Goal: Obtain resource: Download file/media

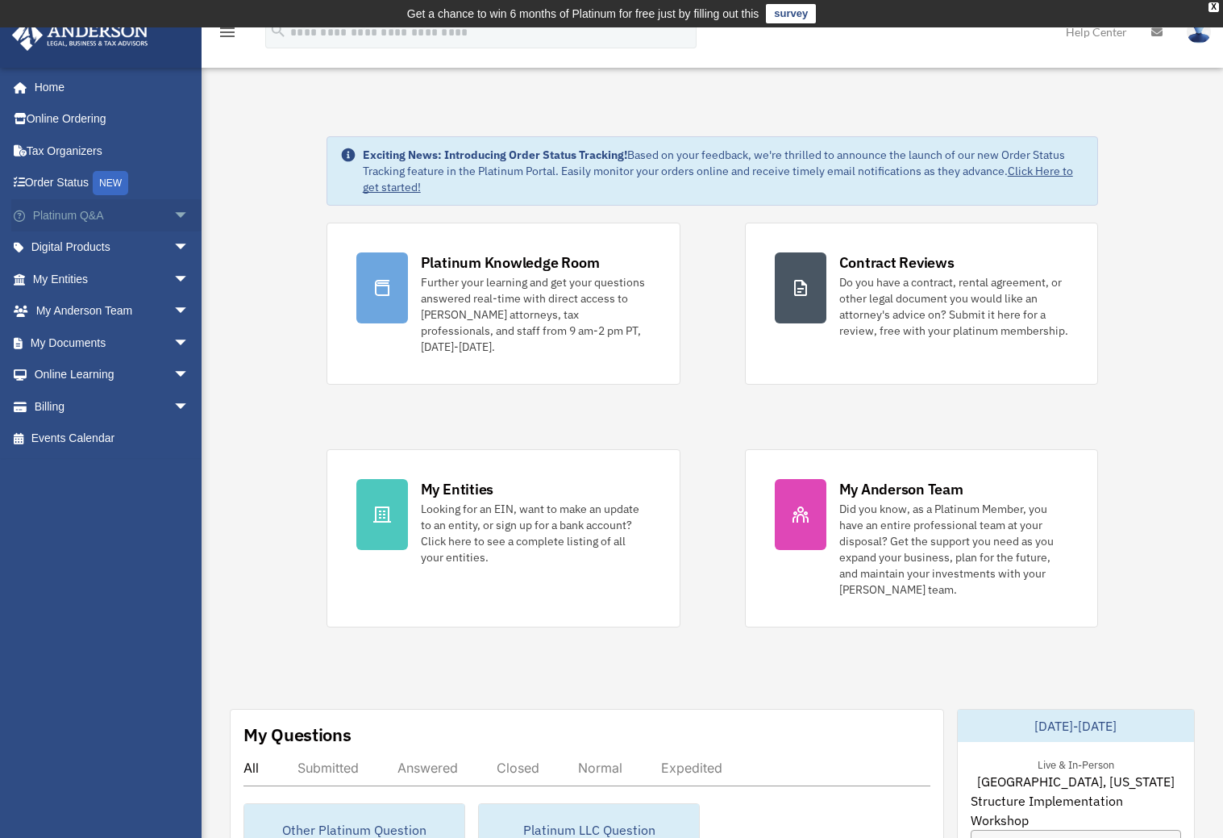
click at [173, 210] on span "arrow_drop_down" at bounding box center [189, 215] width 32 height 33
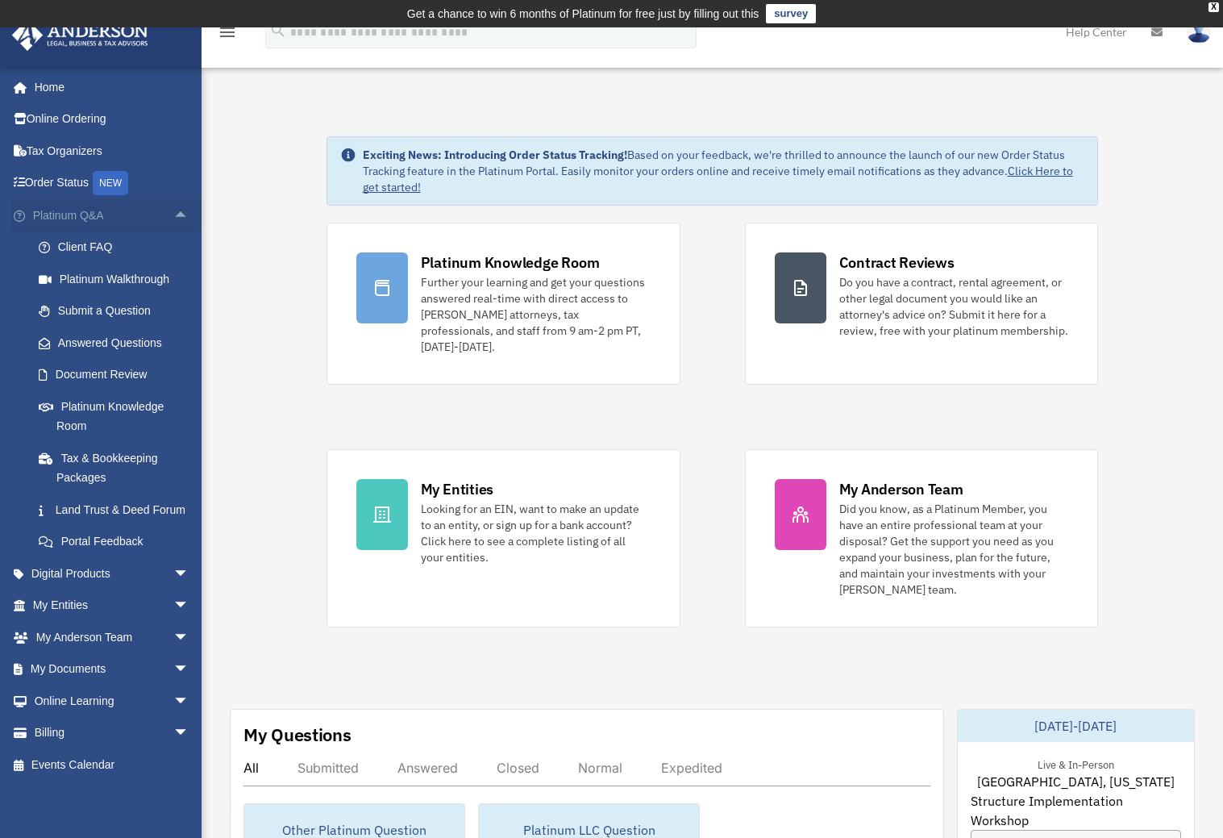
click at [173, 210] on span "arrow_drop_up" at bounding box center [189, 215] width 32 height 33
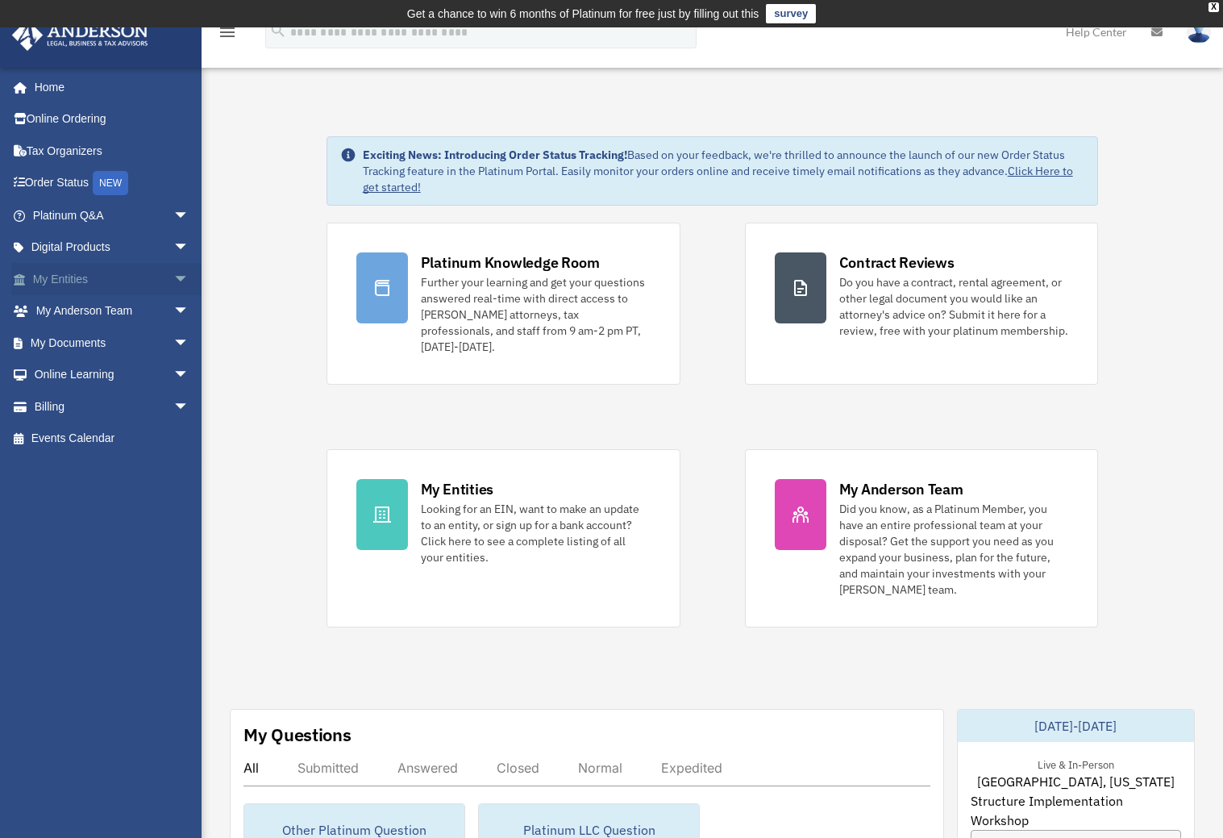
click at [173, 276] on span "arrow_drop_down" at bounding box center [189, 279] width 32 height 33
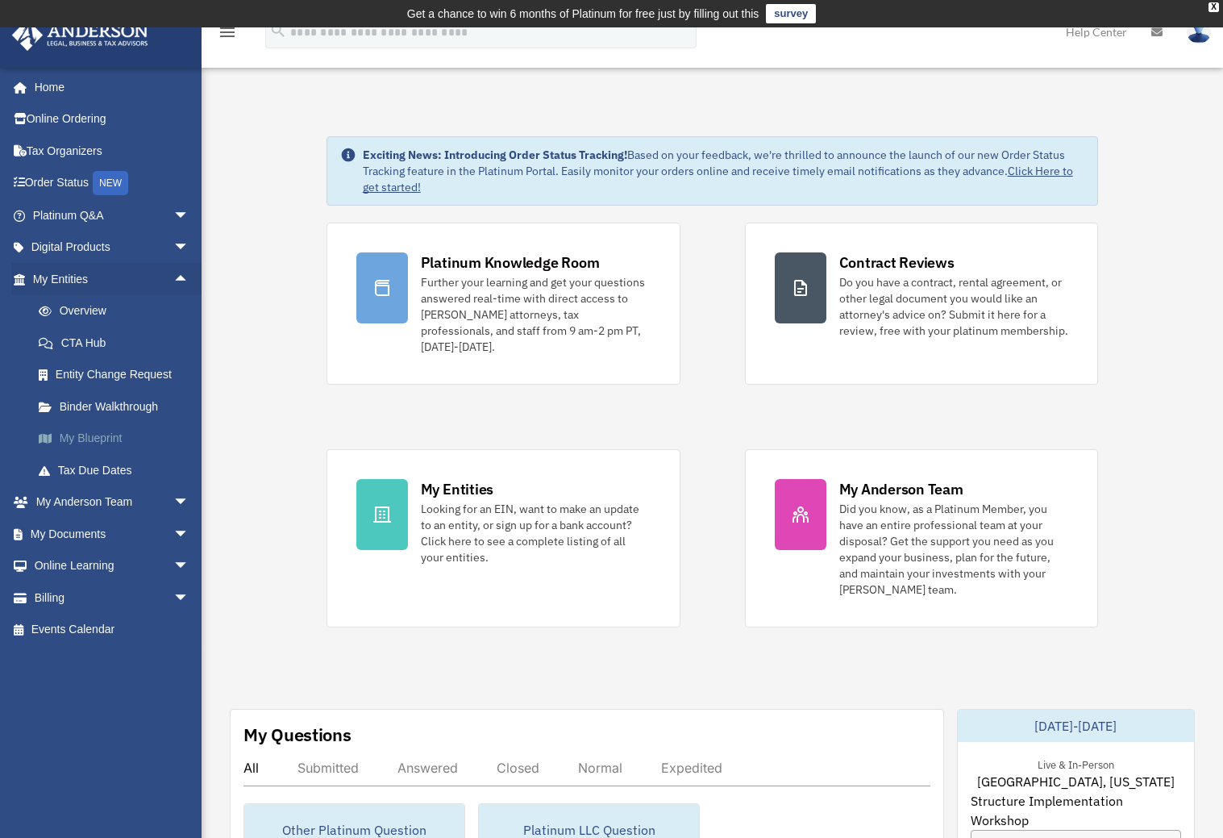
click at [99, 440] on link "My Blueprint" at bounding box center [118, 439] width 191 height 32
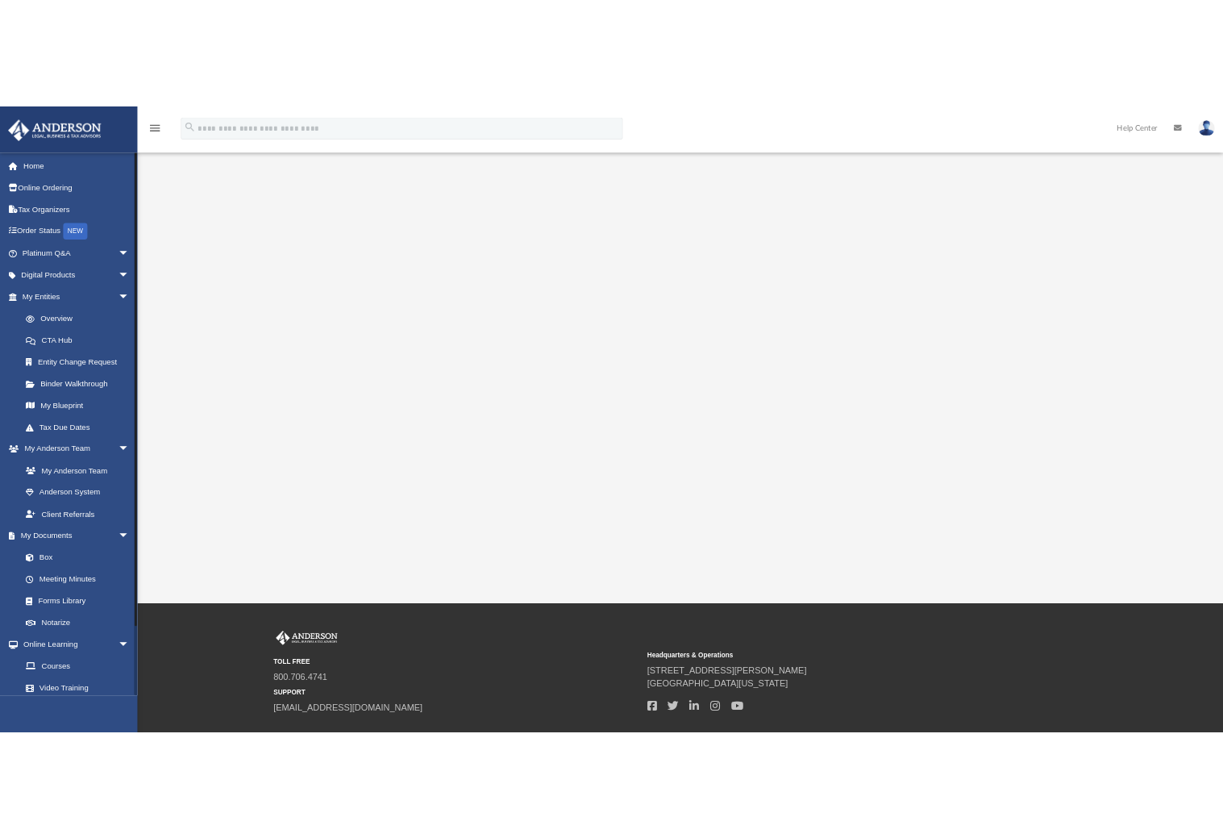
scroll to position [116, 0]
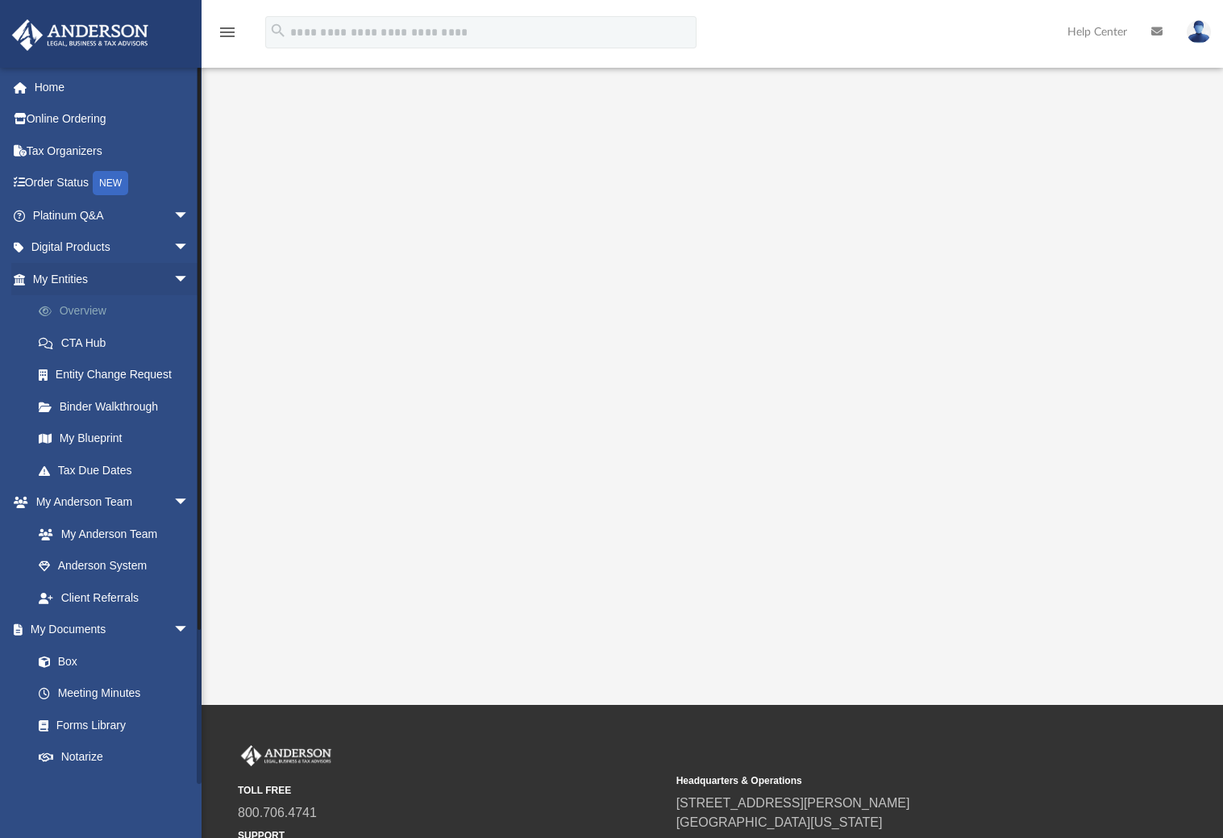
click at [81, 315] on link "Overview" at bounding box center [118, 311] width 191 height 32
click at [89, 310] on link "Overview" at bounding box center [118, 311] width 191 height 32
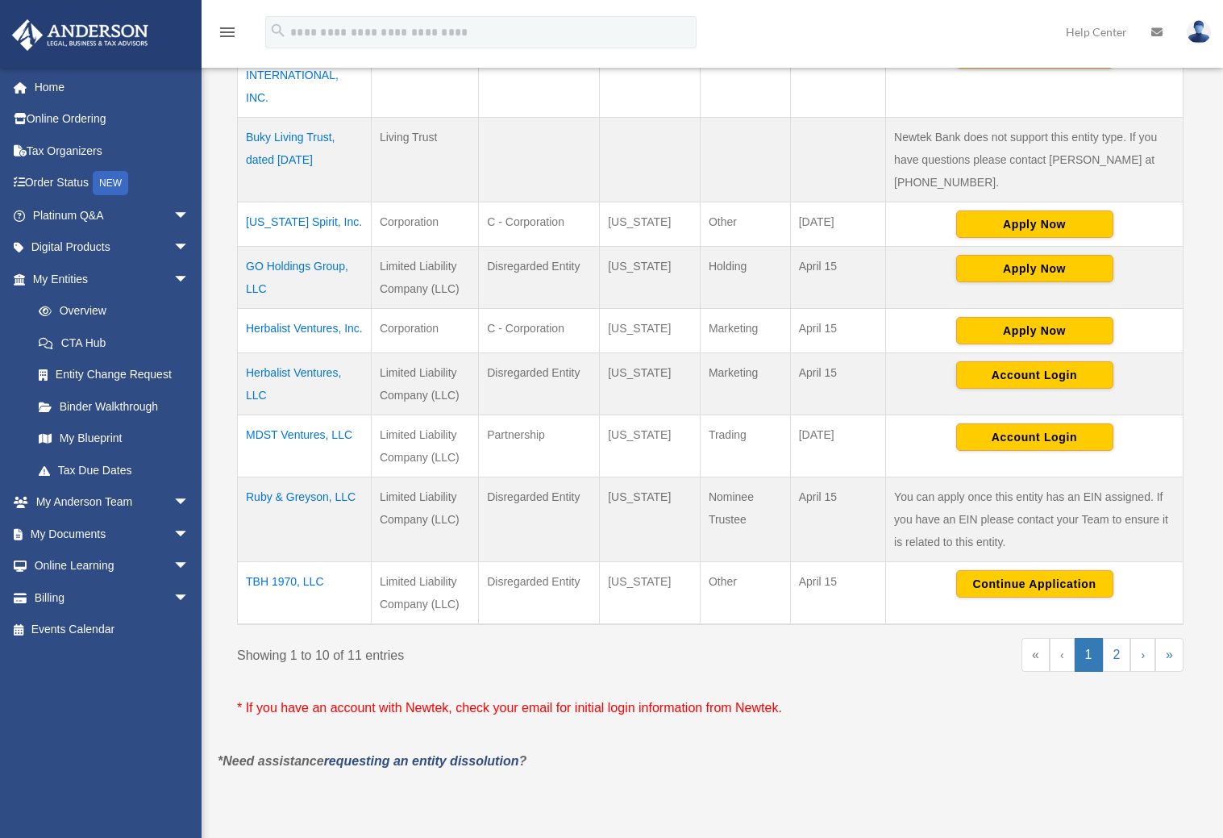
scroll to position [537, 0]
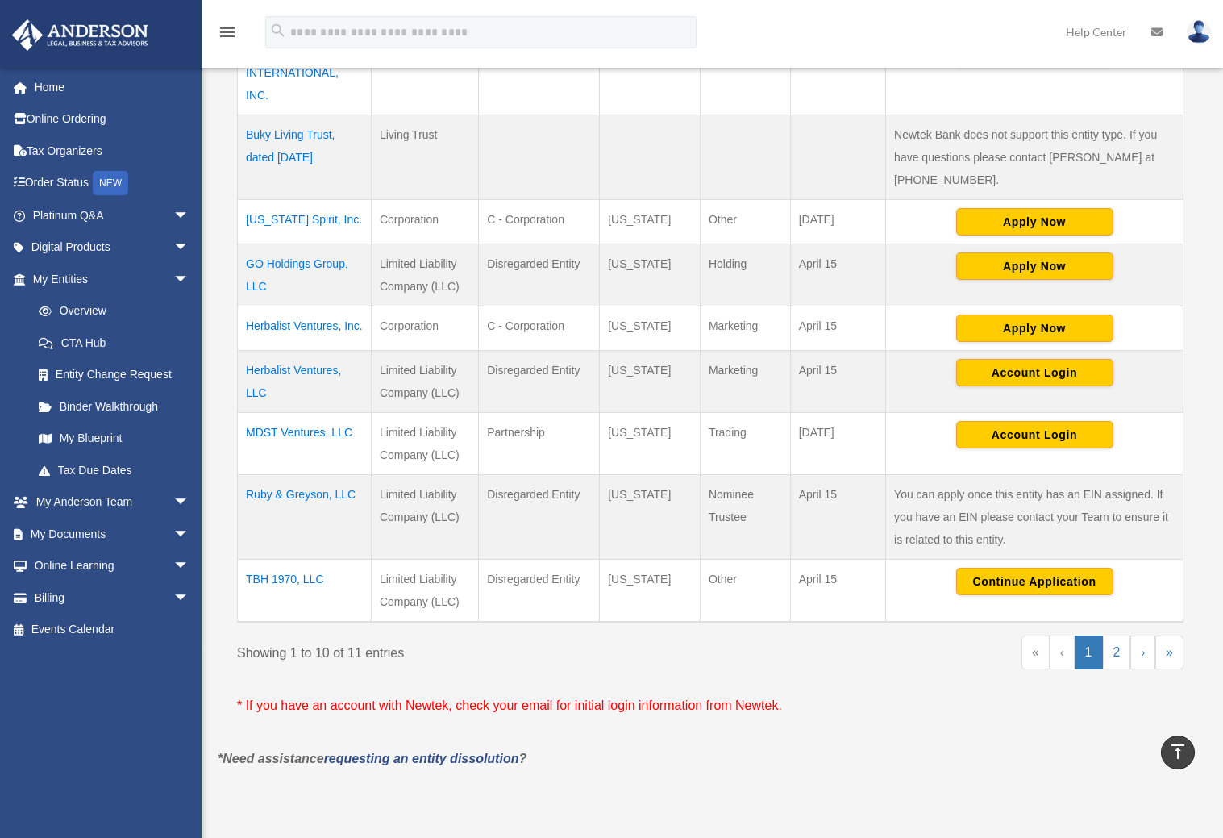
click at [301, 428] on td "MDST Ventures, LLC" at bounding box center [305, 443] width 134 height 62
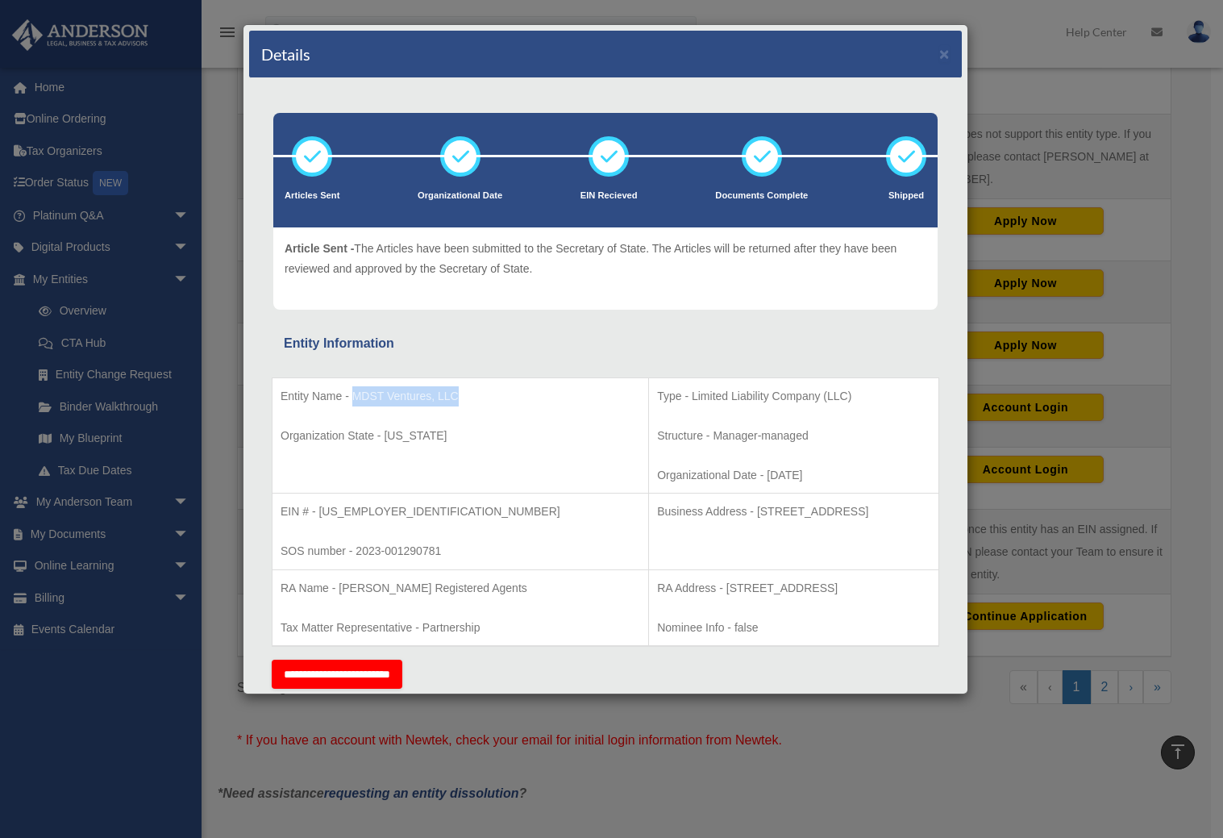
drag, startPoint x: 470, startPoint y: 394, endPoint x: 354, endPoint y: 403, distance: 116.5
click at [354, 403] on p "Entity Name - MDST Ventures, LLC" at bounding box center [461, 396] width 360 height 20
copy p "MDST Ventures, LLC"
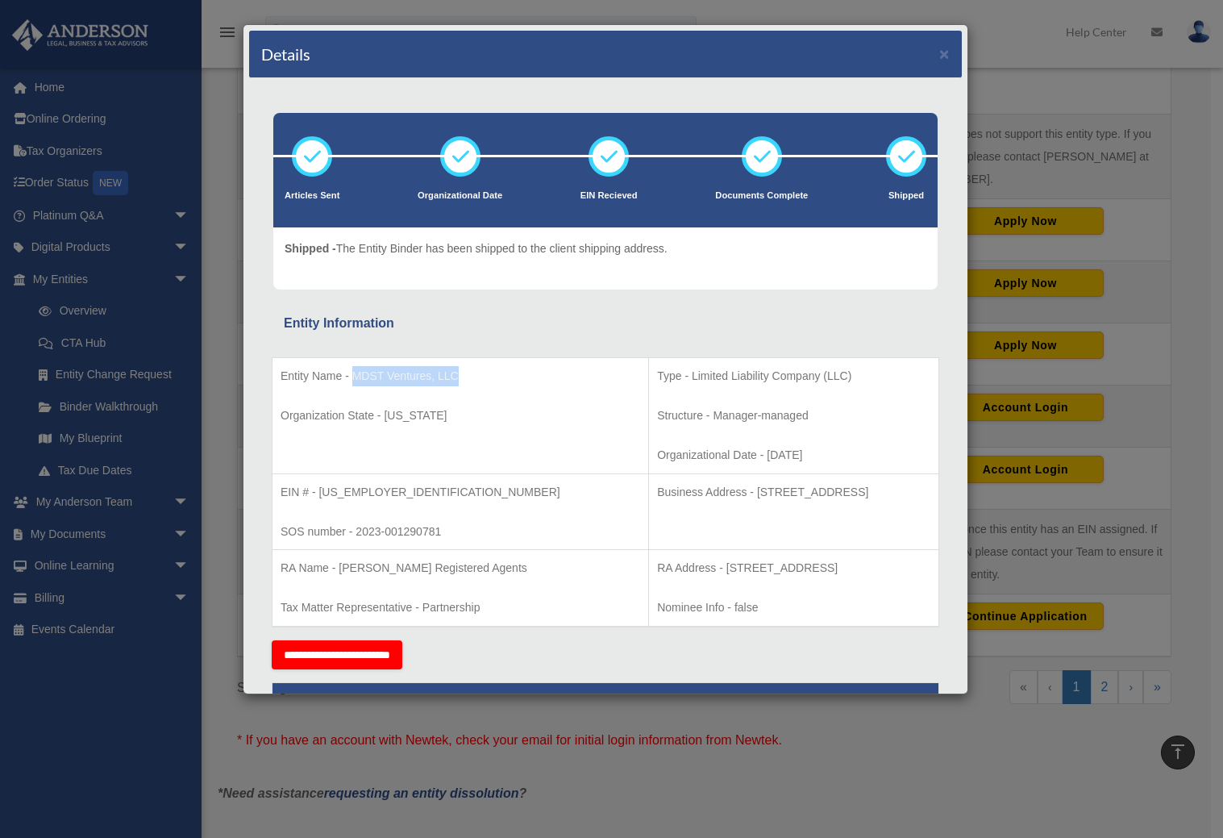
drag, startPoint x: 698, startPoint y: 453, endPoint x: 639, endPoint y: 460, distance: 59.2
click at [657, 460] on p "Organizational Date - 2023-06-26" at bounding box center [793, 455] width 273 height 20
copy p "2023-06-26"
drag, startPoint x: 378, startPoint y: 491, endPoint x: 318, endPoint y: 495, distance: 60.6
click at [318, 495] on p "EIN # - 93-2078289" at bounding box center [461, 492] width 360 height 20
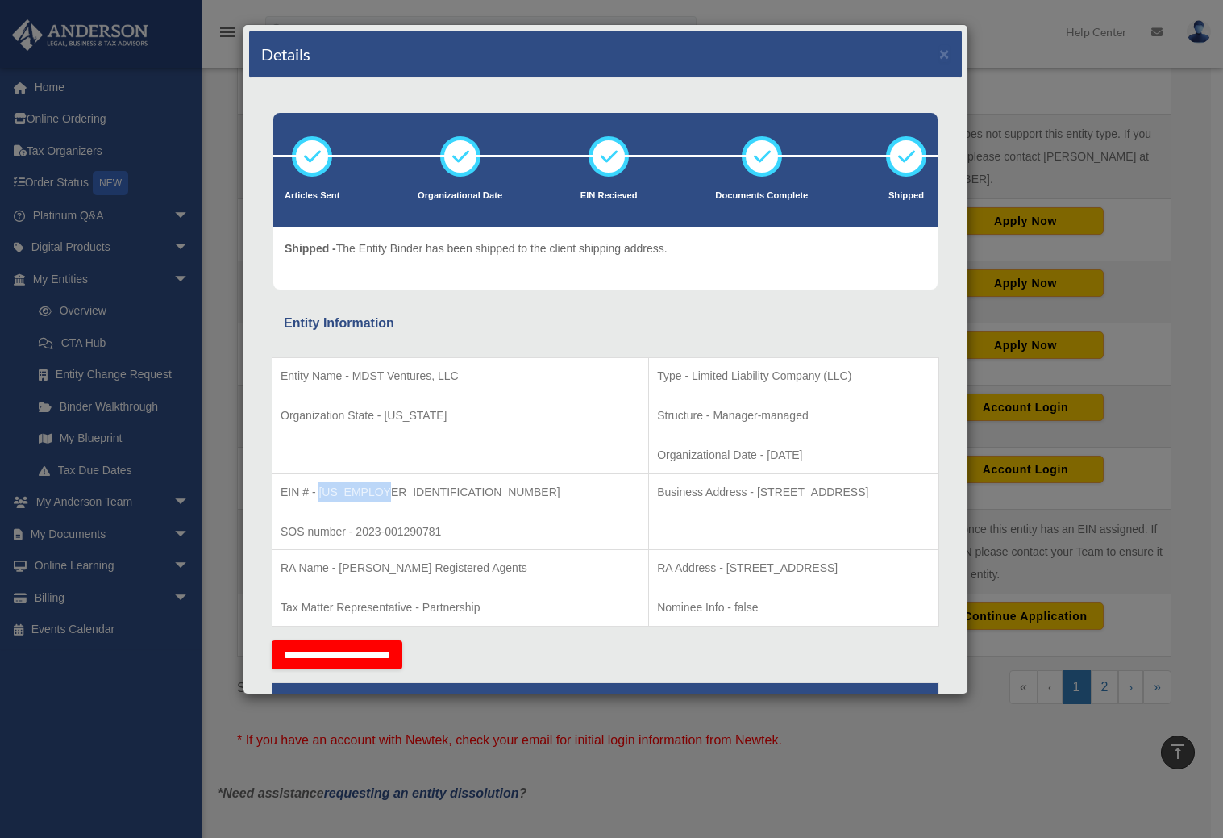
copy p "93-2078289"
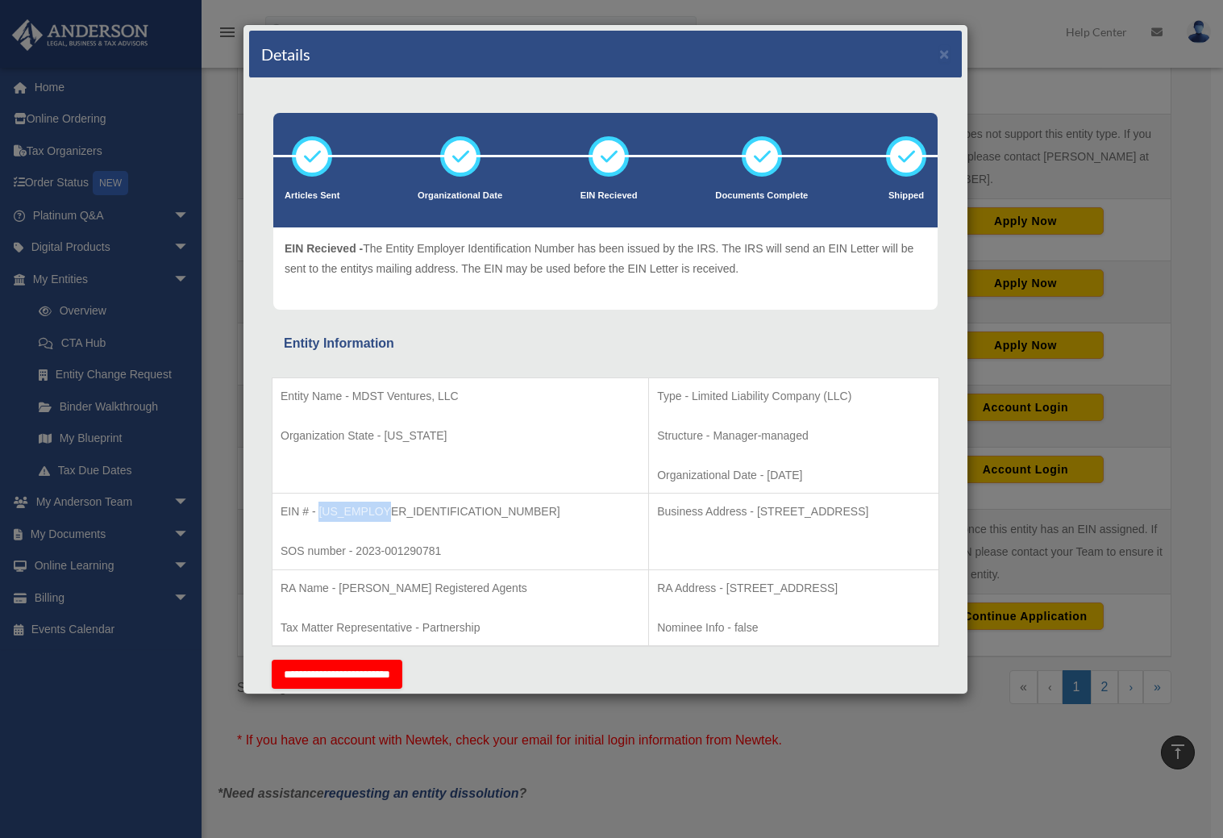
drag, startPoint x: 831, startPoint y: 511, endPoint x: 629, endPoint y: 518, distance: 202.5
click at [657, 518] on p "Business Address - 1718 Capitol Ave., Cheyenne, Wy 82001" at bounding box center [793, 512] width 273 height 20
copy p "1718 Capitol Ave., Cheyenne, Wy 82001"
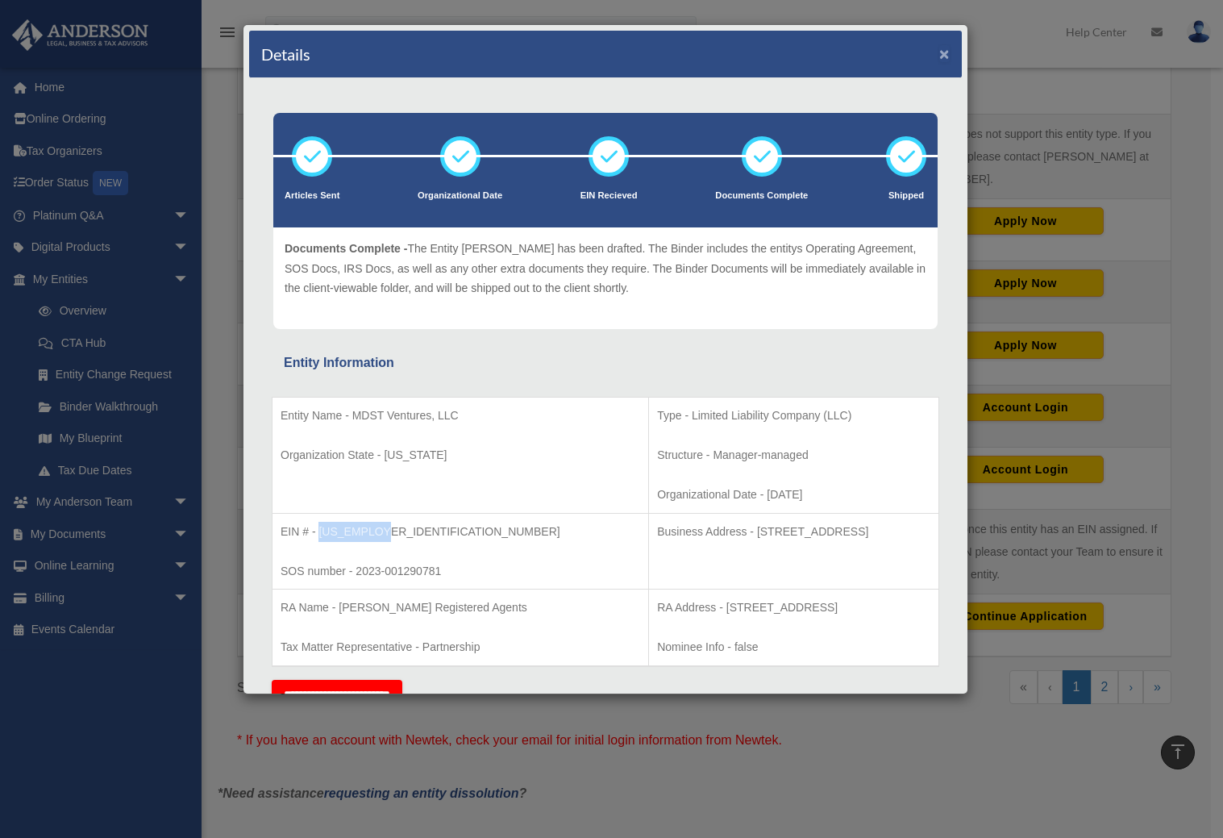
click at [939, 57] on button "×" at bounding box center [944, 53] width 10 height 17
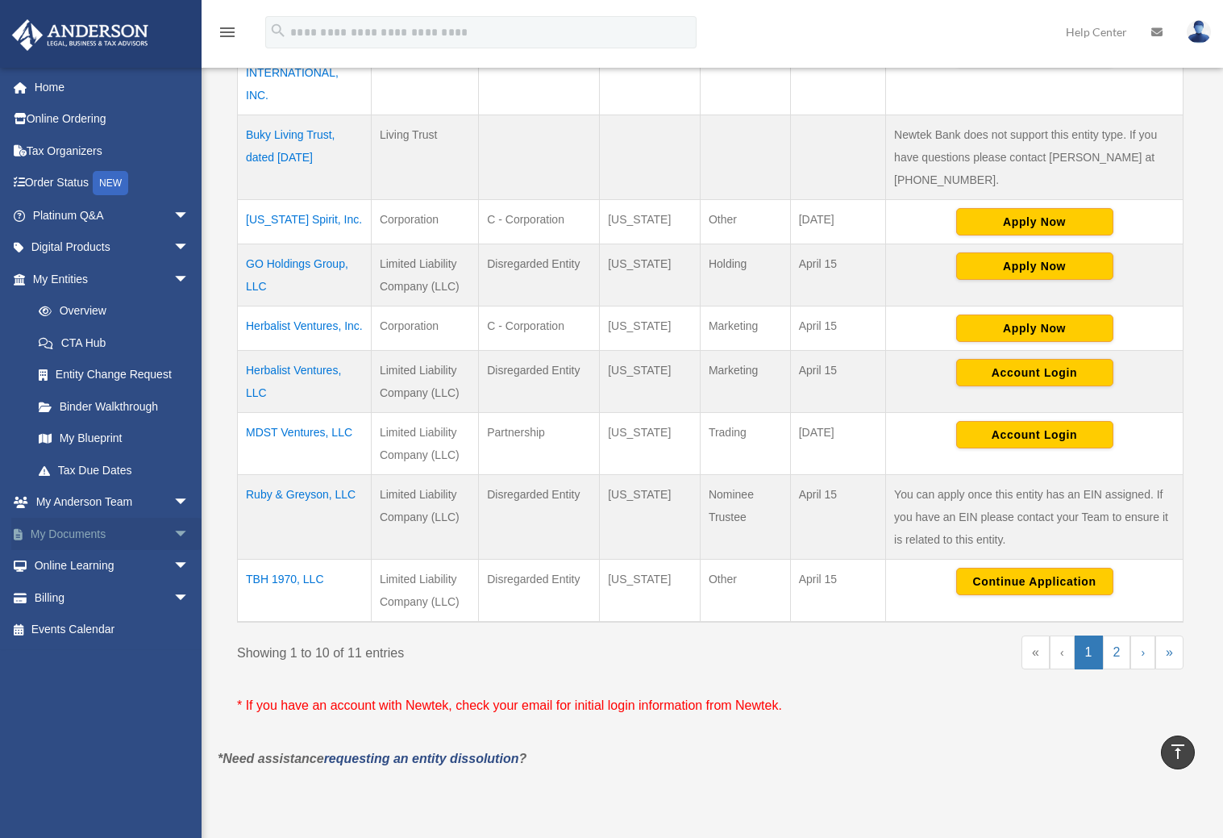
click at [98, 529] on link "My Documents arrow_drop_down" at bounding box center [112, 534] width 202 height 32
click at [173, 535] on span "arrow_drop_down" at bounding box center [189, 534] width 32 height 33
click at [75, 564] on link "Box" at bounding box center [118, 566] width 191 height 32
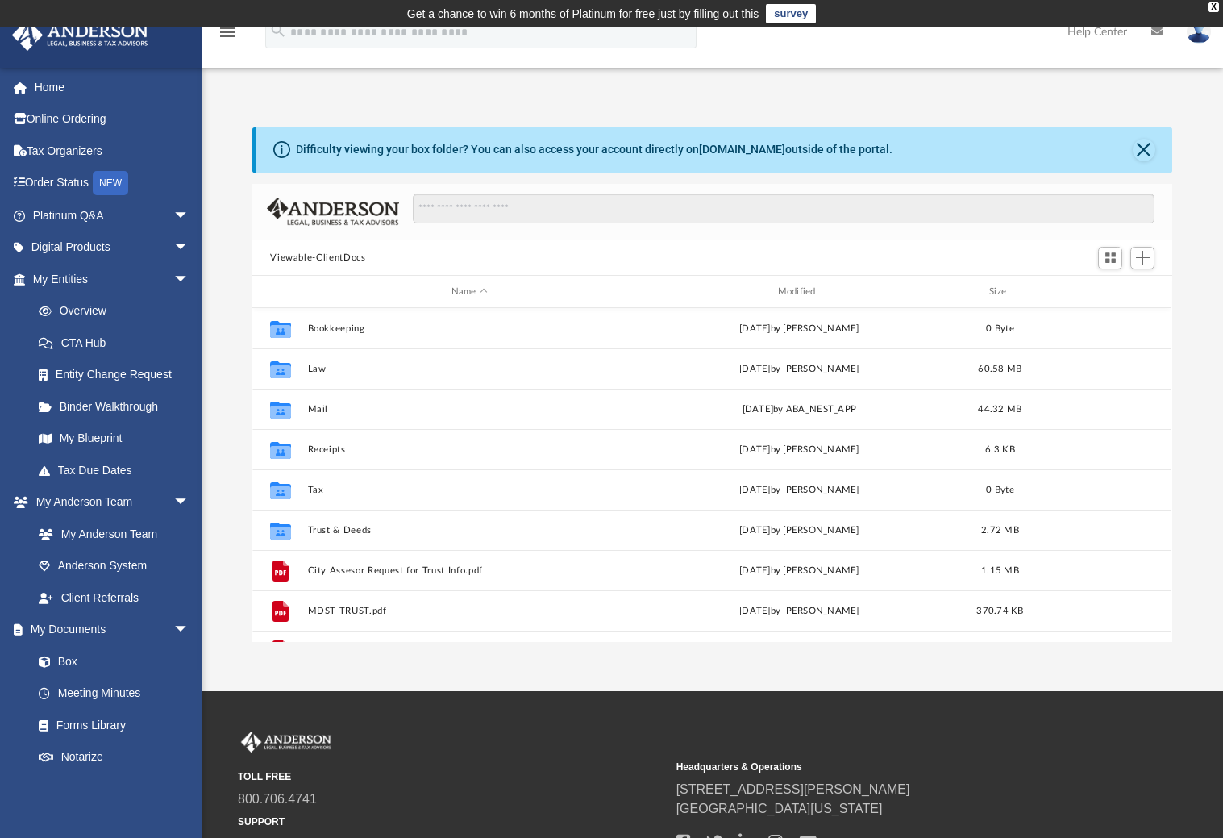
scroll to position [354, 907]
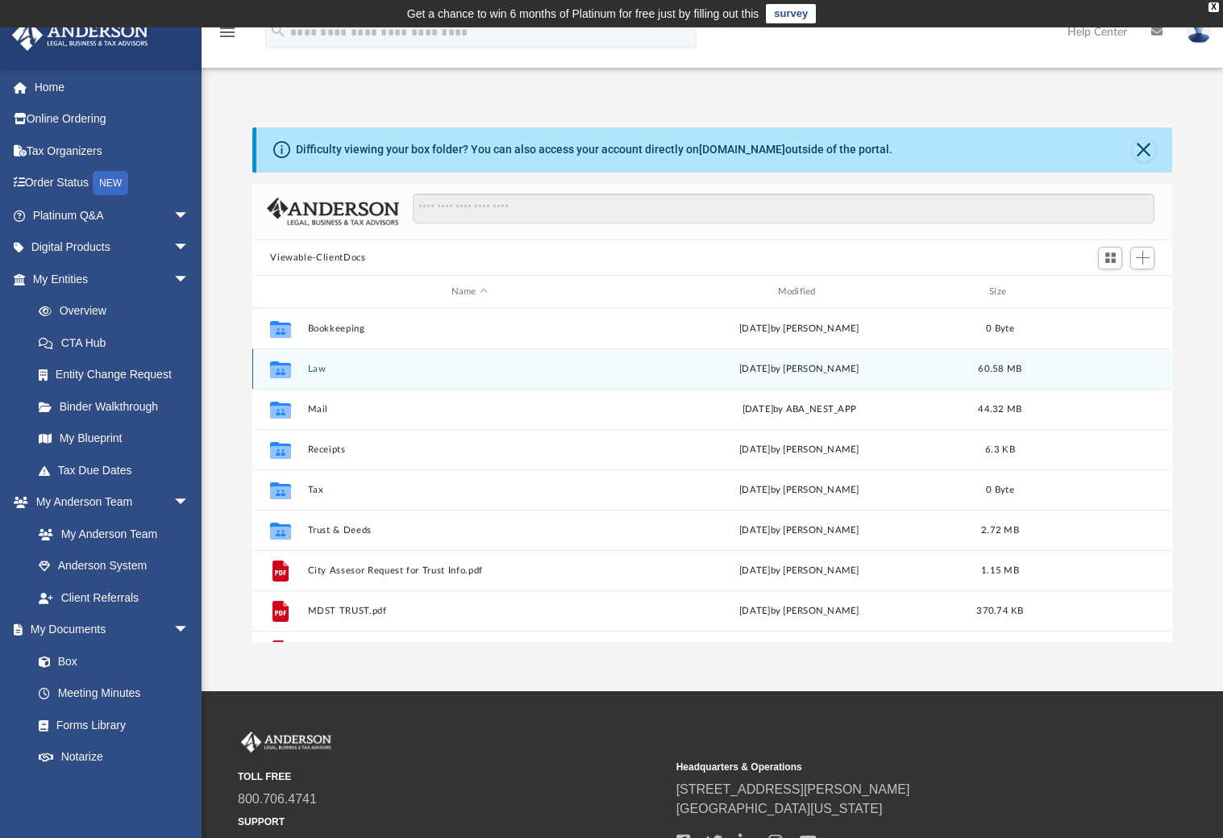
click at [316, 364] on button "Law" at bounding box center [469, 369] width 323 height 10
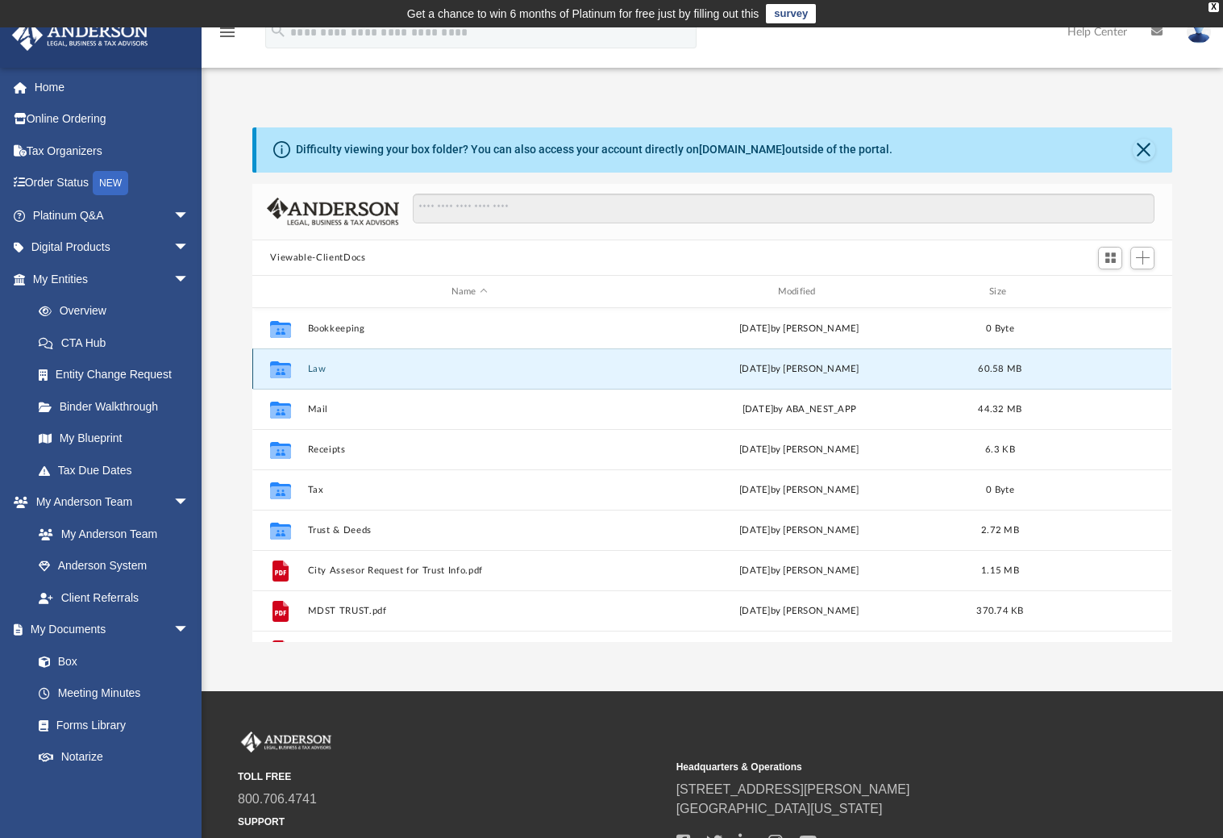
click at [316, 364] on button "Law" at bounding box center [469, 369] width 323 height 10
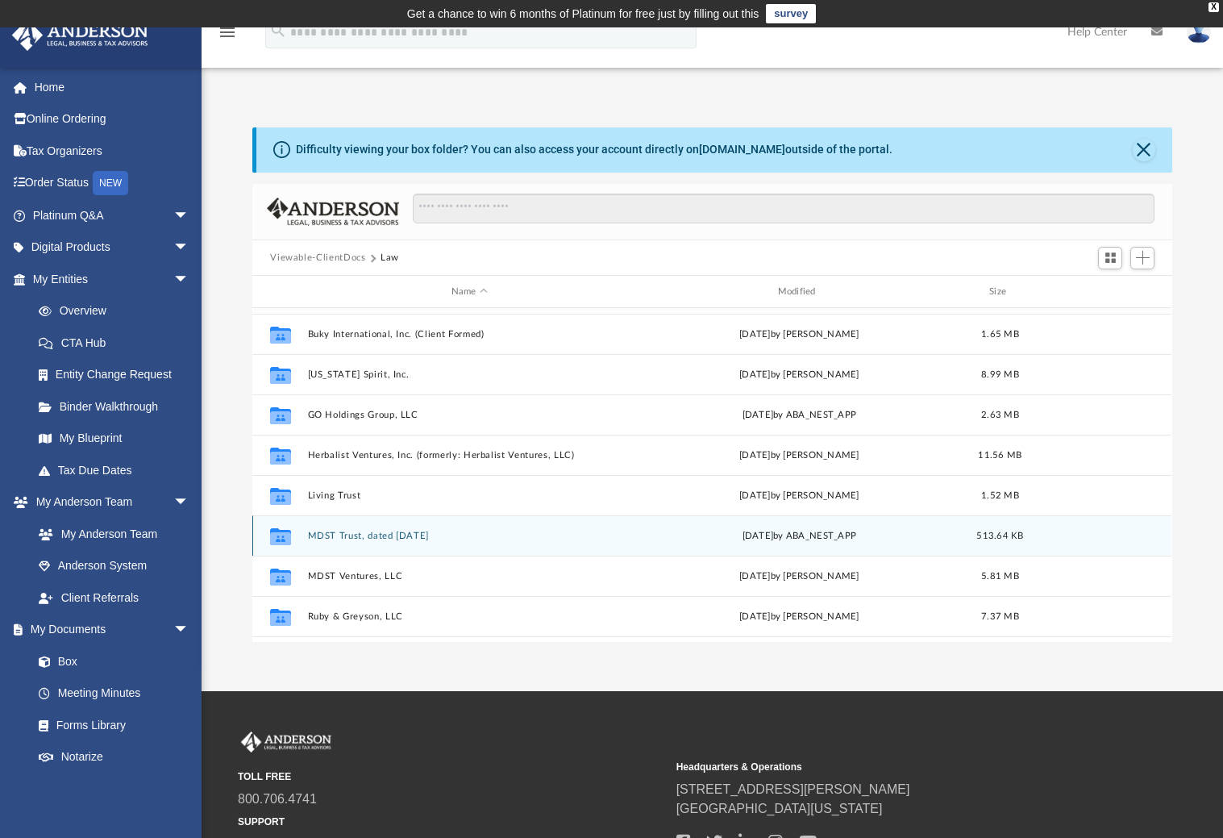
scroll to position [99, 0]
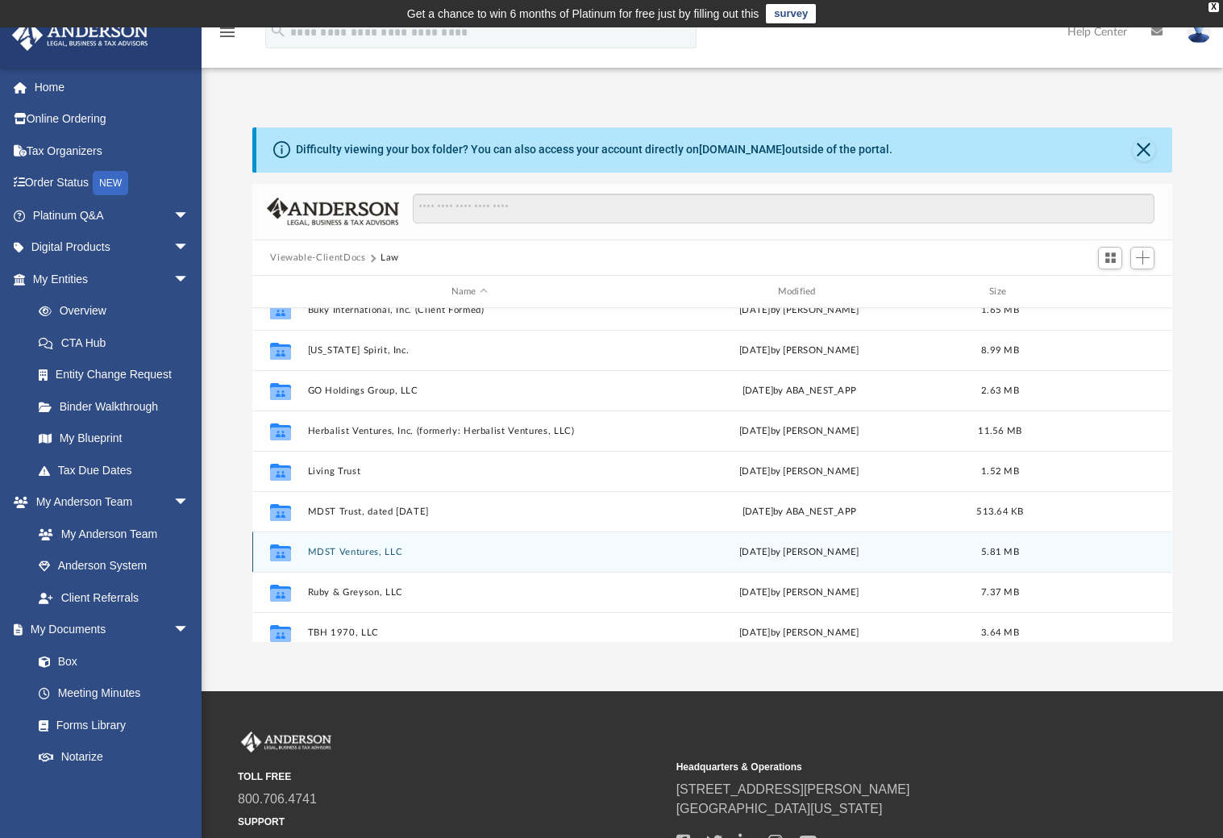
click at [344, 556] on div "Collaborated Folder MDST Ventures, LLC Fri Aug 22 2025 by Morgan Winkler 5.81 MB" at bounding box center [711, 551] width 919 height 40
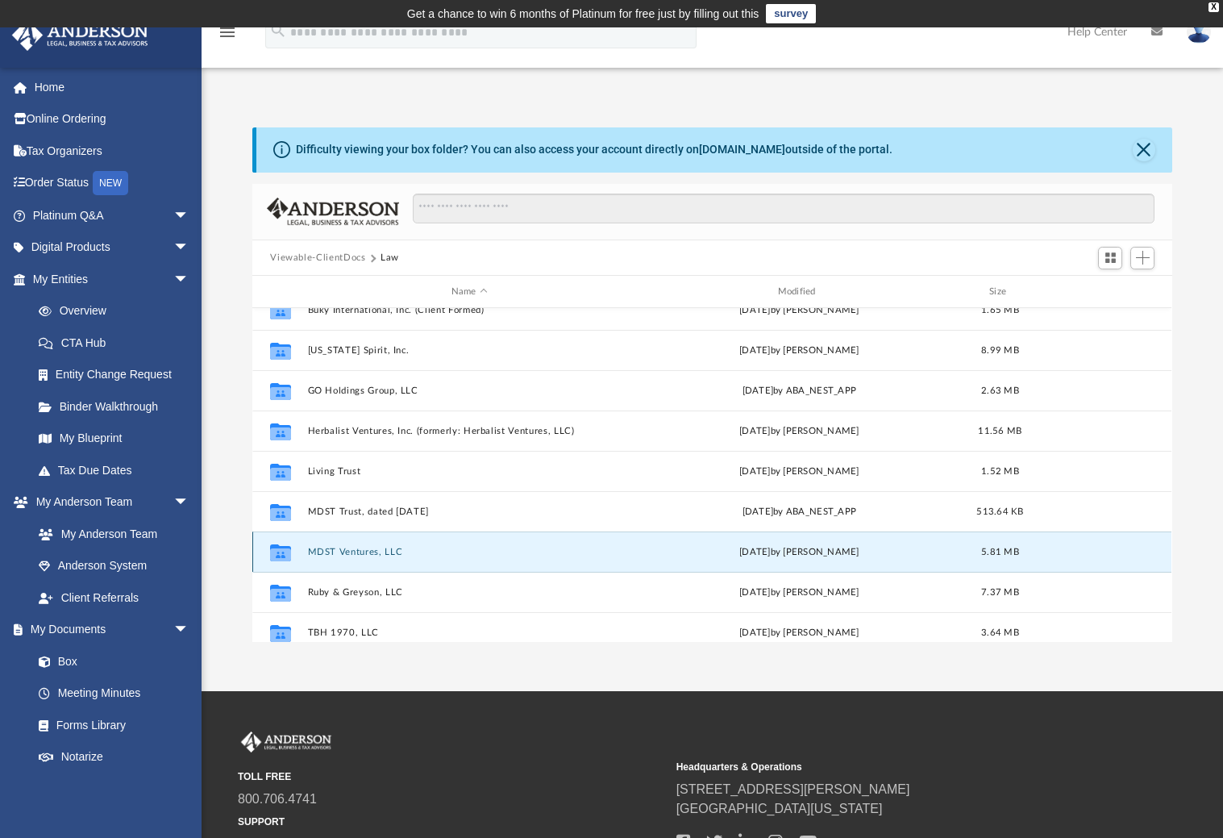
click at [344, 556] on div "Collaborated Folder MDST Ventures, LLC Fri Aug 22 2025 by Morgan Winkler 5.81 MB" at bounding box center [711, 551] width 919 height 40
click at [343, 554] on button "MDST Ventures, LLC" at bounding box center [469, 552] width 323 height 10
click at [277, 550] on icon "grid" at bounding box center [280, 554] width 21 height 13
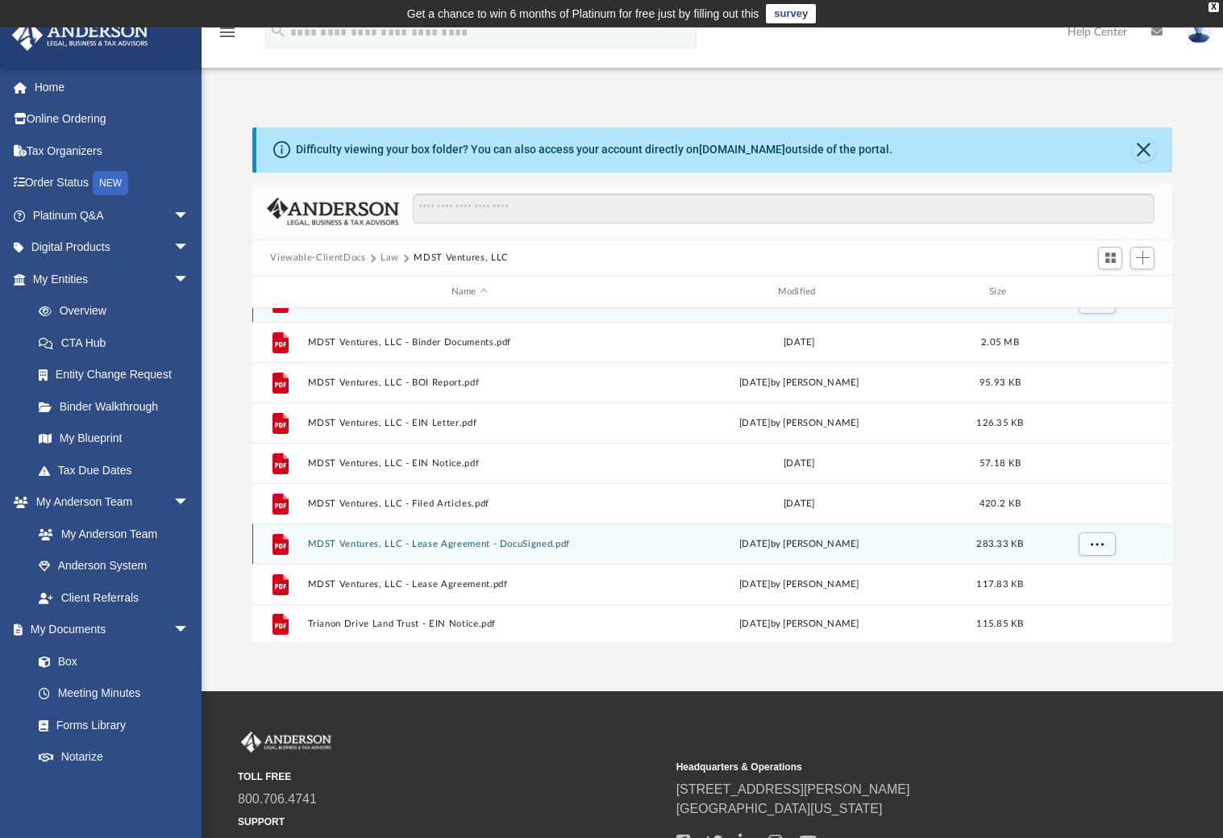
scroll to position [109, 0]
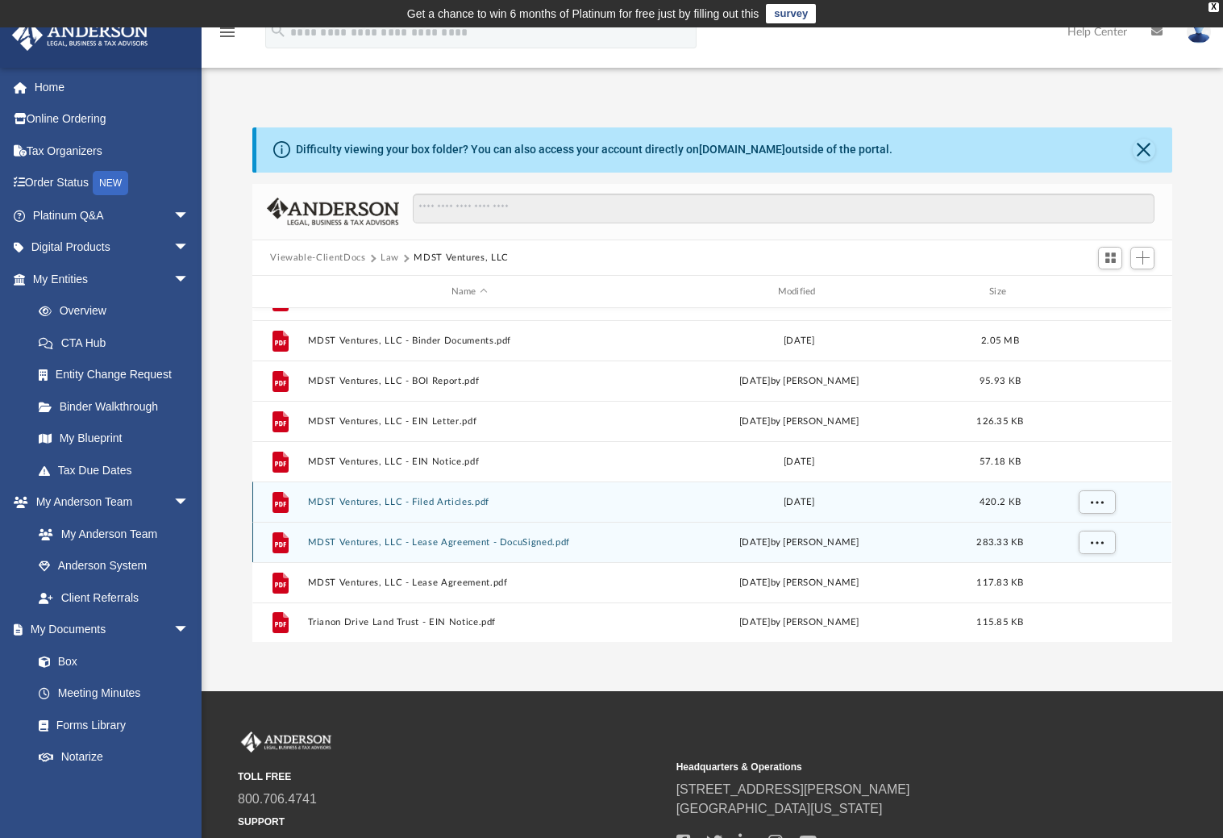
click at [312, 499] on button "MDST Ventures, LLC - Filed Articles.pdf" at bounding box center [469, 502] width 323 height 10
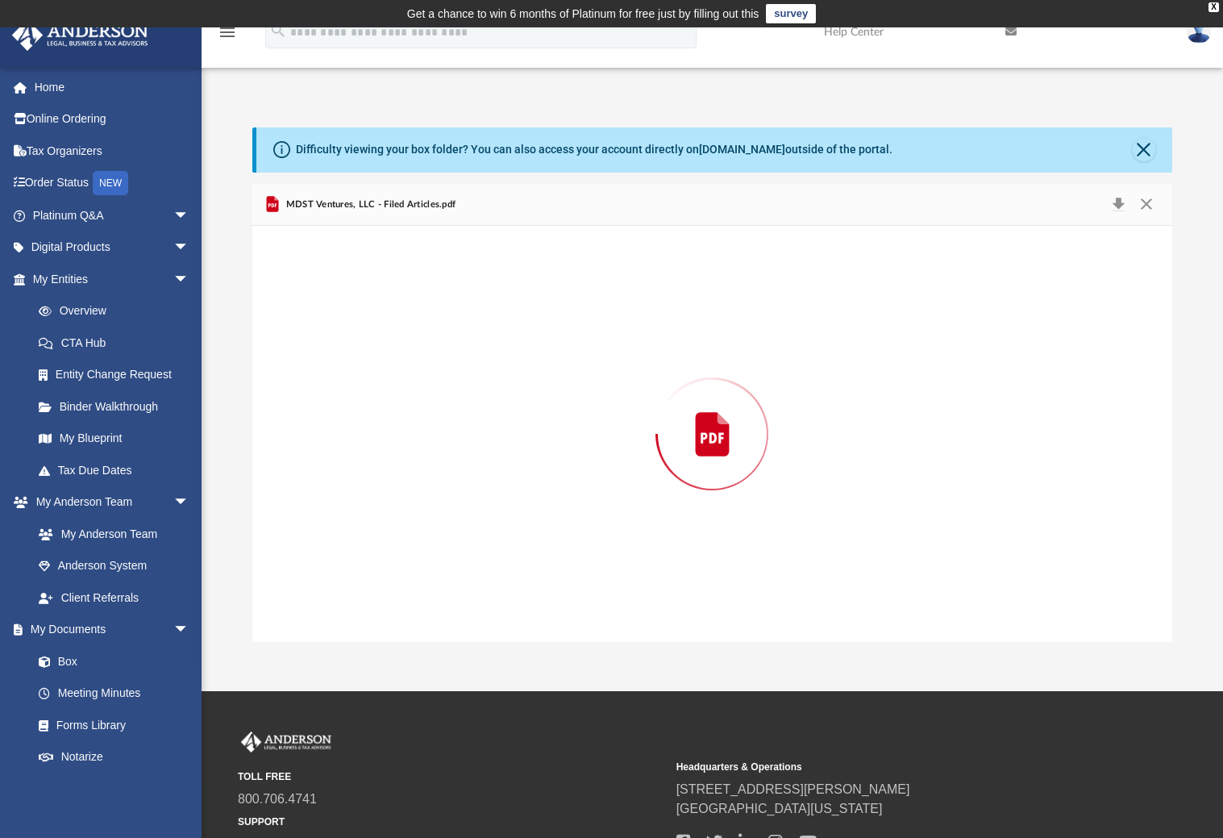
click at [312, 499] on div "Preview" at bounding box center [711, 434] width 919 height 416
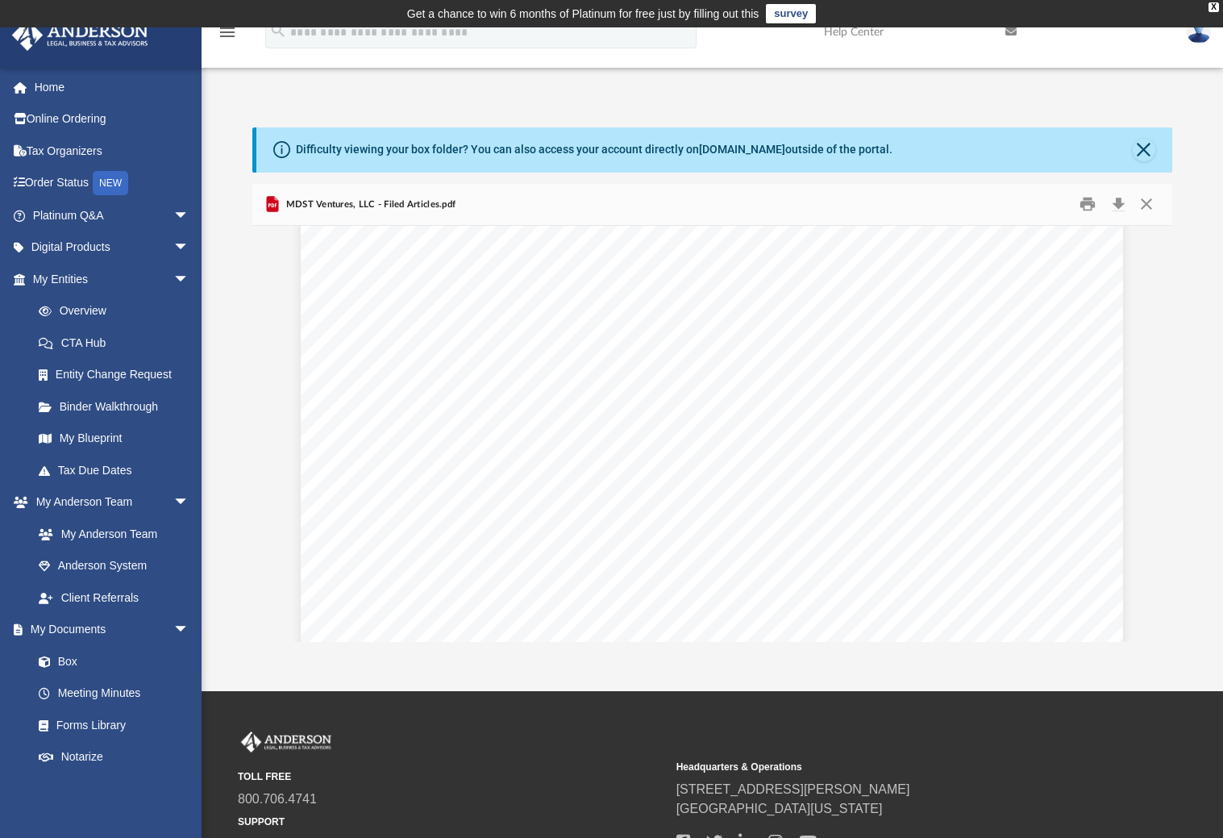
scroll to position [2831, 0]
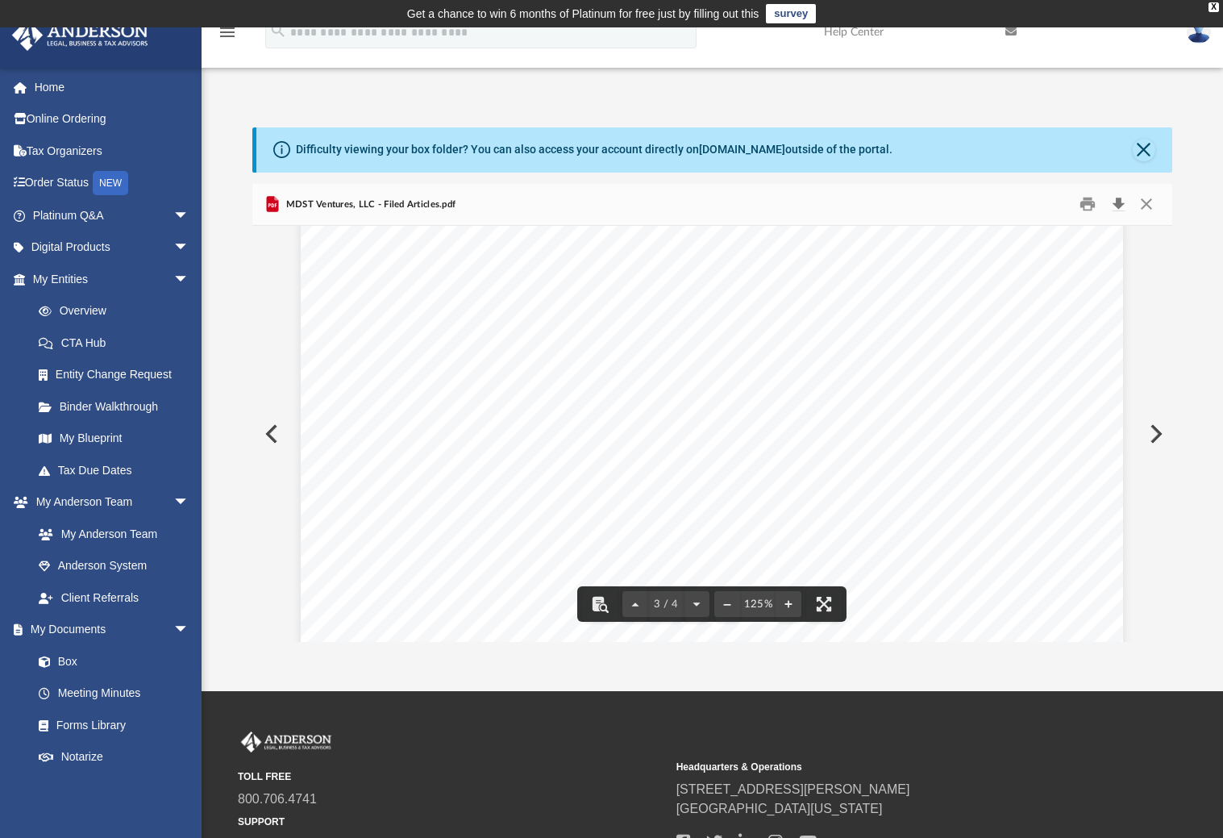
click at [1116, 206] on button "Download" at bounding box center [1118, 204] width 29 height 25
click at [1149, 206] on button "Close" at bounding box center [1146, 204] width 29 height 25
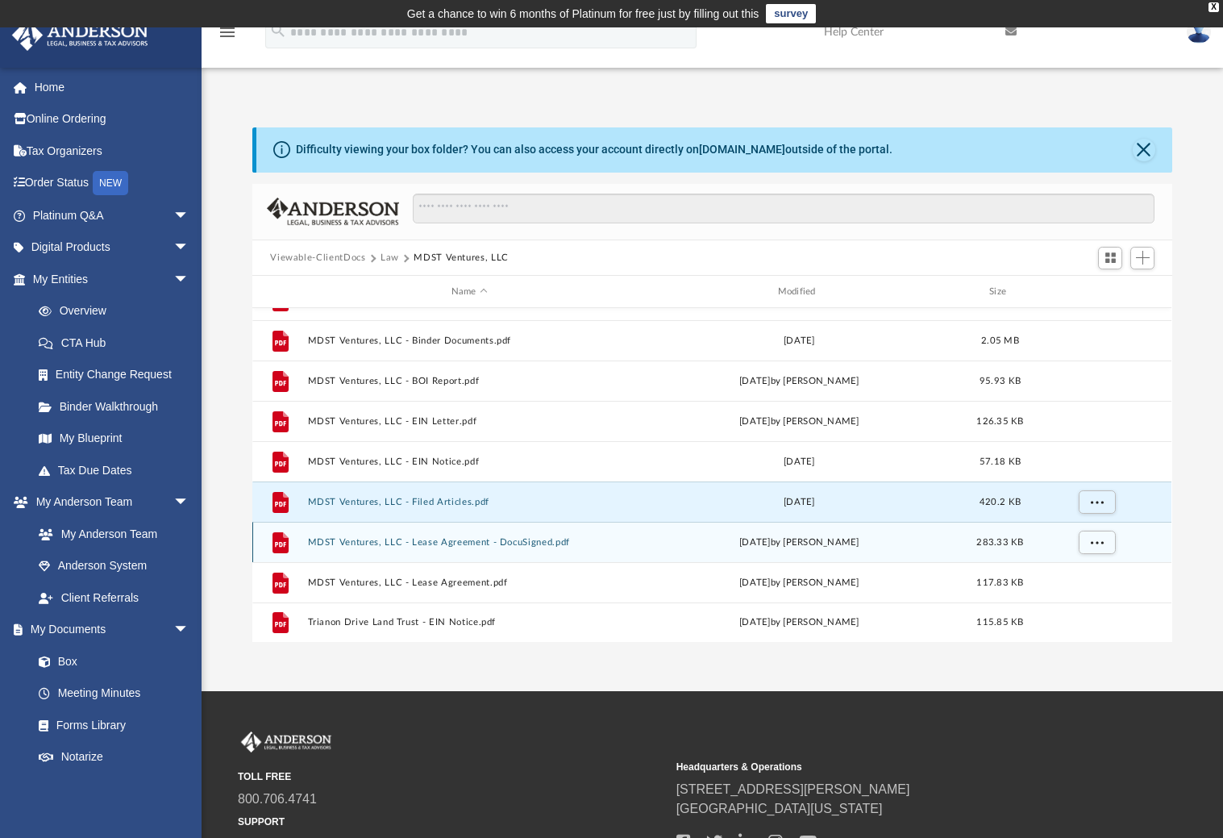
click at [343, 547] on div "File MDST Ventures, LLC - Lease Agreement - DocuSigned.pdf Thu Jun 26 2025 by S…" at bounding box center [711, 542] width 919 height 40
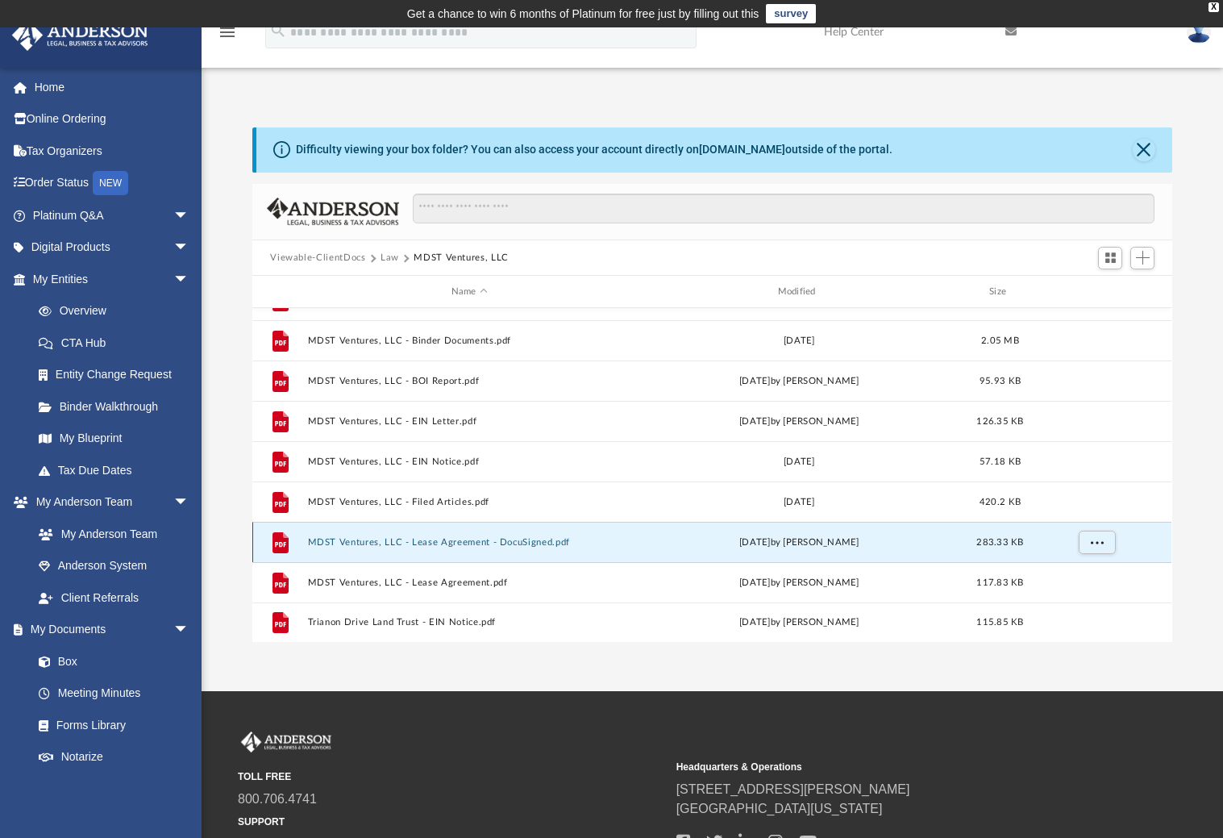
click at [343, 547] on div "File MDST Ventures, LLC - Lease Agreement - DocuSigned.pdf Thu Jun 26 2025 by S…" at bounding box center [711, 542] width 919 height 40
click at [343, 544] on button "MDST Ventures, LLC - Lease Agreement - DocuSigned.pdf" at bounding box center [469, 542] width 323 height 10
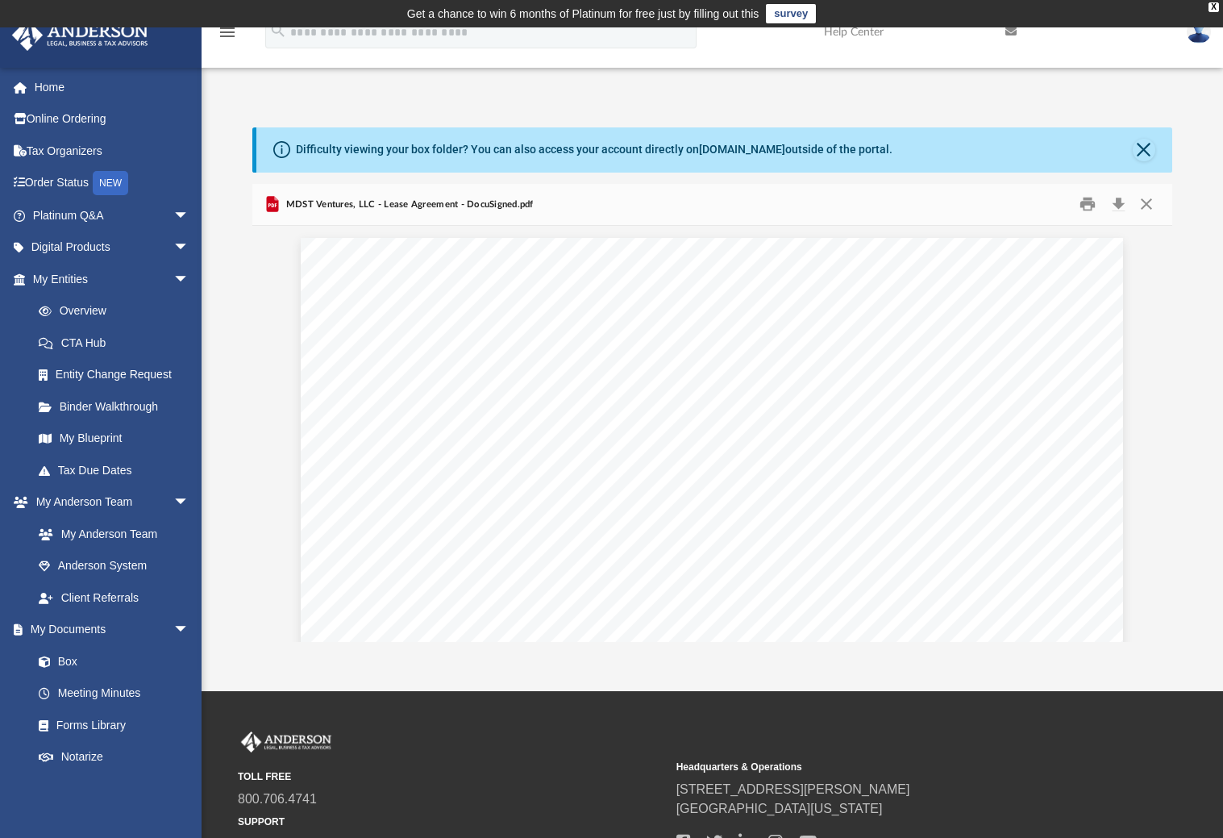
scroll to position [515, 0]
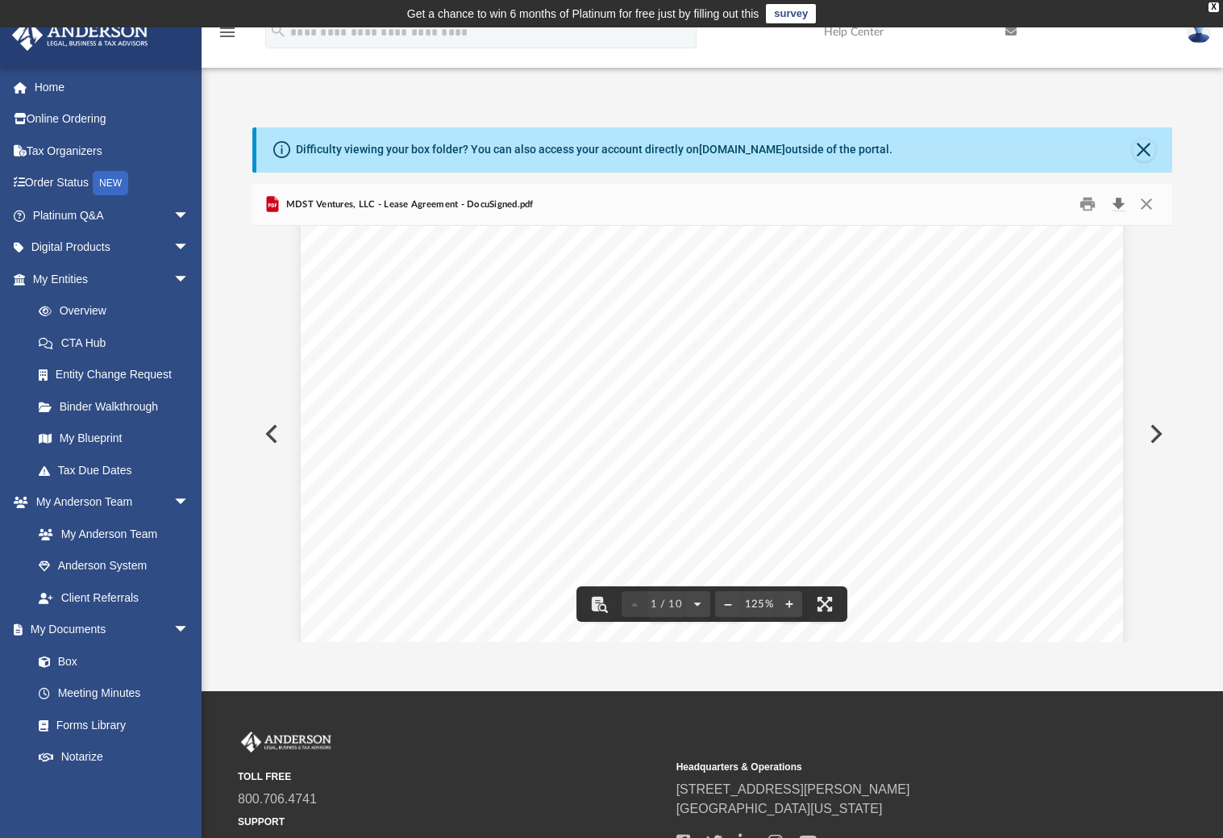
click at [1114, 201] on button "Download" at bounding box center [1118, 204] width 29 height 25
click at [1144, 207] on button "Close" at bounding box center [1146, 204] width 29 height 25
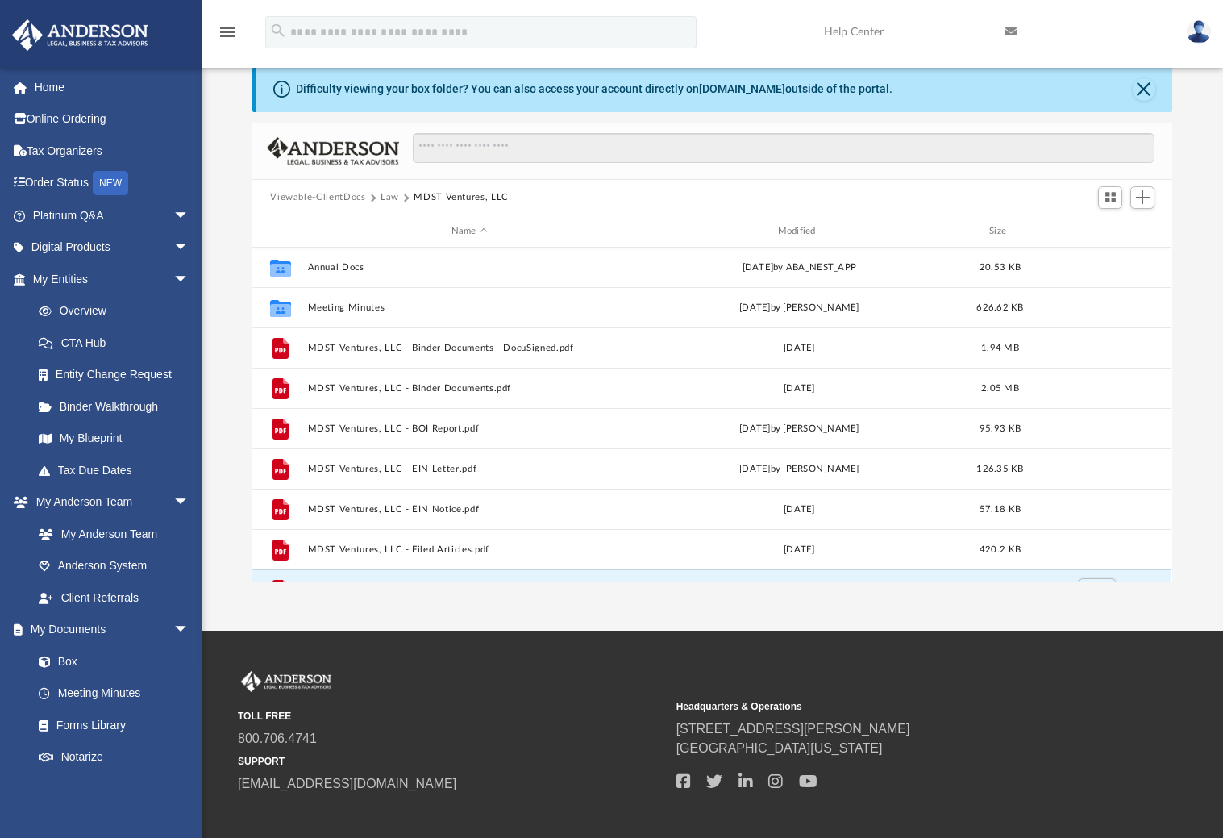
scroll to position [1, 0]
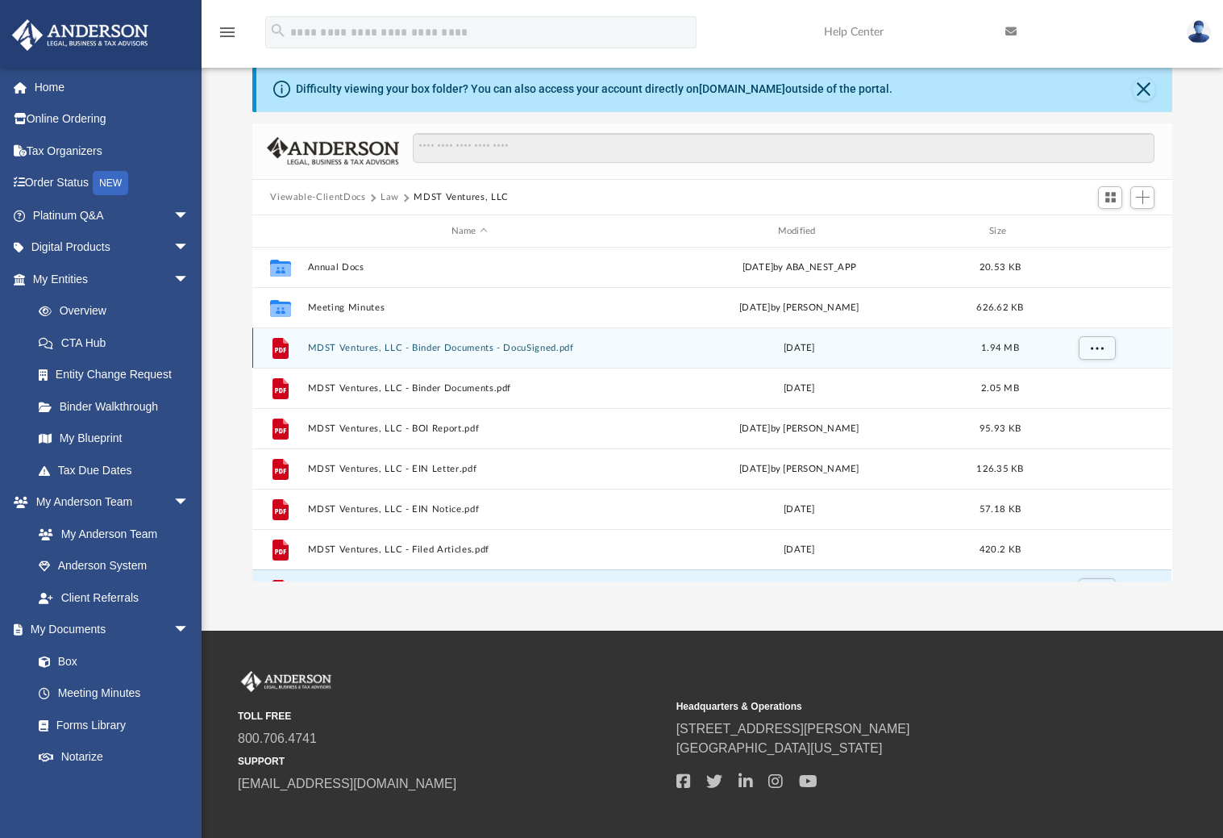
click at [360, 355] on div "File MDST Ventures, LLC - Binder Documents - DocuSigned.pdf Mon Jun 26 2023 1.9…" at bounding box center [711, 347] width 919 height 40
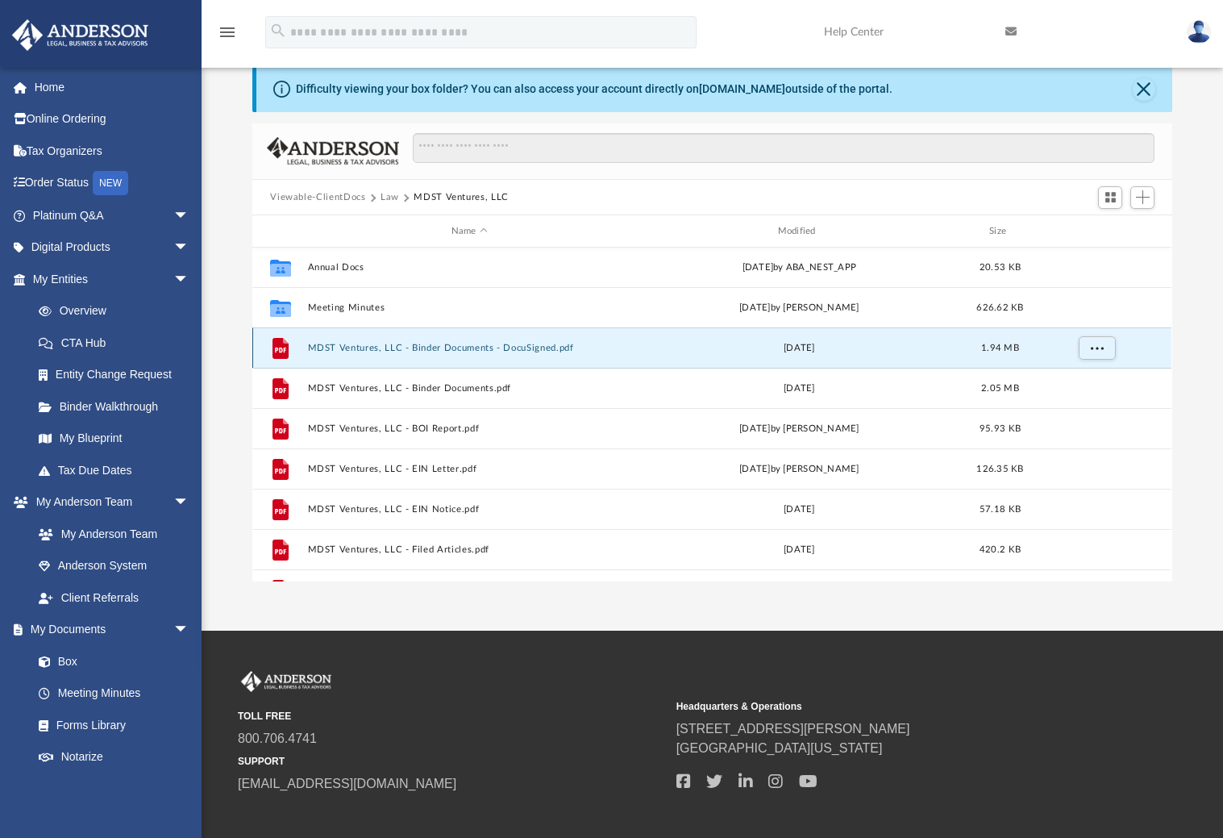
click at [360, 355] on div "File MDST Ventures, LLC - Binder Documents - DocuSigned.pdf Mon Jun 26 2023 1.9…" at bounding box center [711, 347] width 919 height 40
click at [357, 351] on button "MDST Ventures, LLC - Binder Documents - DocuSigned.pdf" at bounding box center [469, 348] width 323 height 10
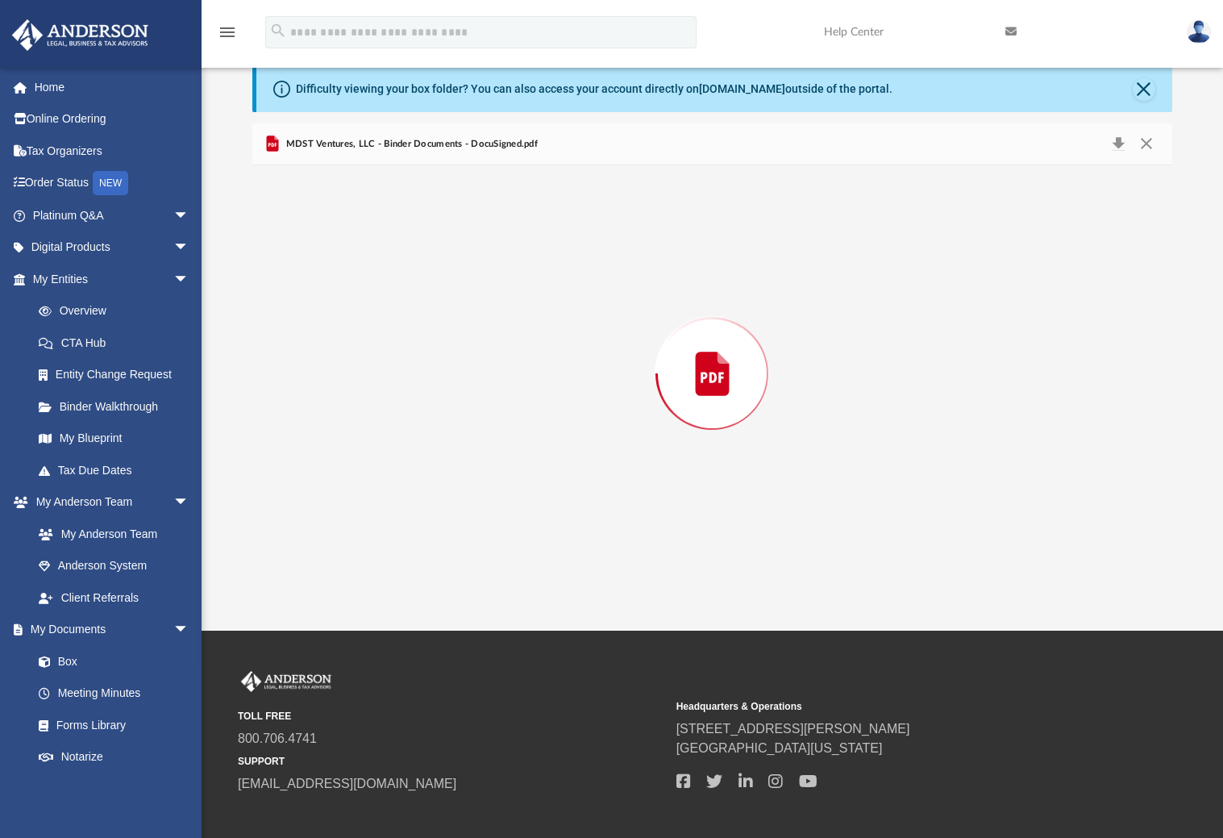
click at [357, 351] on div "Preview" at bounding box center [711, 373] width 919 height 416
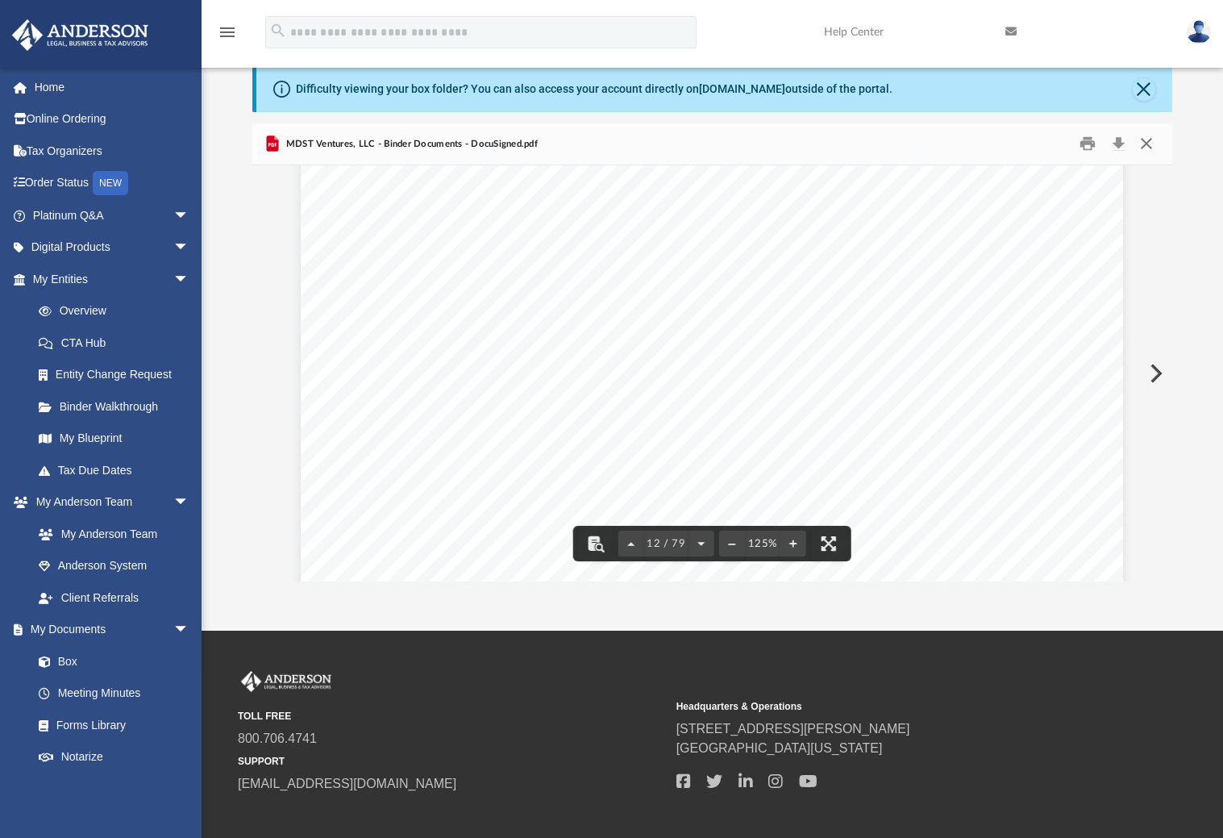
click at [1143, 148] on button "Close" at bounding box center [1146, 143] width 29 height 25
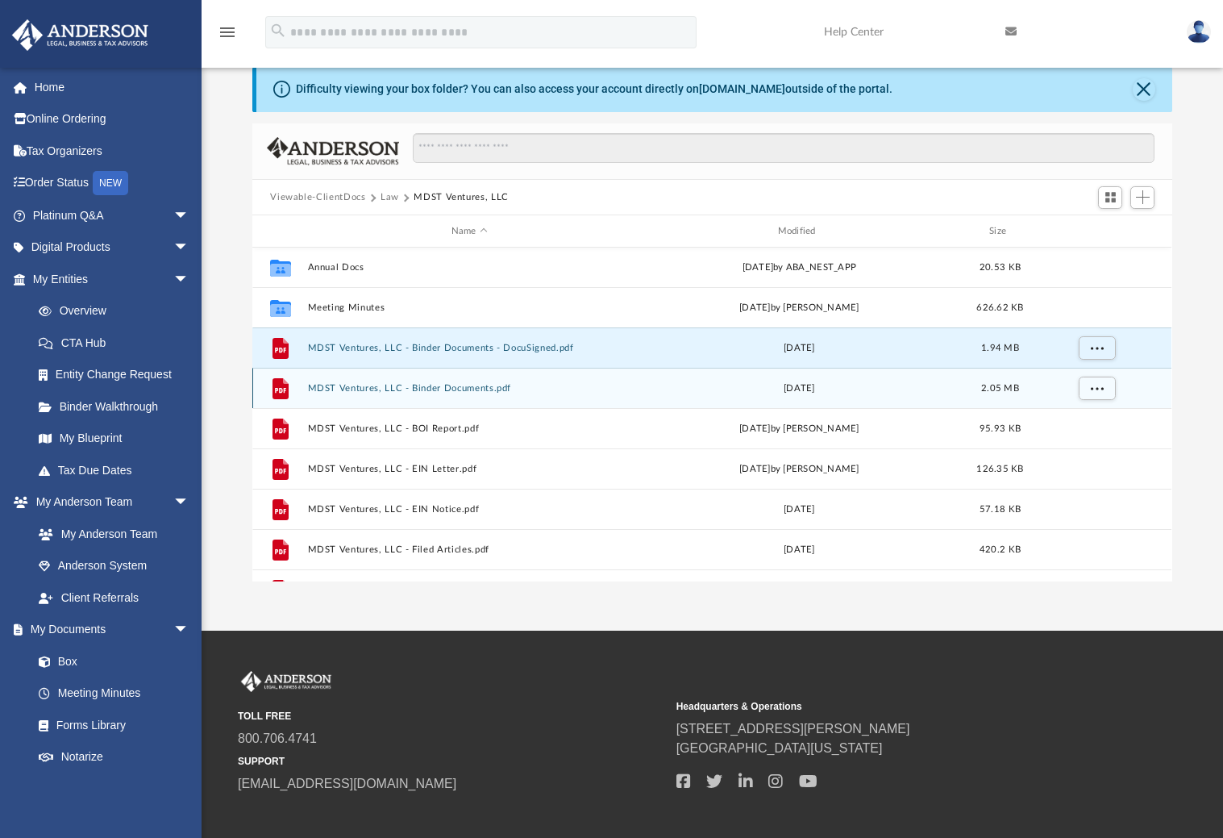
click at [340, 385] on button "MDST Ventures, LLC - Binder Documents.pdf" at bounding box center [469, 388] width 323 height 10
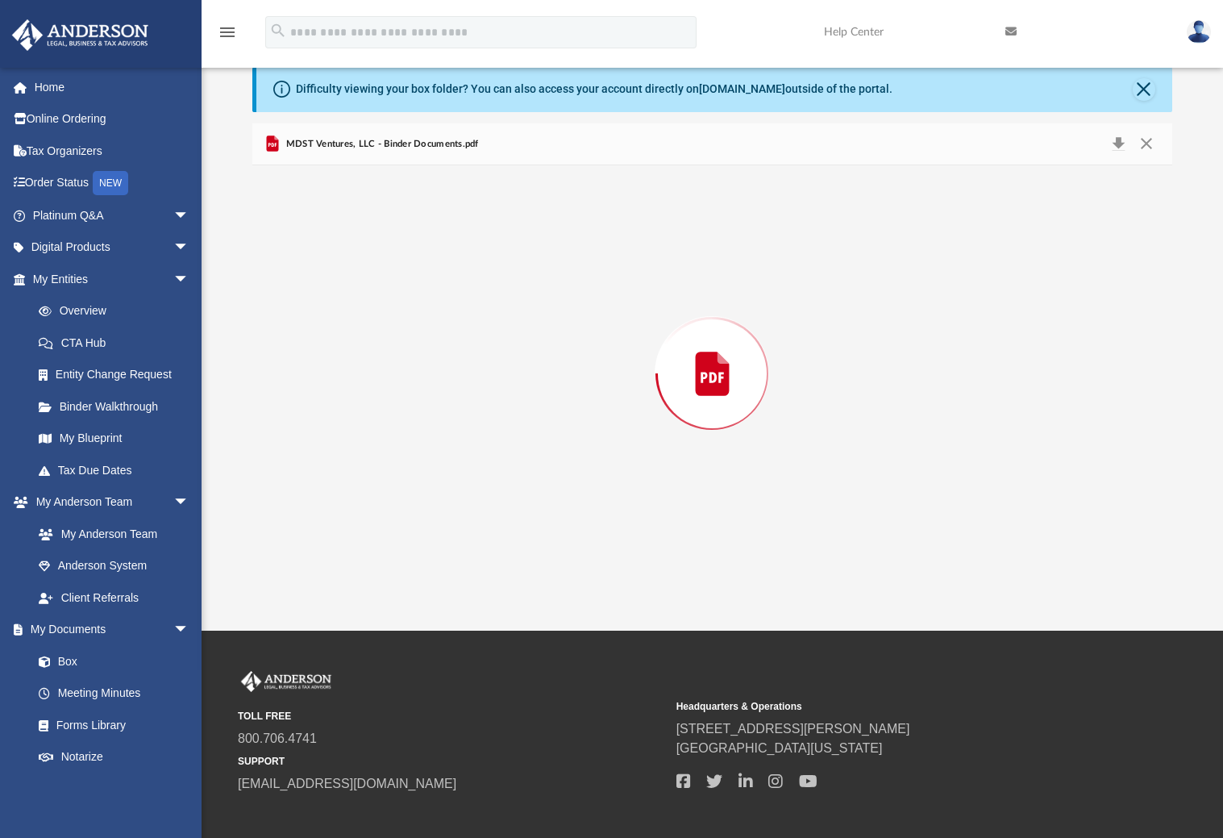
click at [340, 385] on div "Preview" at bounding box center [711, 373] width 919 height 416
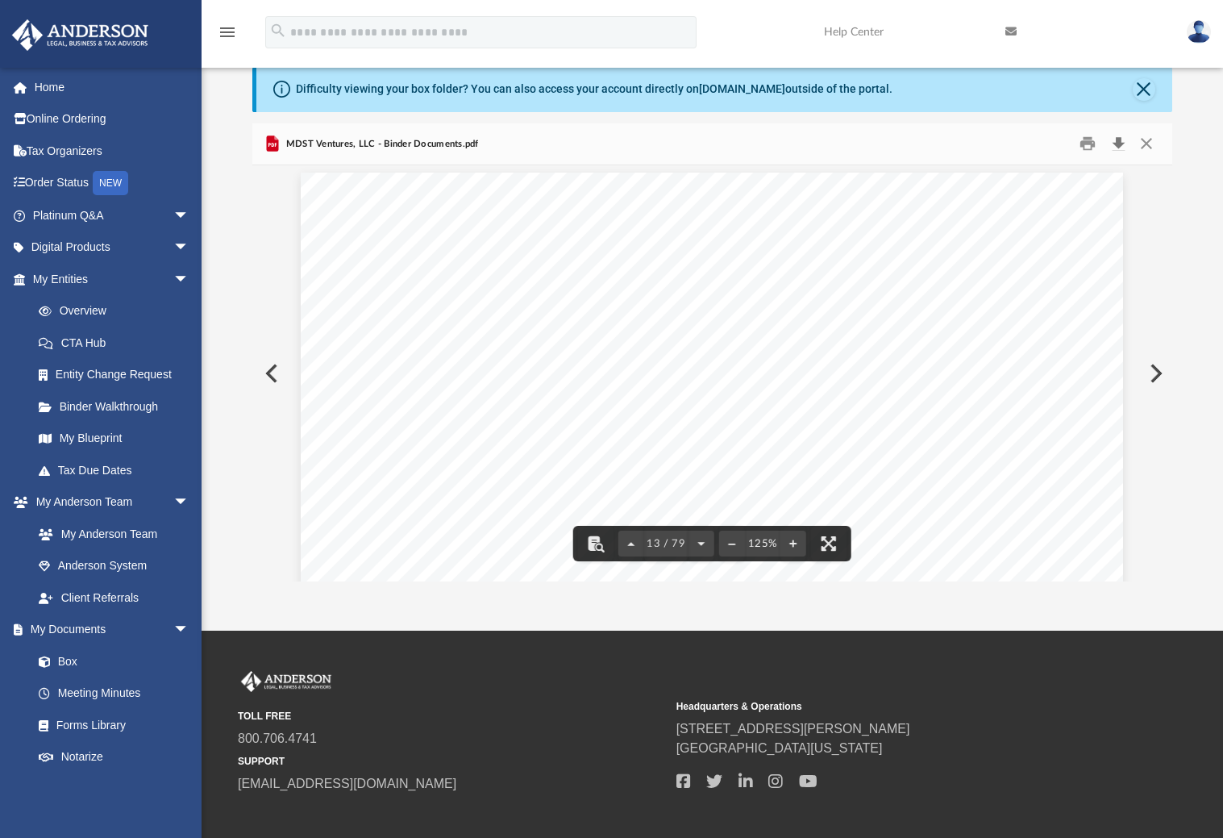
click at [1116, 144] on button "Download" at bounding box center [1118, 143] width 29 height 25
click at [1144, 144] on button "Close" at bounding box center [1146, 143] width 29 height 25
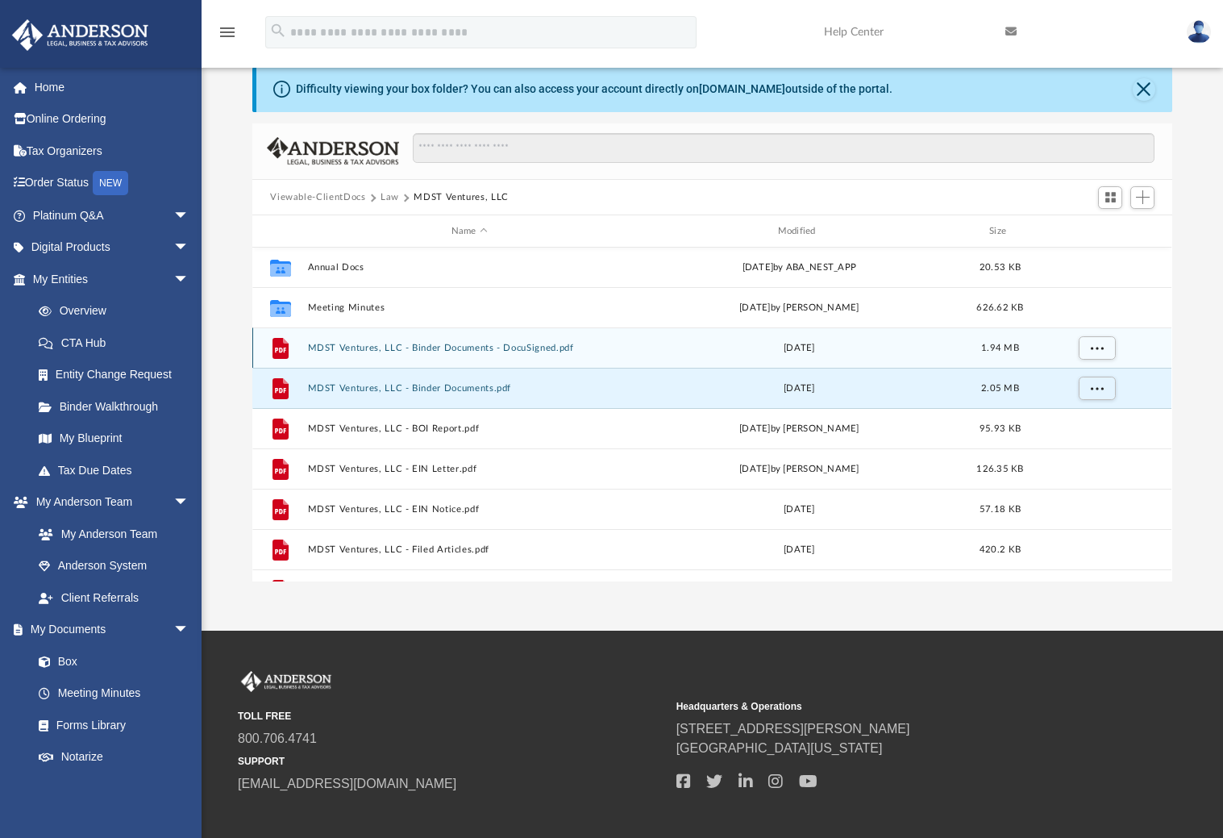
click at [371, 349] on button "MDST Ventures, LLC - Binder Documents - DocuSigned.pdf" at bounding box center [469, 348] width 323 height 10
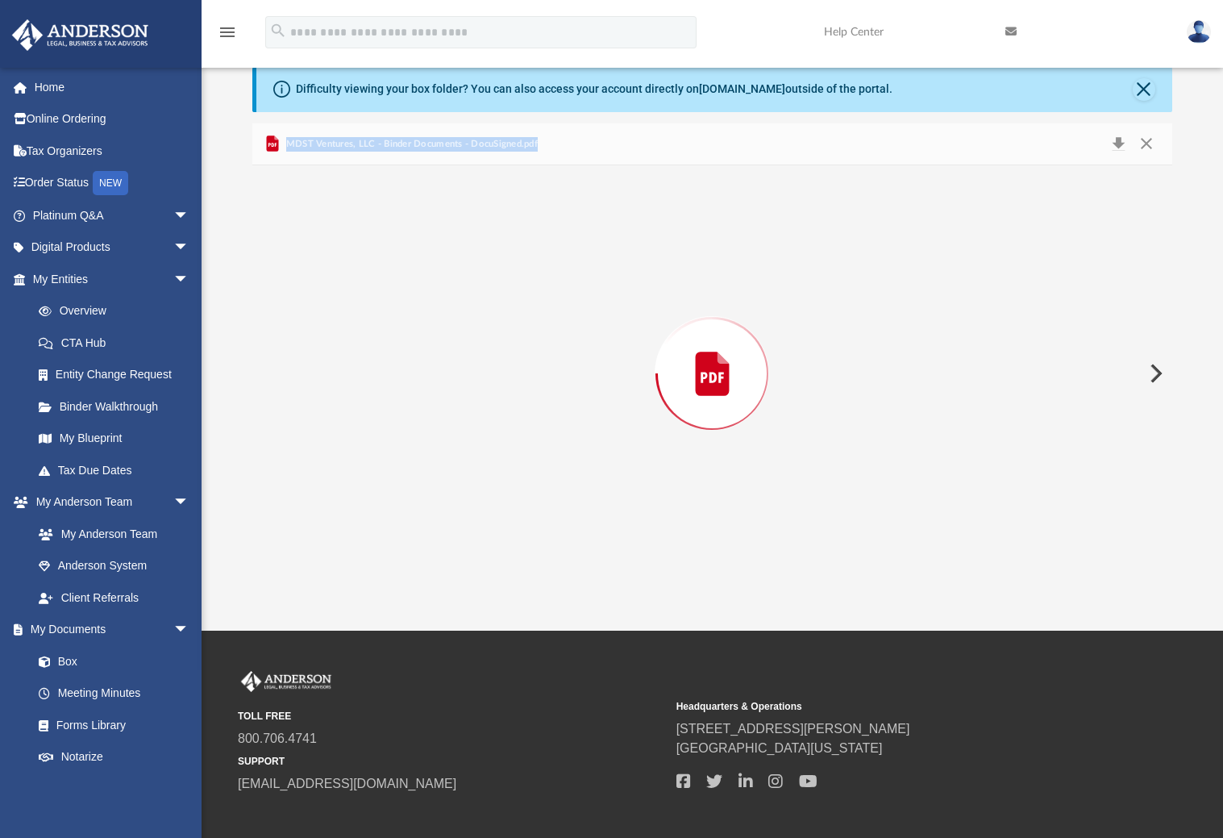
scroll to position [11975, 0]
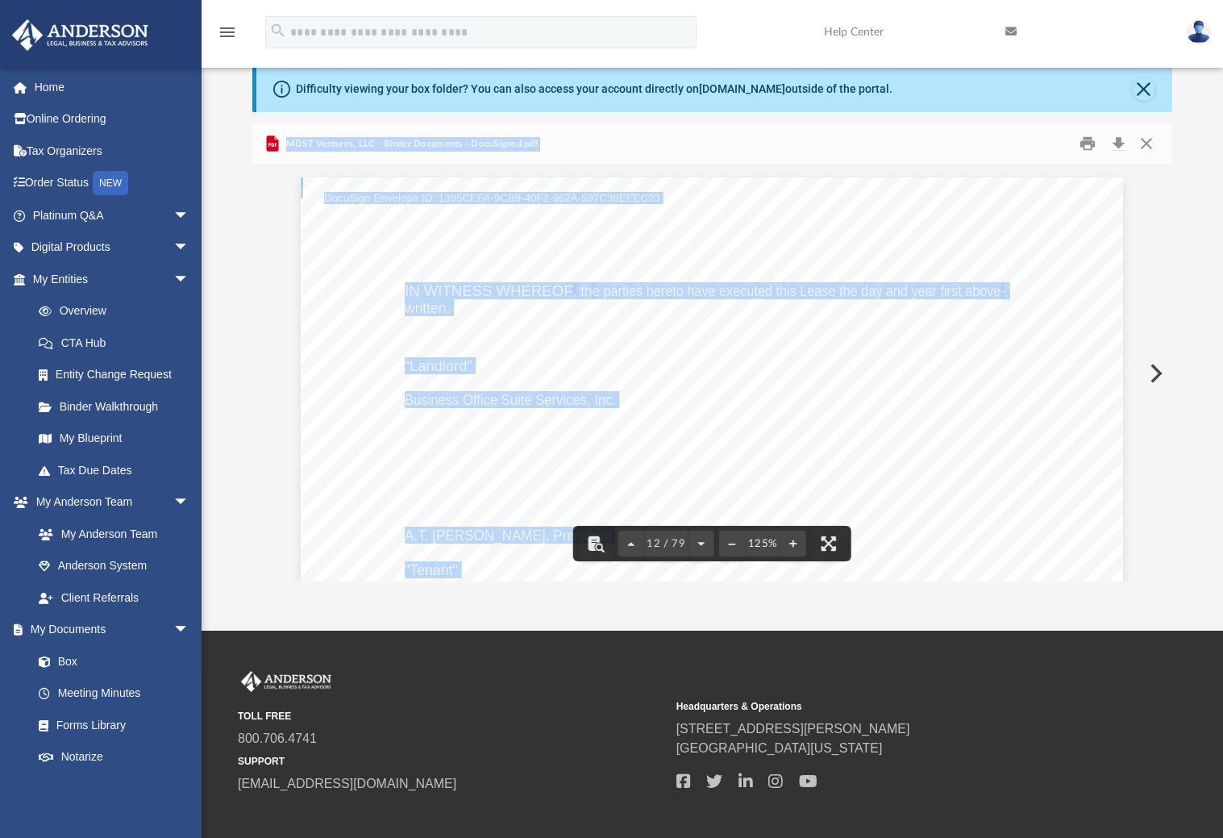
click at [948, 398] on div "MDST Ventures, LLC MDST Ventures, LLC IN WITNESS WHEREOF , th e parties hereto …" at bounding box center [712, 709] width 823 height 1064
click at [867, 370] on div "MDST Ventures, LLC MDST Ventures, LLC IN WITNESS WHEREOF , th e parties hereto …" at bounding box center [712, 709] width 823 height 1064
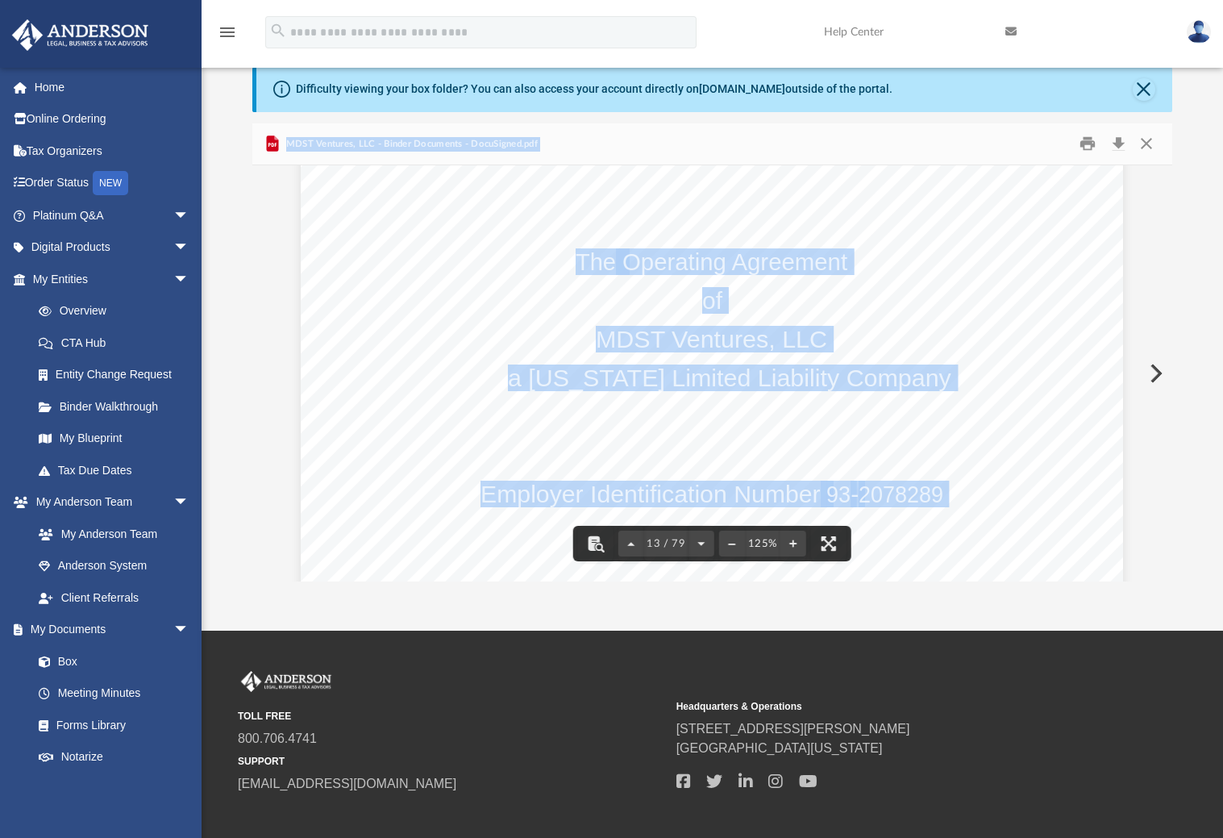
scroll to position [13203, 0]
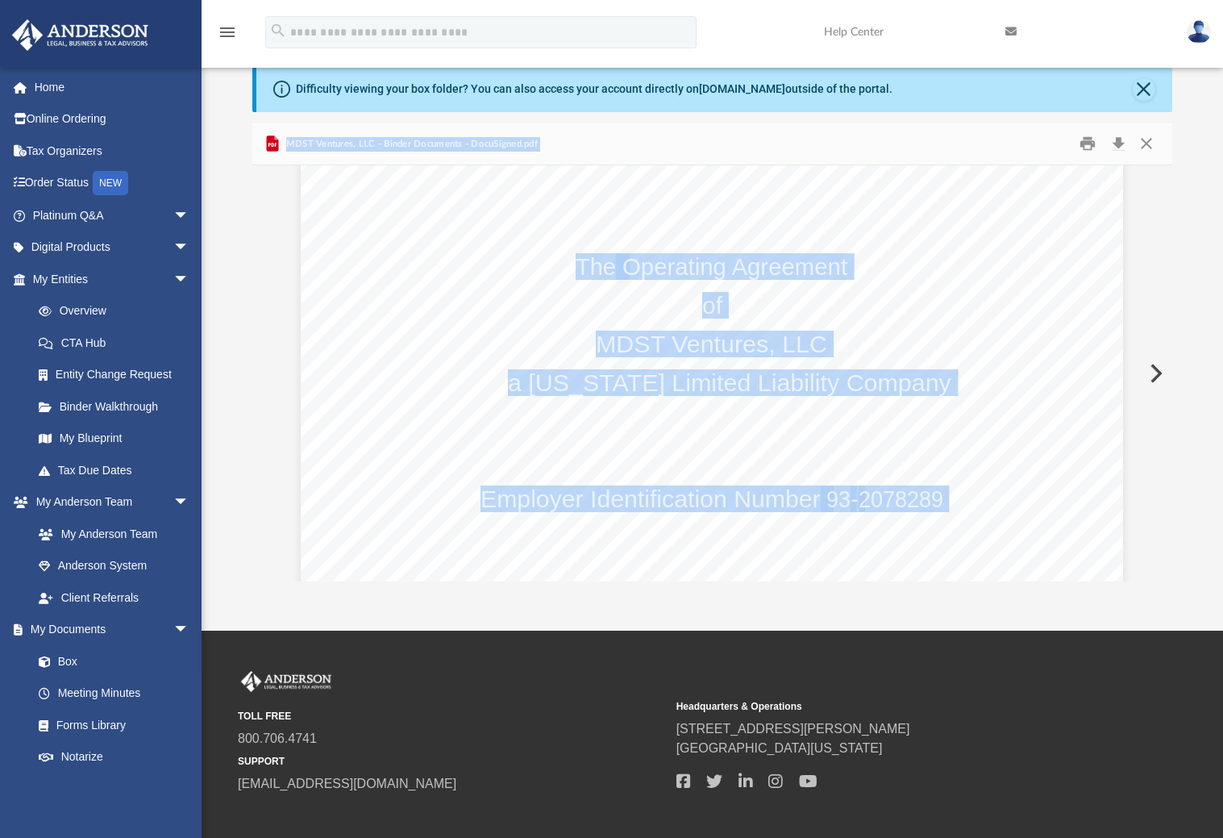
click at [867, 371] on span "a Wyoming Limited Liability Company" at bounding box center [730, 383] width 444 height 24
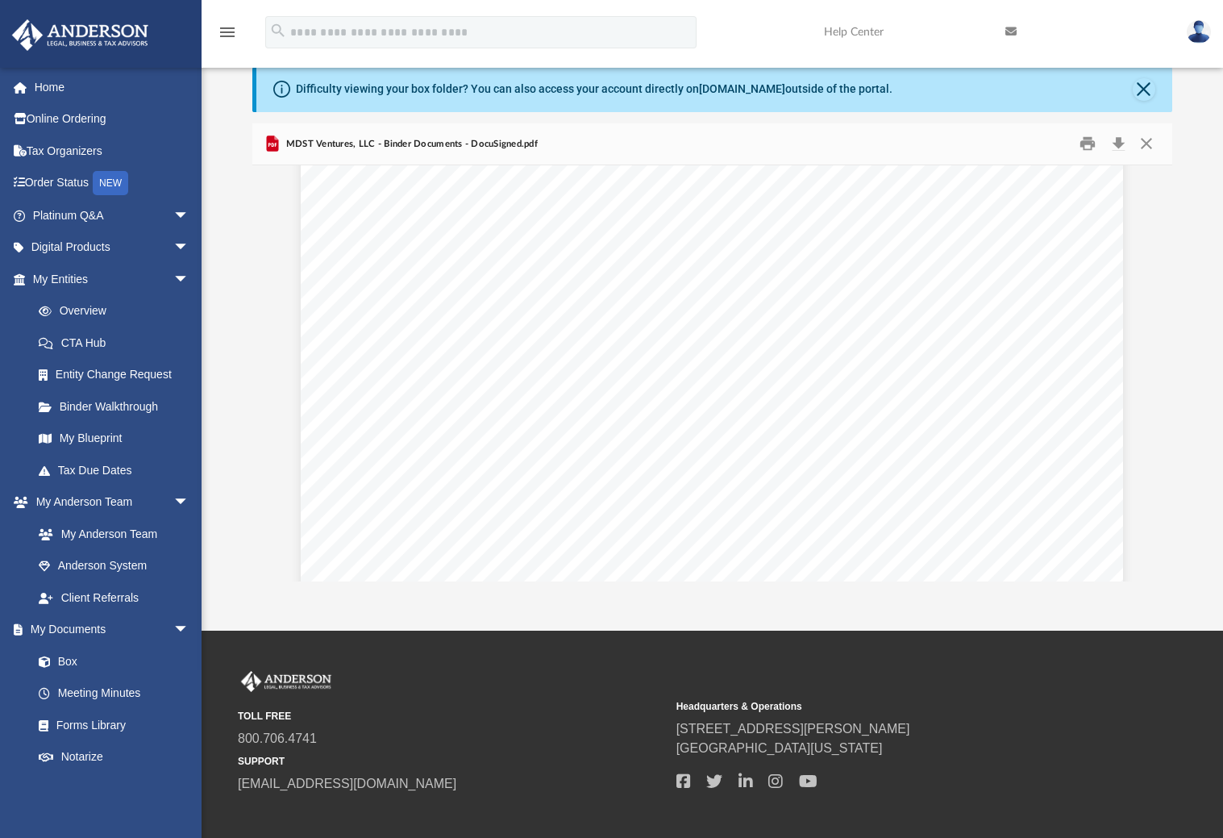
scroll to position [0, 0]
click at [1114, 144] on button "Download" at bounding box center [1118, 143] width 29 height 25
click at [1137, 93] on button "Close" at bounding box center [1144, 89] width 23 height 23
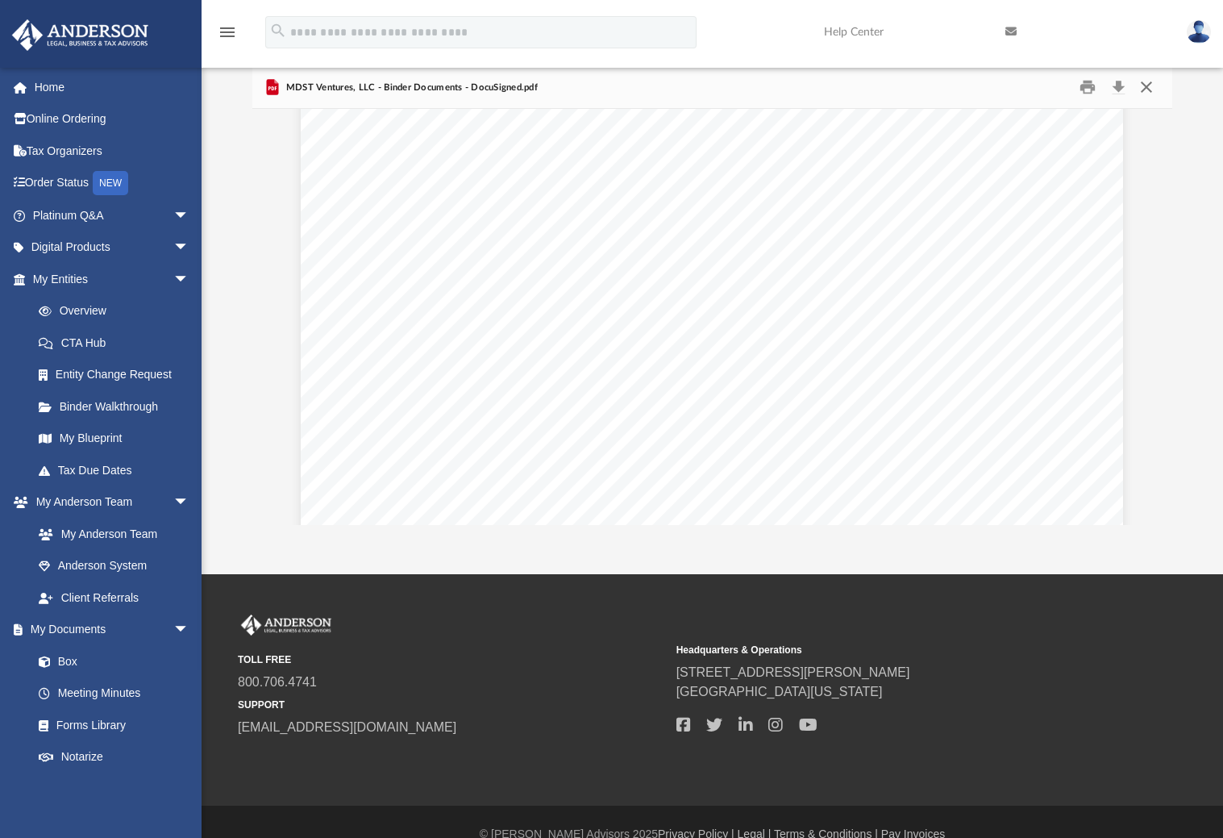
click at [1137, 93] on button "Close" at bounding box center [1146, 87] width 29 height 25
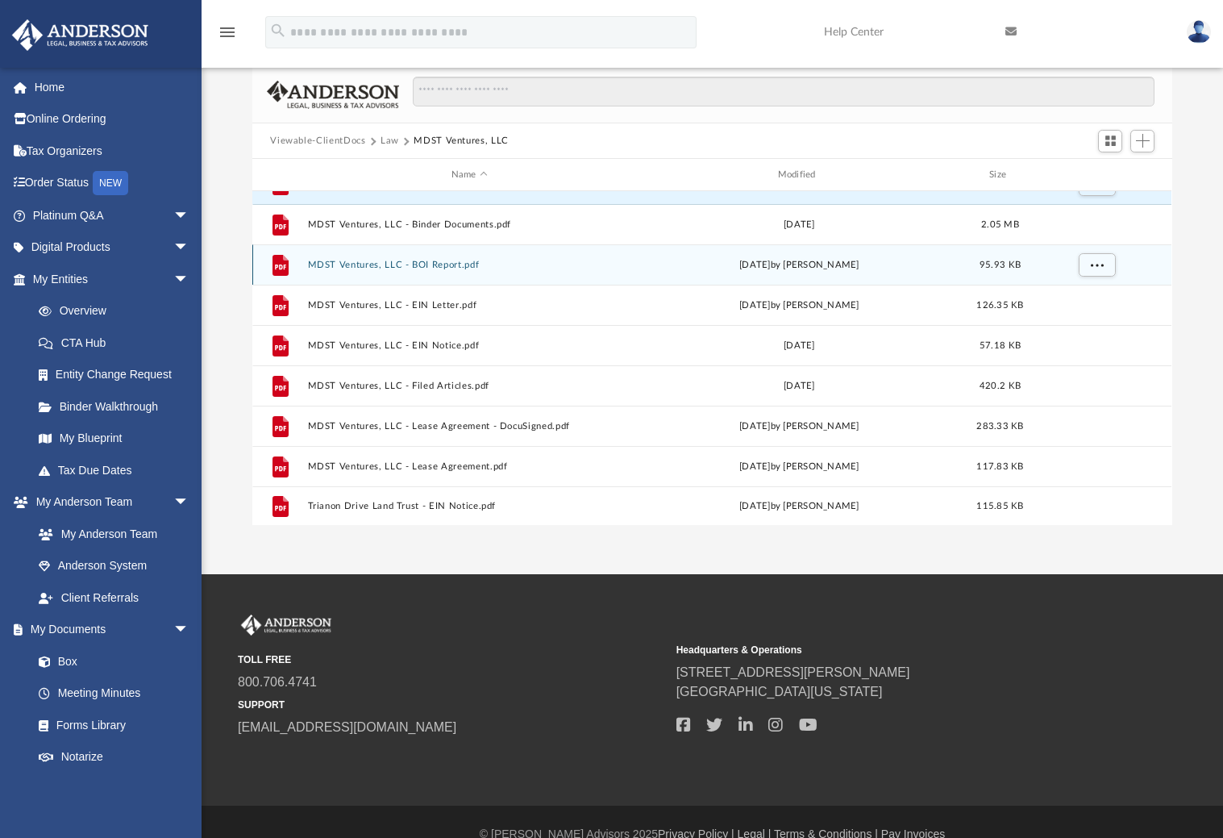
scroll to position [109, 0]
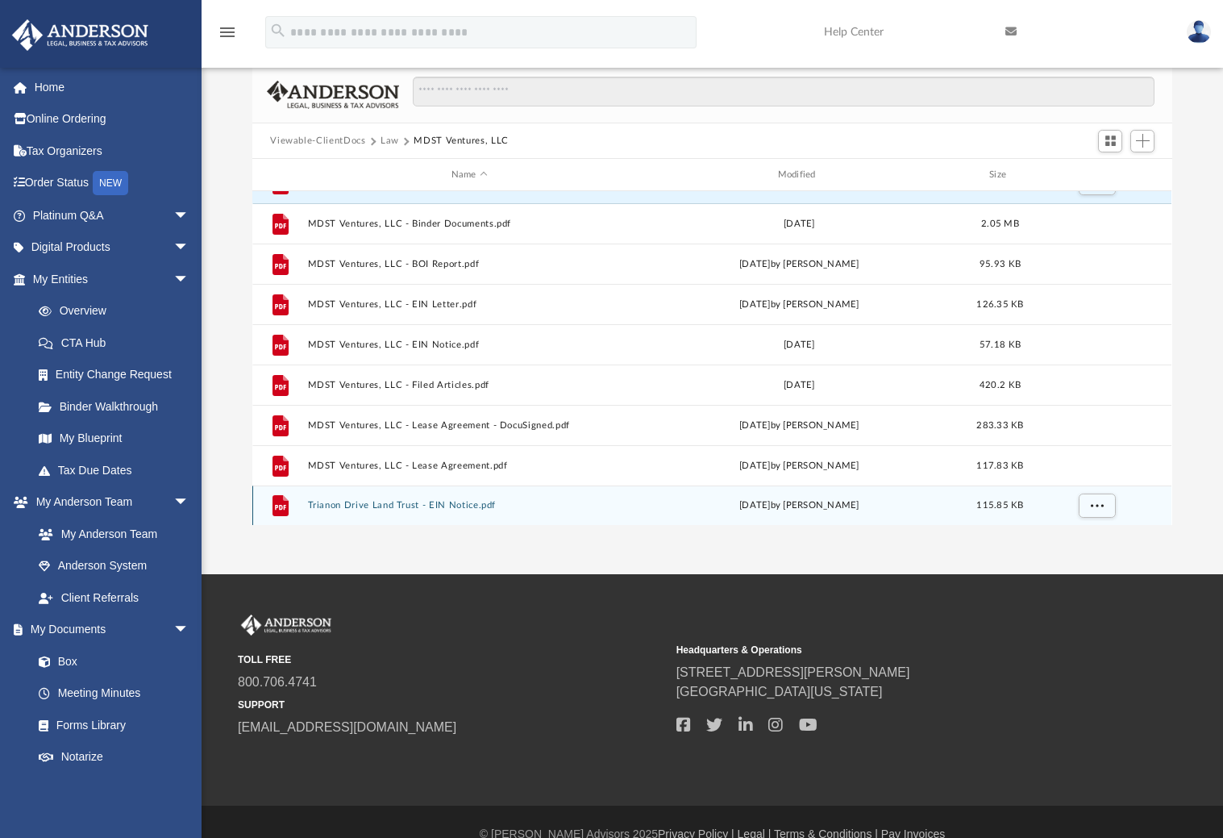
click at [344, 498] on div "File Trianon Drive Land Trust - EIN Notice.pdf Fri Aug 22 2025 by Morgan Winkle…" at bounding box center [711, 505] width 919 height 40
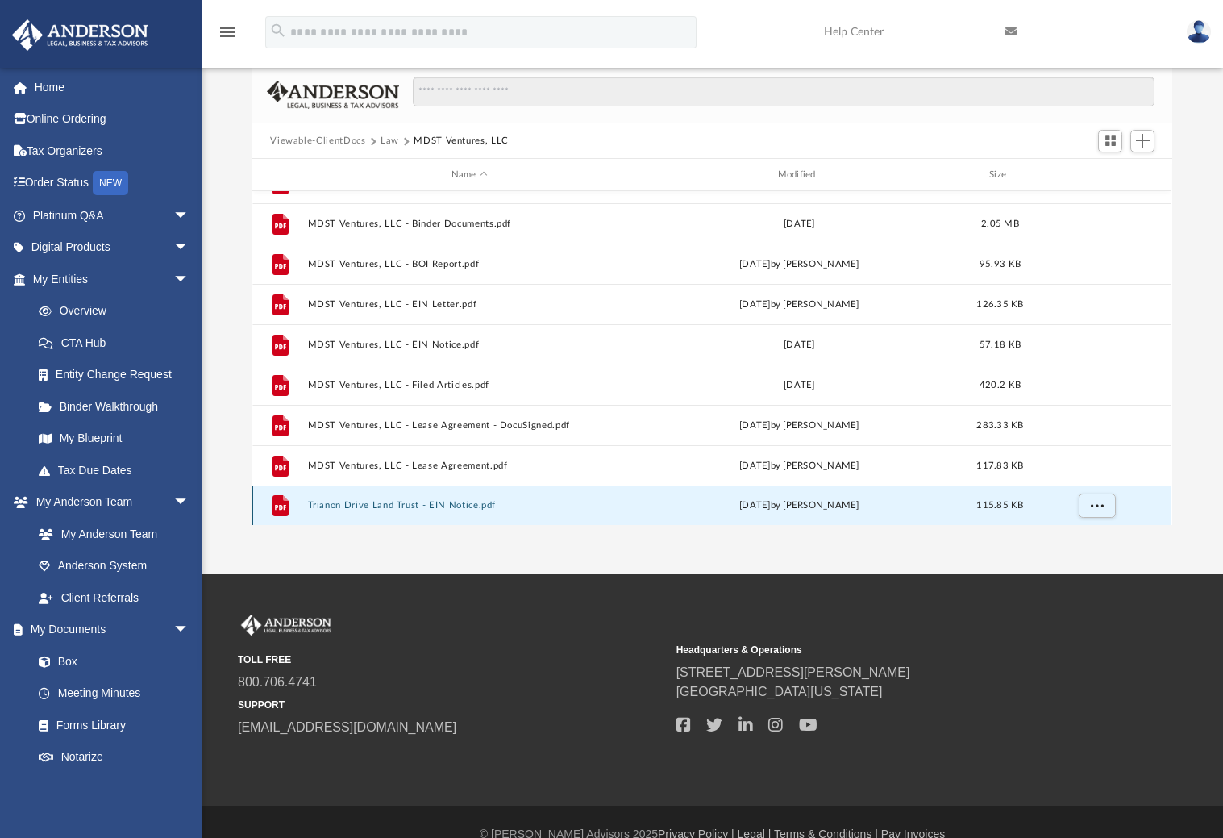
click at [269, 500] on icon "File" at bounding box center [281, 506] width 26 height 26
click at [285, 500] on icon "grid" at bounding box center [281, 505] width 16 height 21
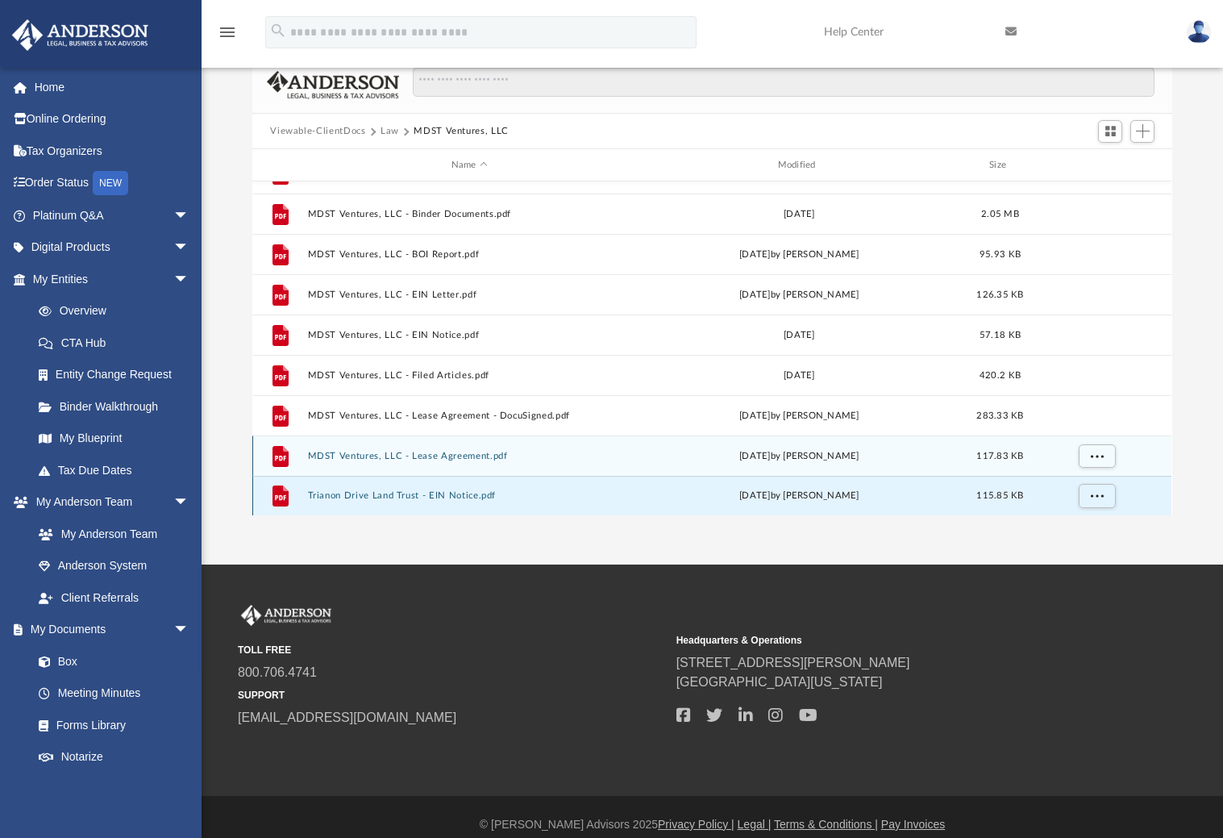
scroll to position [85, 0]
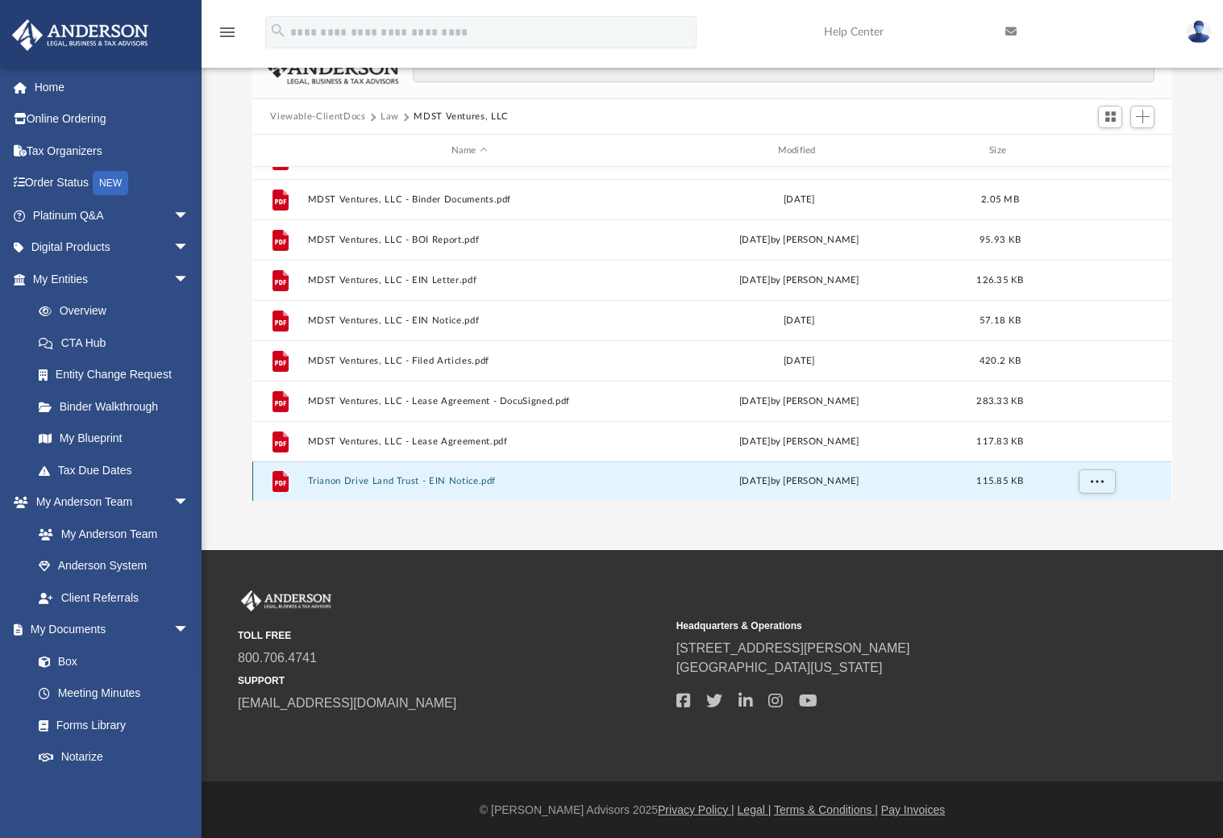
click at [478, 489] on div "File Trianon Drive Land Trust - EIN Notice.pdf Fri Aug 22 2025 by Morgan Winkle…" at bounding box center [711, 481] width 919 height 40
click at [481, 481] on button "Trianon Drive Land Trust - EIN Notice.pdf" at bounding box center [469, 482] width 323 height 10
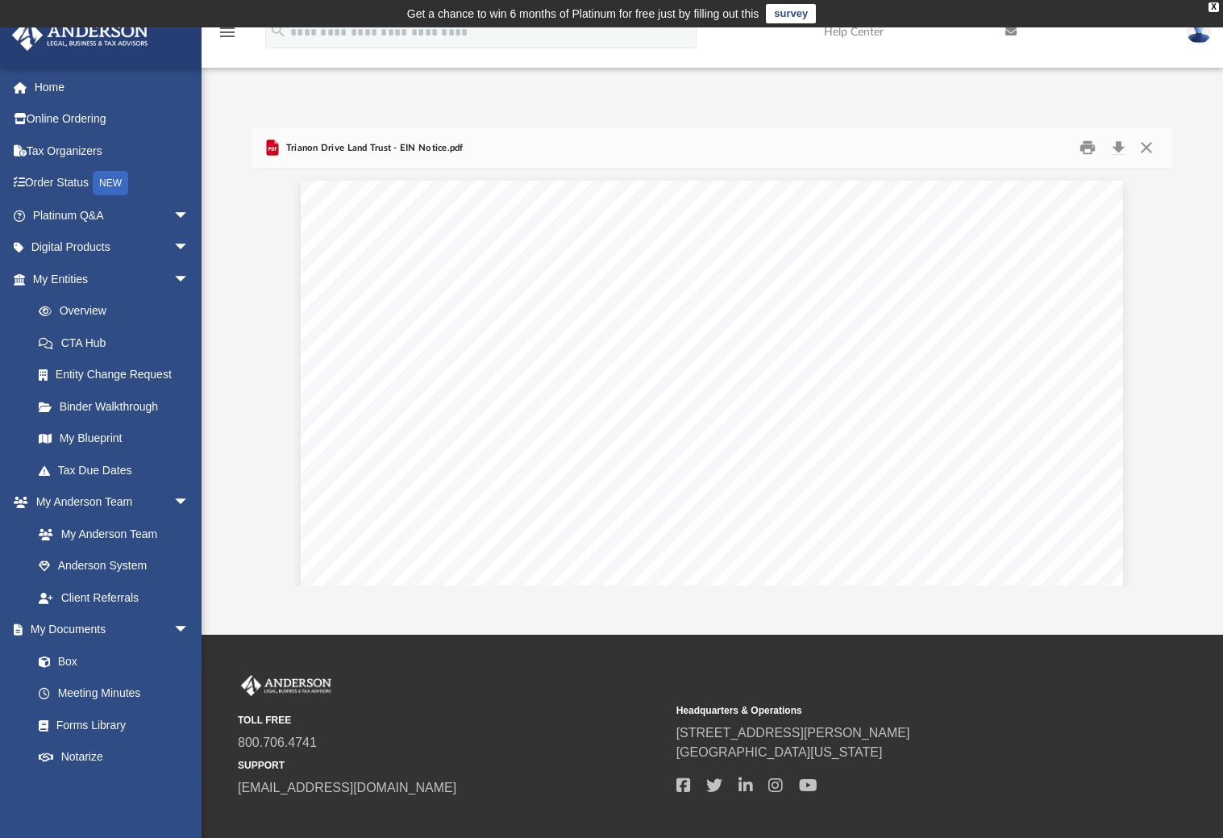
scroll to position [0, 0]
click at [1144, 145] on button "Close" at bounding box center [1146, 147] width 29 height 25
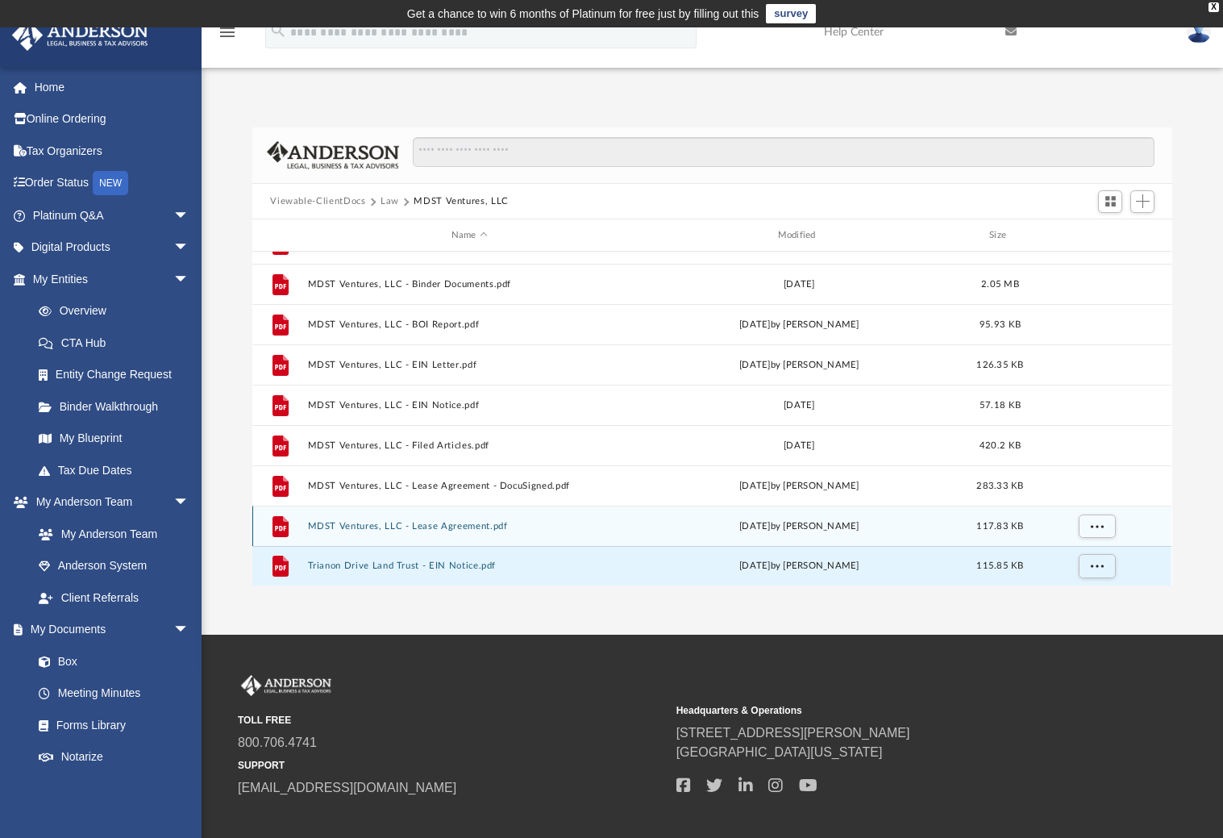
click at [355, 523] on button "MDST Ventures, LLC - Lease Agreement.pdf" at bounding box center [469, 526] width 323 height 10
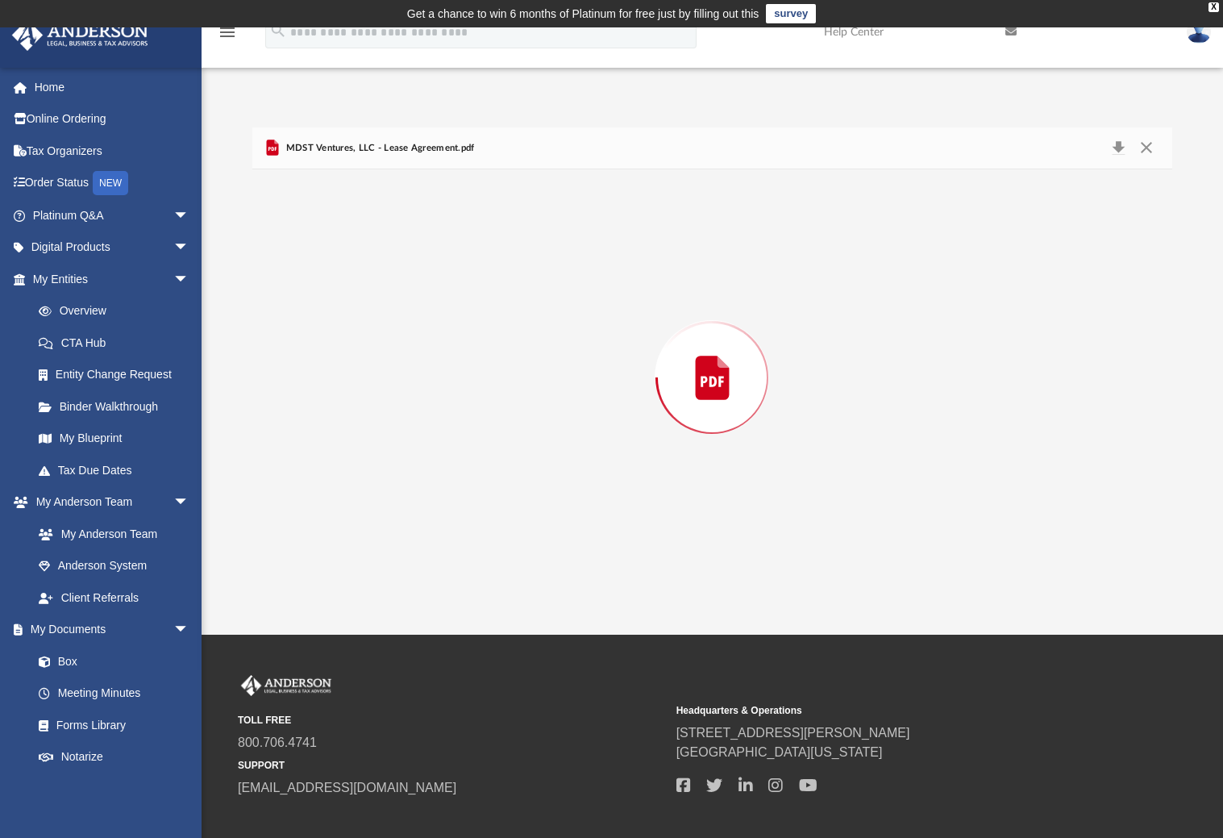
click at [355, 523] on div "Preview" at bounding box center [711, 377] width 919 height 416
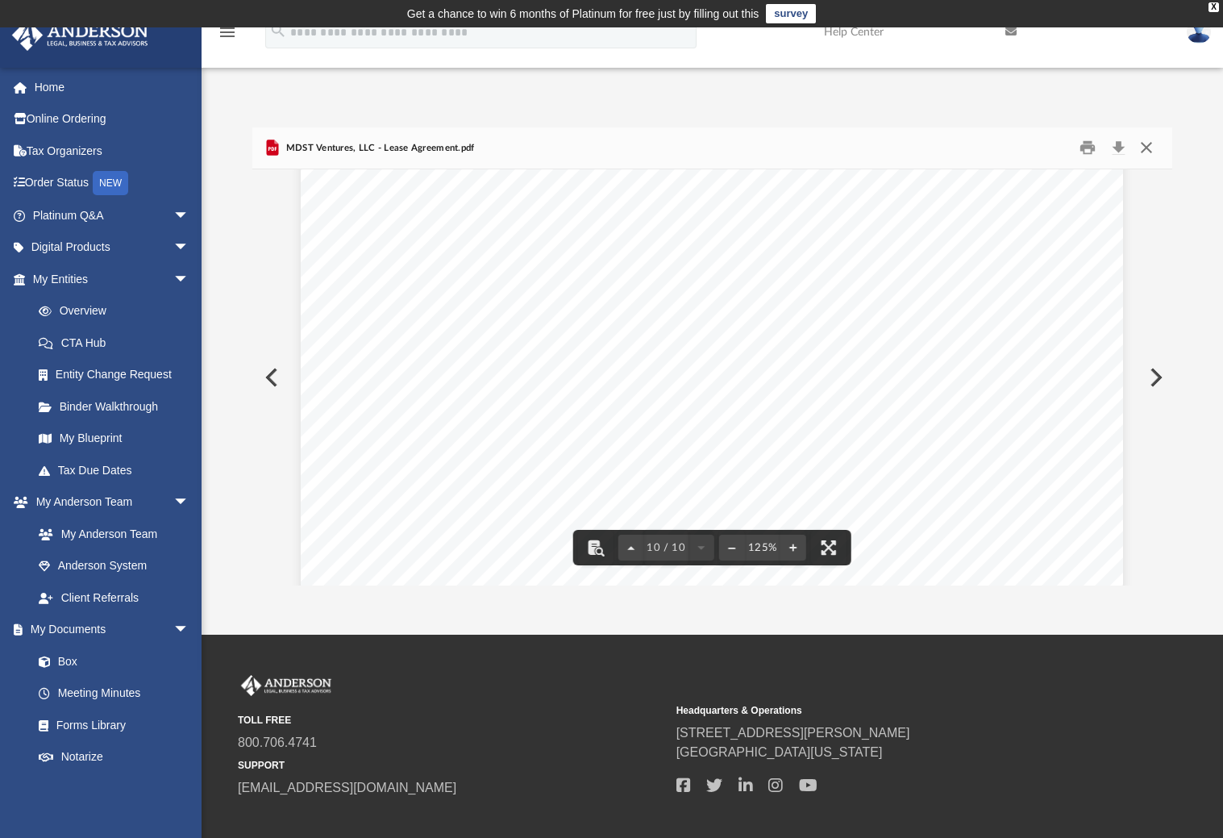
click at [1143, 143] on button "Close" at bounding box center [1146, 147] width 29 height 25
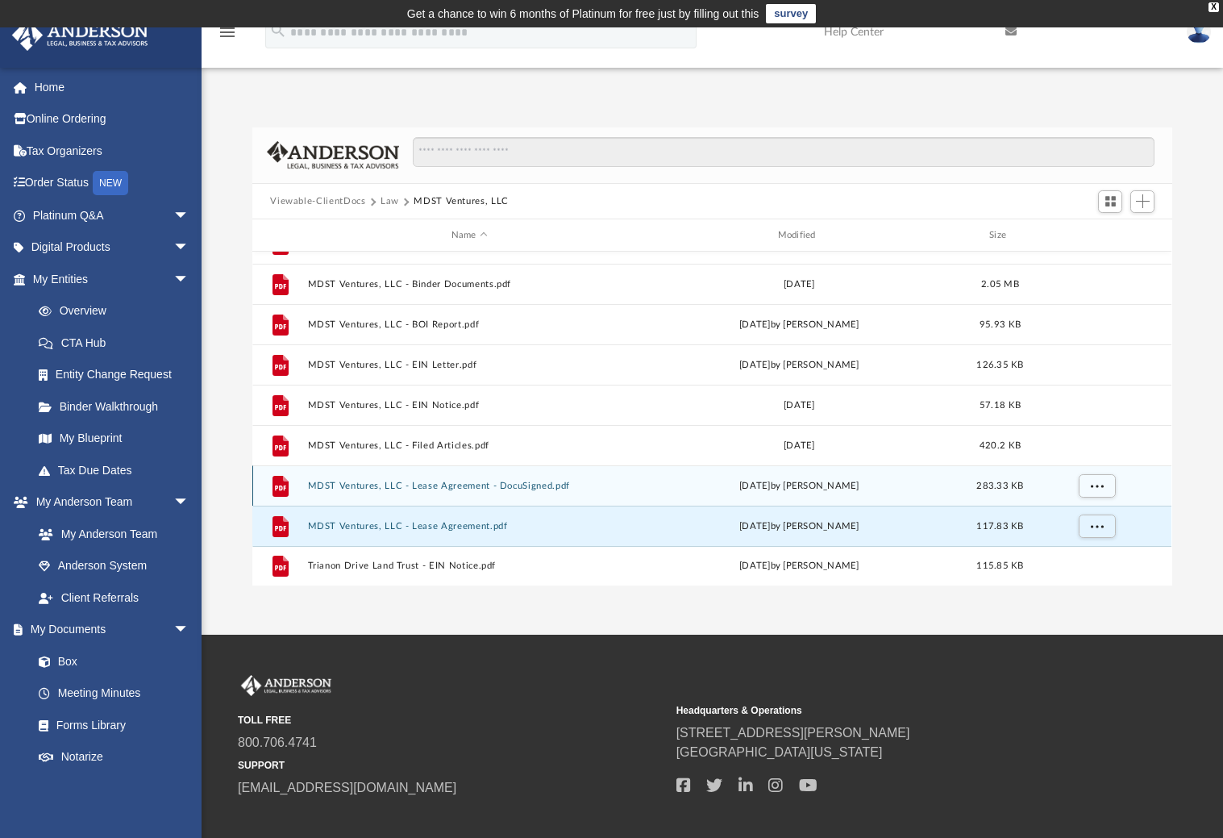
click at [385, 481] on button "MDST Ventures, LLC - Lease Agreement - DocuSigned.pdf" at bounding box center [469, 486] width 323 height 10
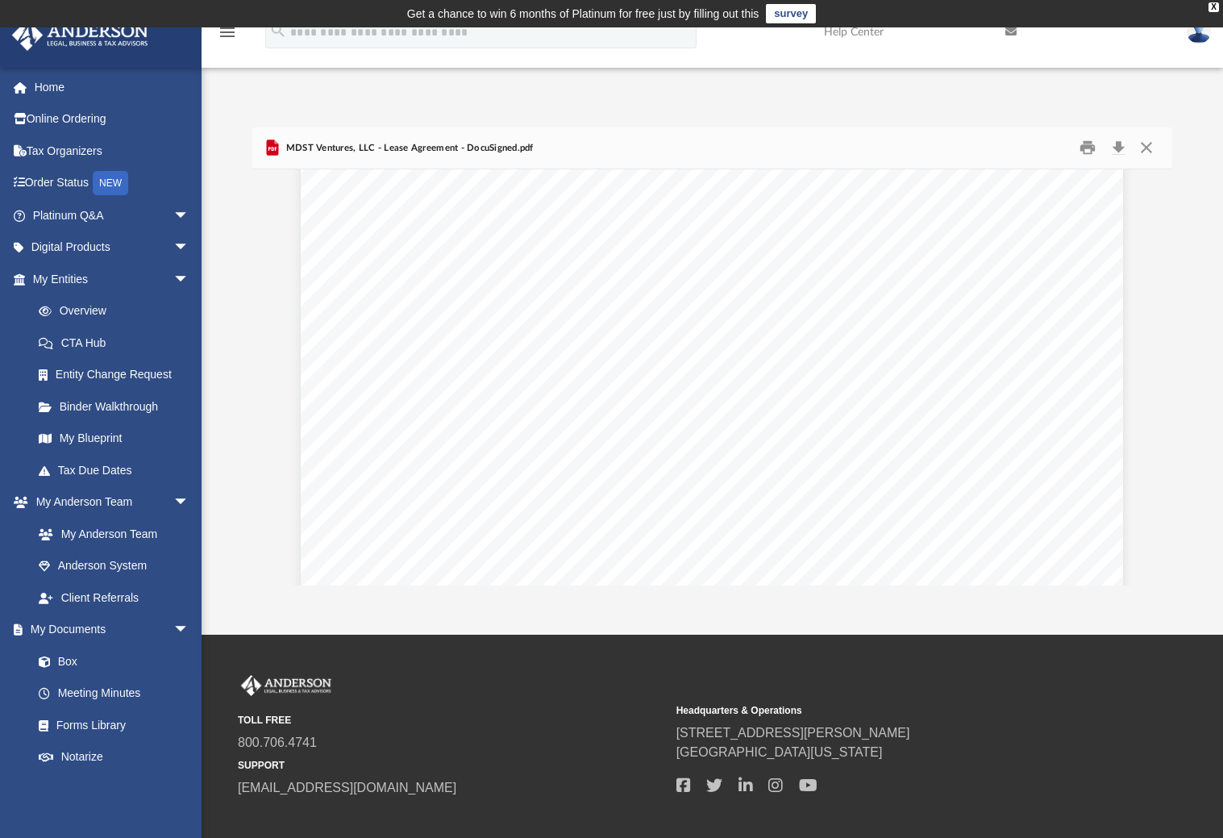
scroll to position [9614, 0]
click at [1144, 147] on button "Close" at bounding box center [1146, 147] width 29 height 25
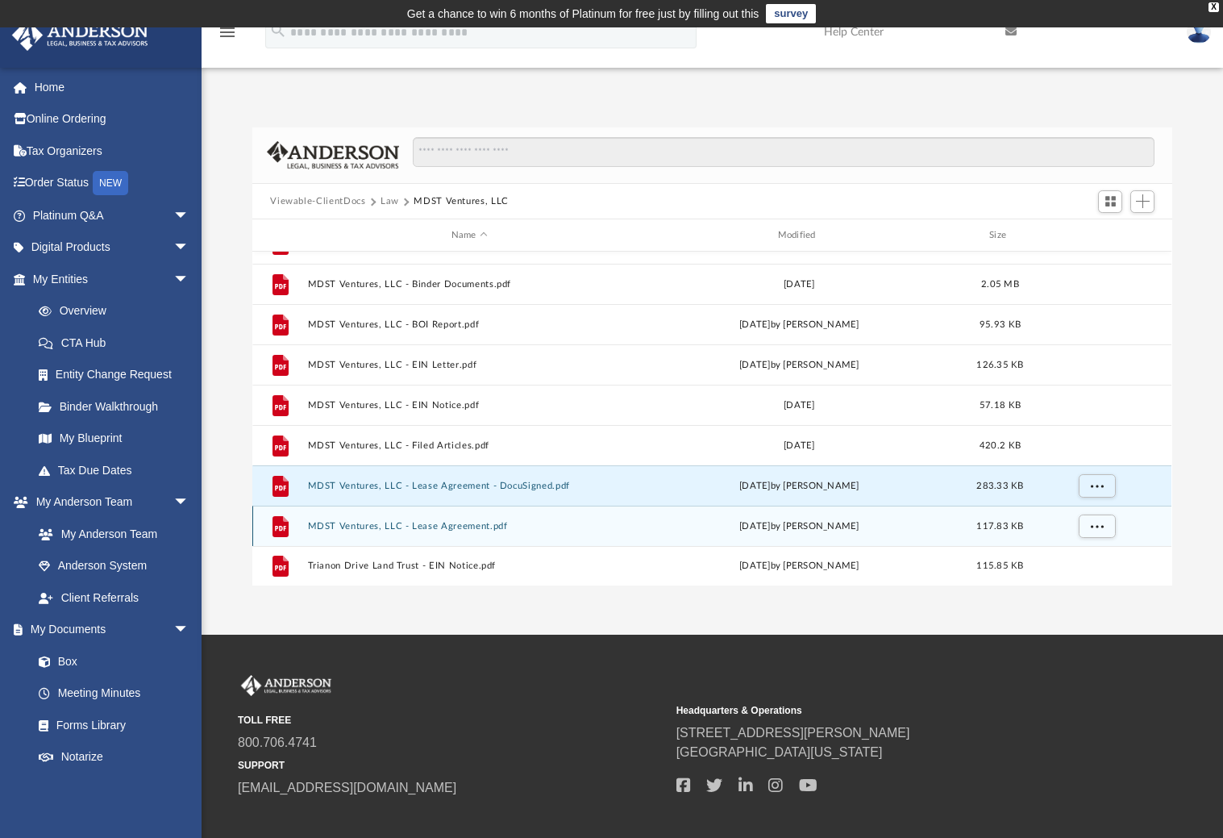
click at [377, 526] on button "MDST Ventures, LLC - Lease Agreement.pdf" at bounding box center [469, 526] width 323 height 10
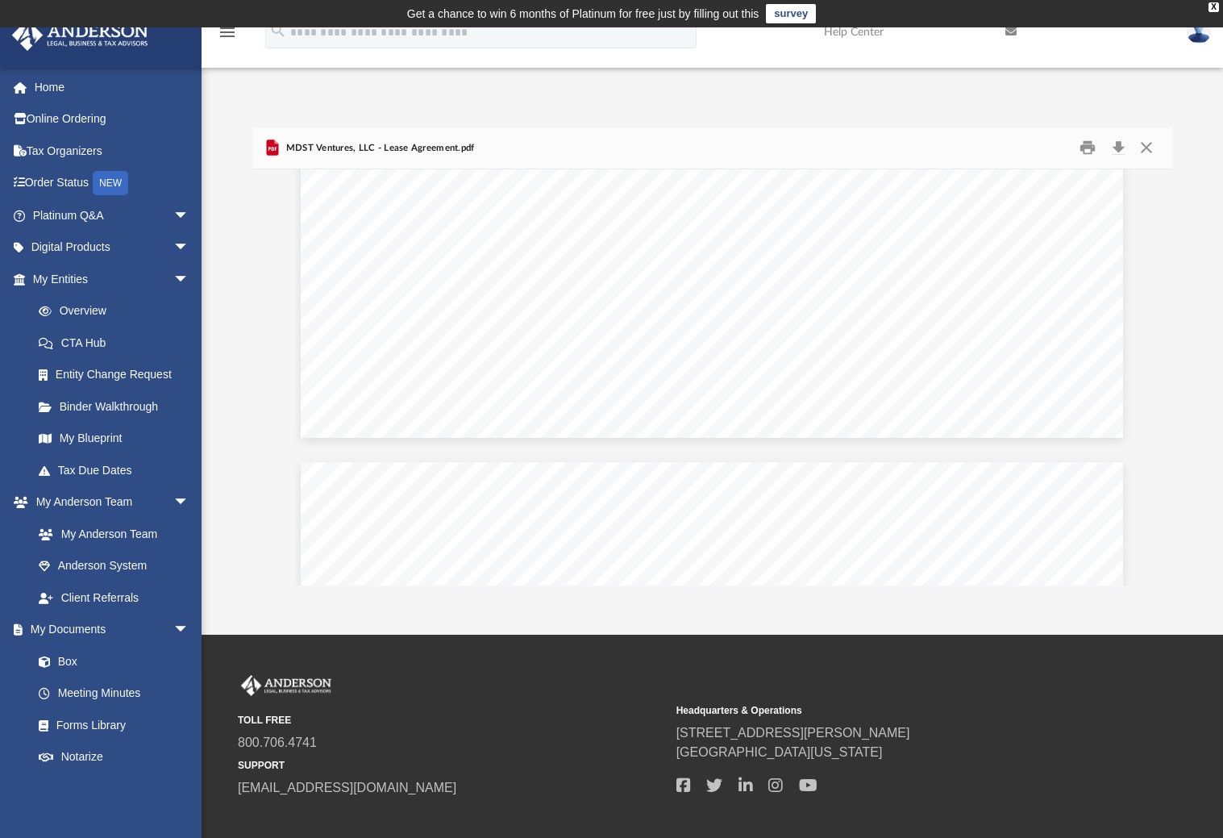
scroll to position [10023, 0]
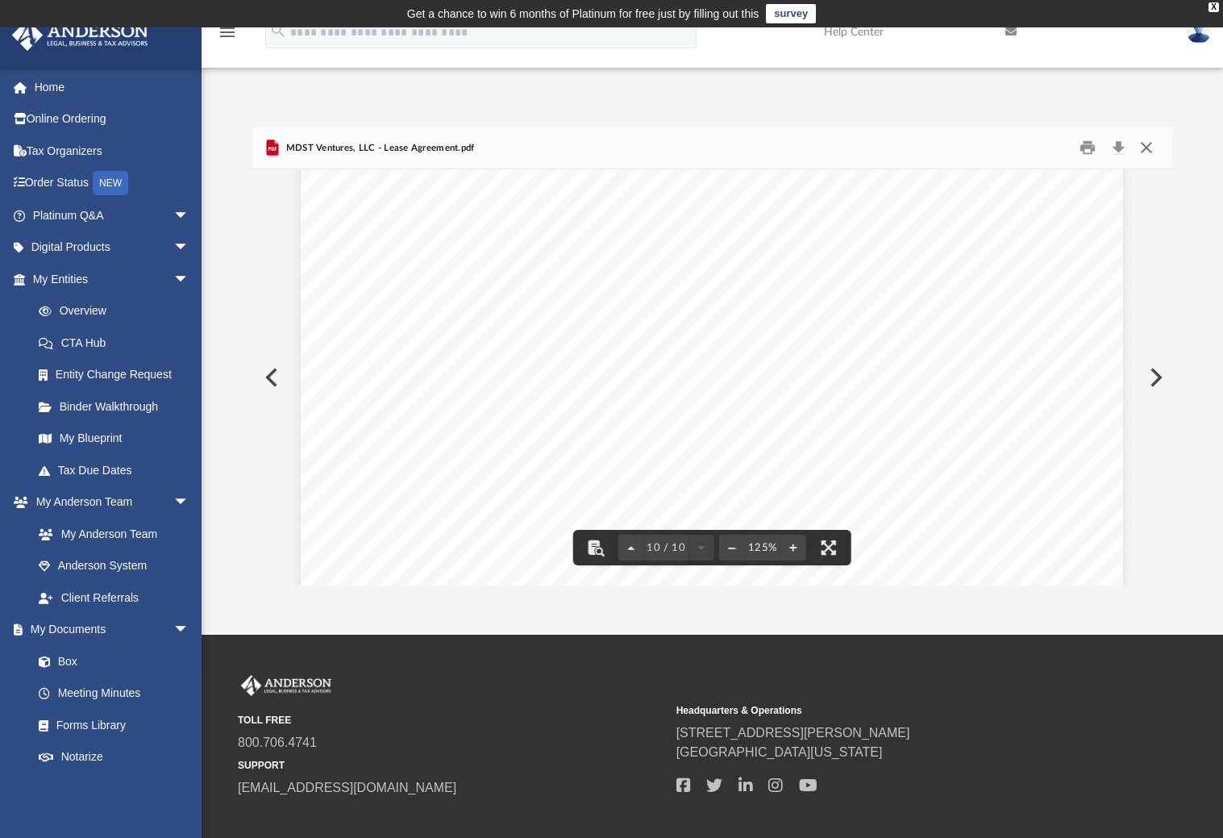
click at [1142, 146] on button "Close" at bounding box center [1146, 147] width 29 height 25
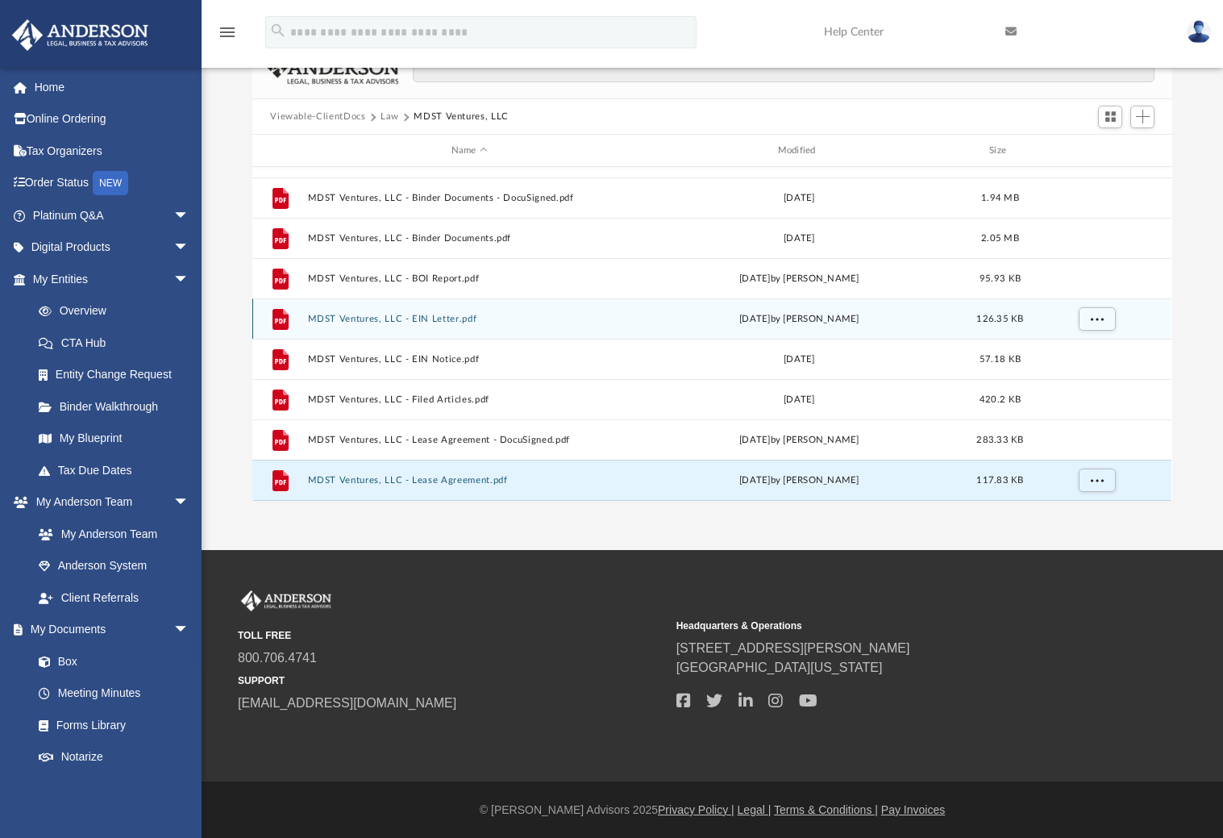
scroll to position [73, 0]
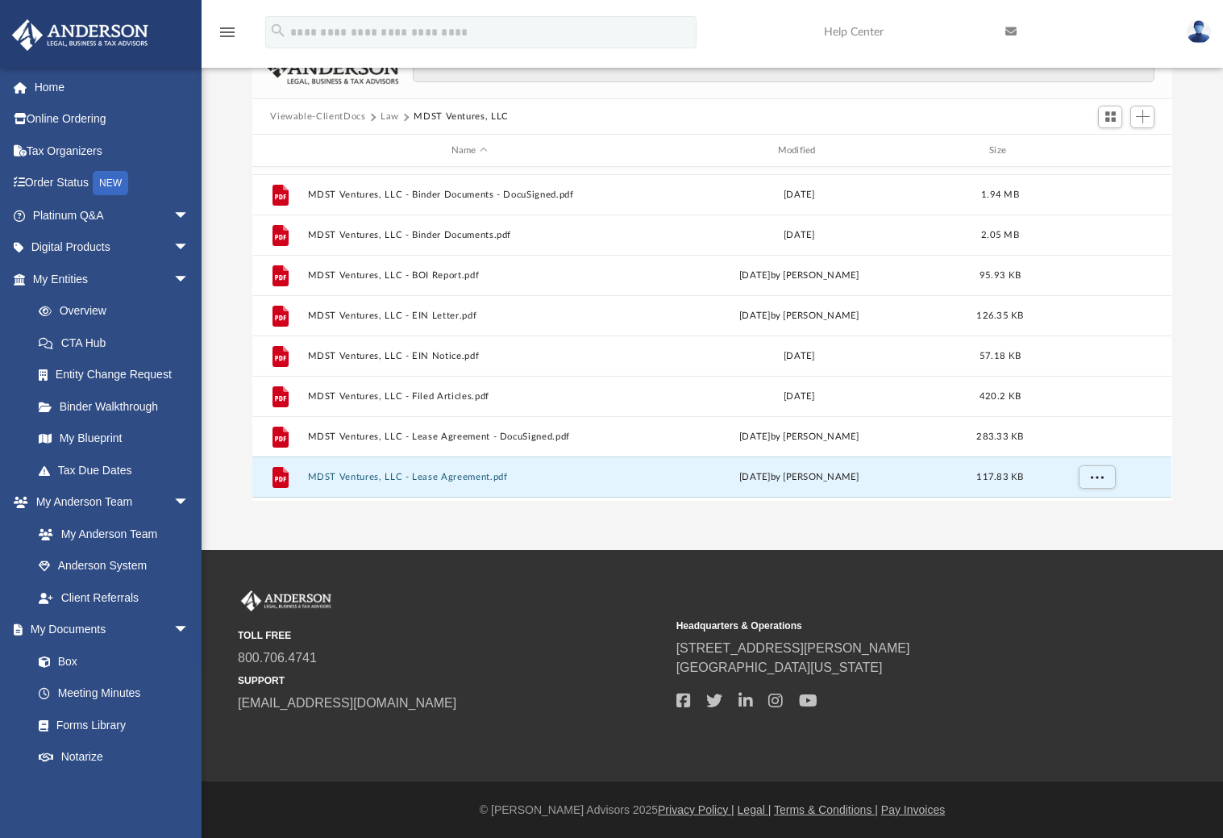
click at [794, 156] on div "Name Modified Size" at bounding box center [711, 151] width 919 height 32
click at [792, 152] on div "Modified" at bounding box center [799, 151] width 323 height 15
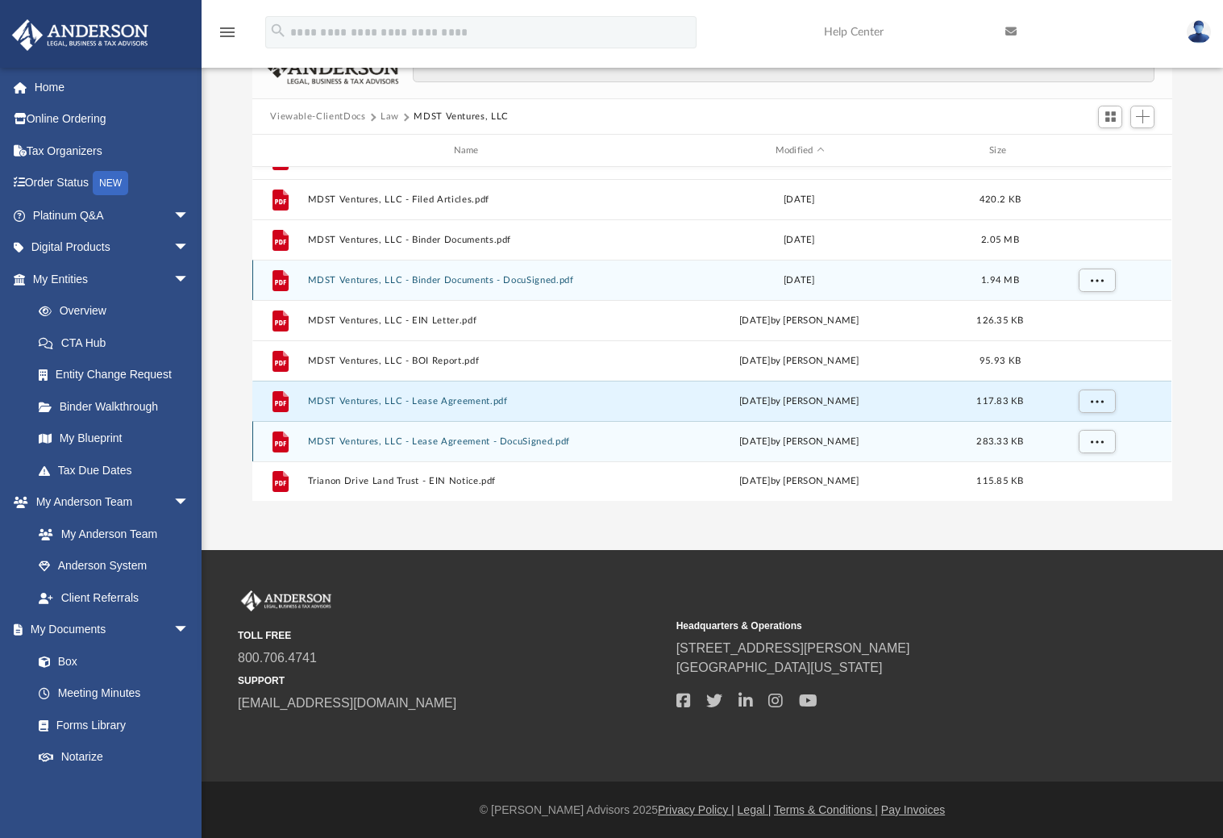
scroll to position [0, 0]
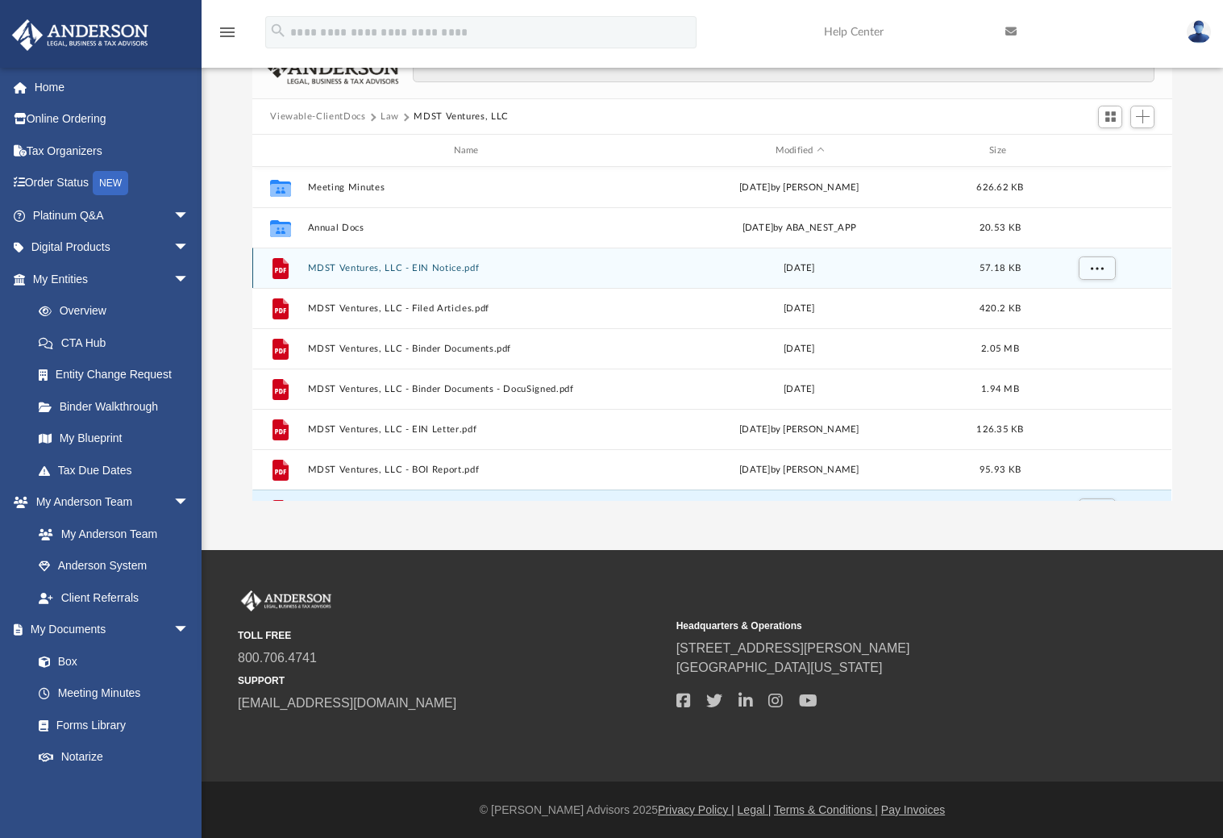
click at [350, 270] on button "MDST Ventures, LLC - EIN Notice.pdf" at bounding box center [469, 268] width 323 height 10
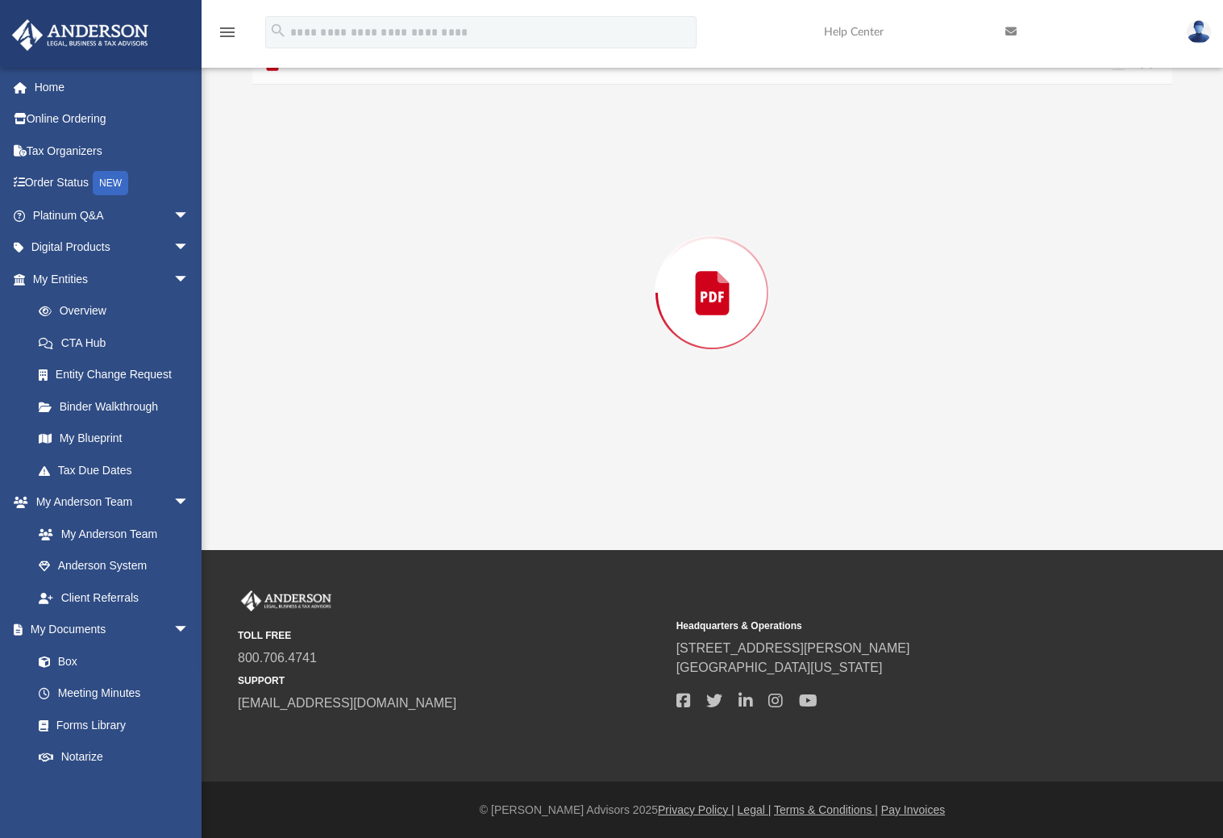
click at [350, 270] on div "Preview" at bounding box center [711, 293] width 919 height 416
click at [726, 344] on div "Page 1" at bounding box center [712, 303] width 479 height 412
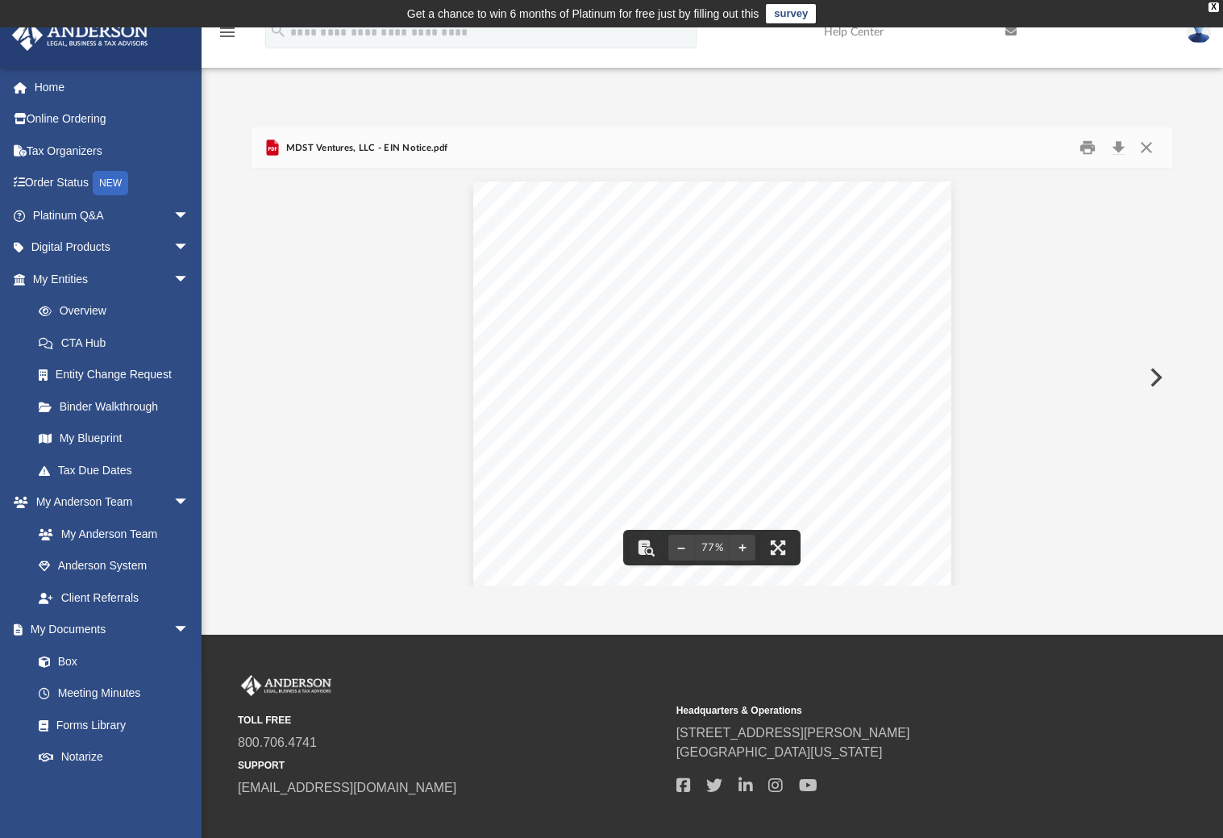
click at [642, 154] on div "MDST Ventures, LLC - EIN Notice.pdf" at bounding box center [711, 148] width 919 height 43
click at [374, 138] on div "MDST Ventures, LLC - EIN Notice.pdf" at bounding box center [355, 147] width 185 height 19
click at [369, 144] on span "MDST Ventures, LLC - EIN Notice.pdf" at bounding box center [364, 148] width 165 height 15
click at [1119, 138] on button "Download" at bounding box center [1118, 147] width 29 height 25
click at [1114, 152] on button "Download" at bounding box center [1118, 147] width 29 height 25
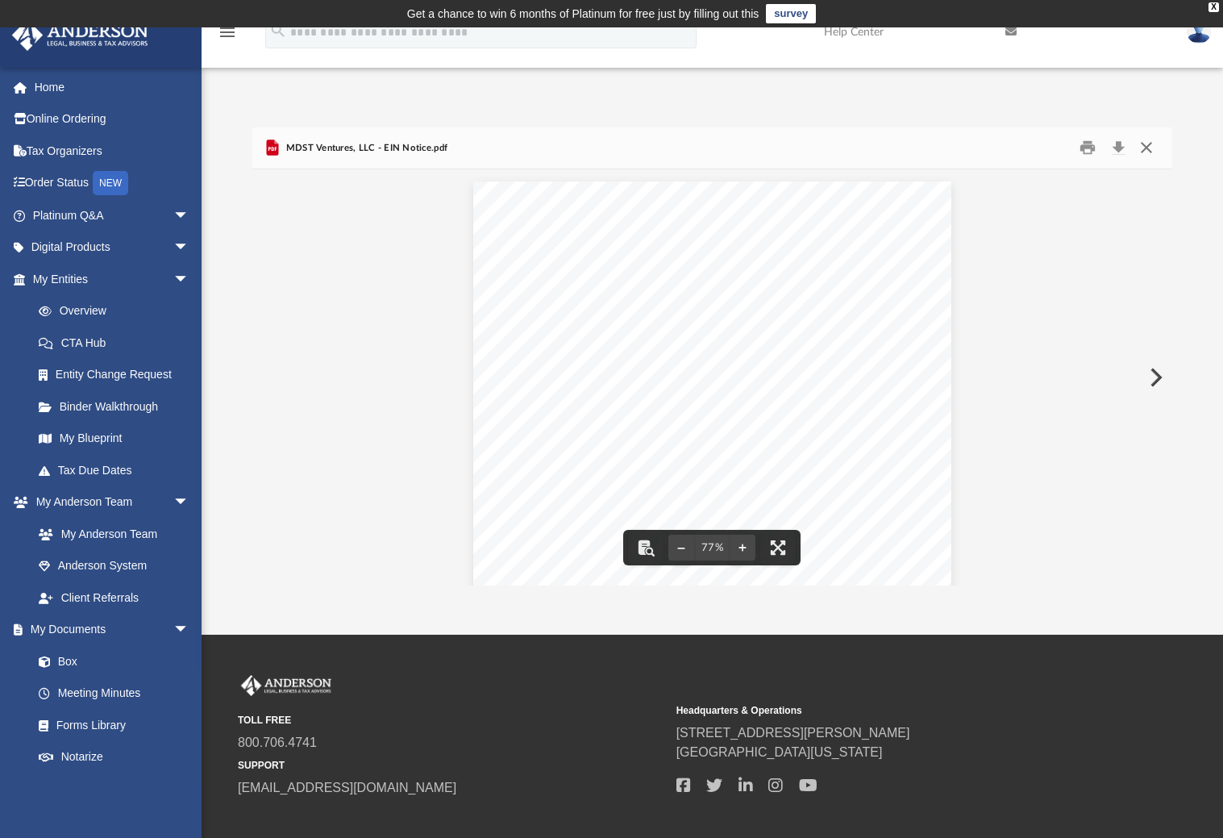
click at [1143, 148] on button "Close" at bounding box center [1146, 147] width 29 height 25
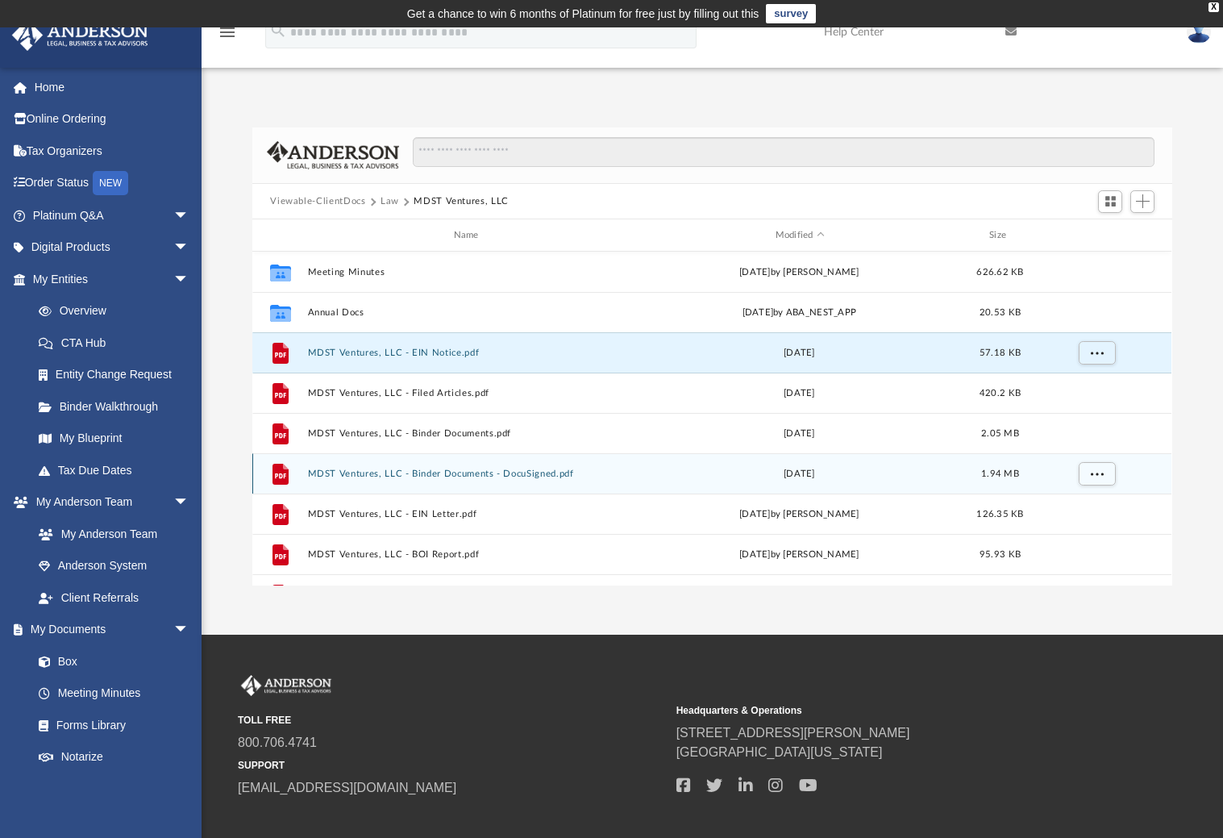
click at [352, 471] on button "MDST Ventures, LLC - Binder Documents - DocuSigned.pdf" at bounding box center [469, 474] width 323 height 10
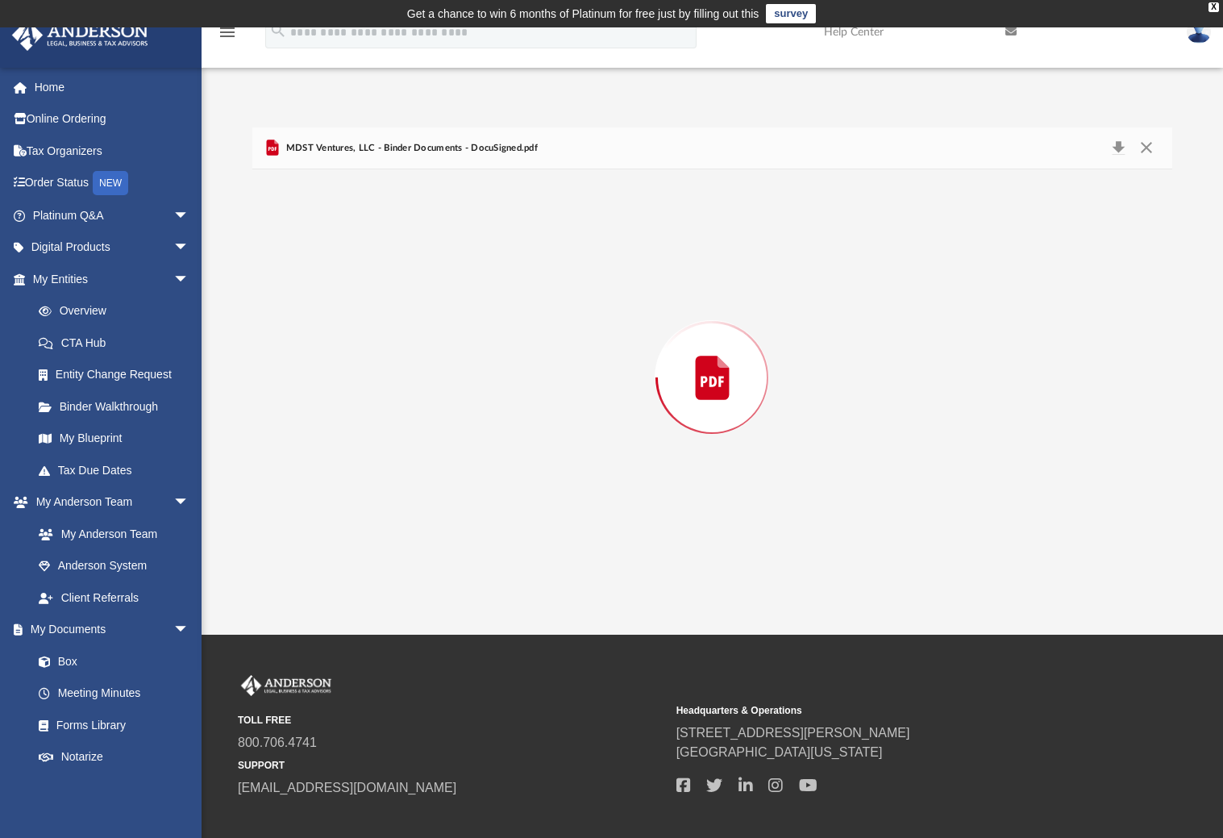
click at [352, 471] on div "Preview" at bounding box center [711, 377] width 919 height 416
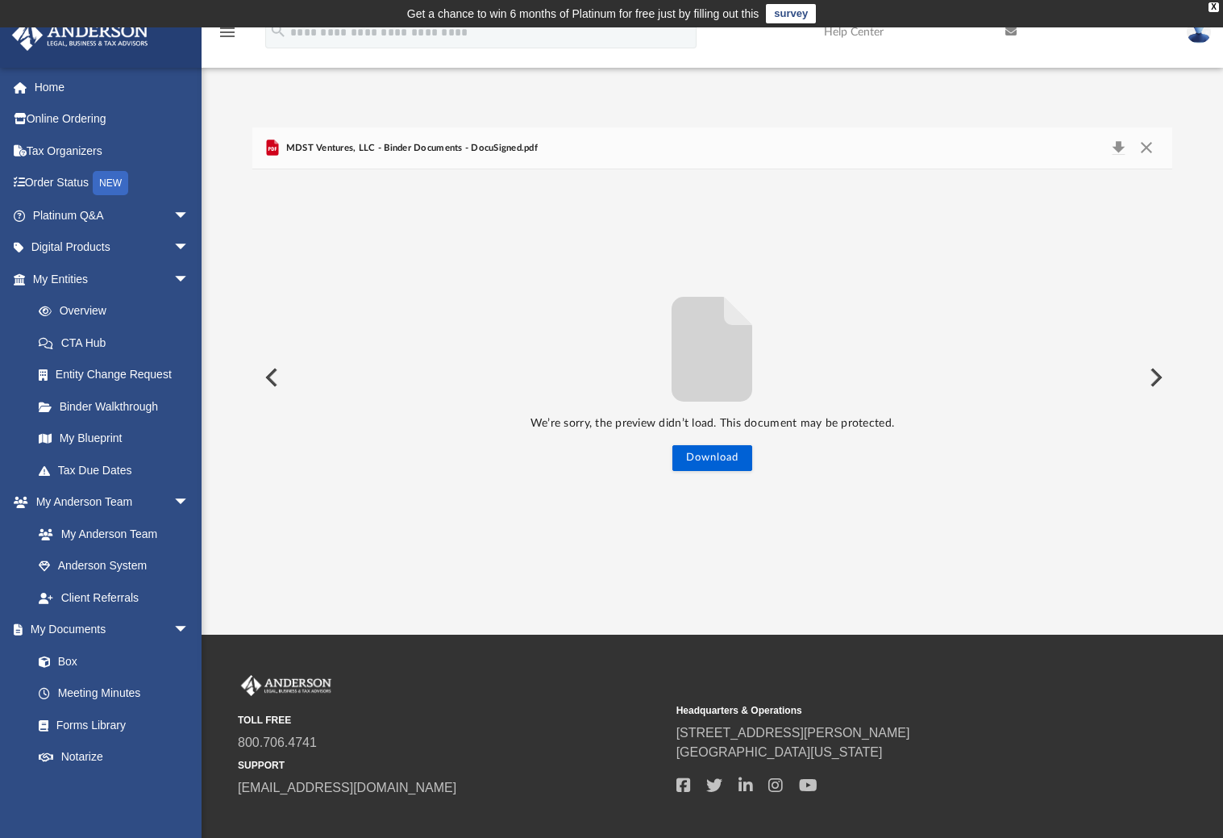
click at [1156, 385] on button "Preview" at bounding box center [1154, 377] width 35 height 45
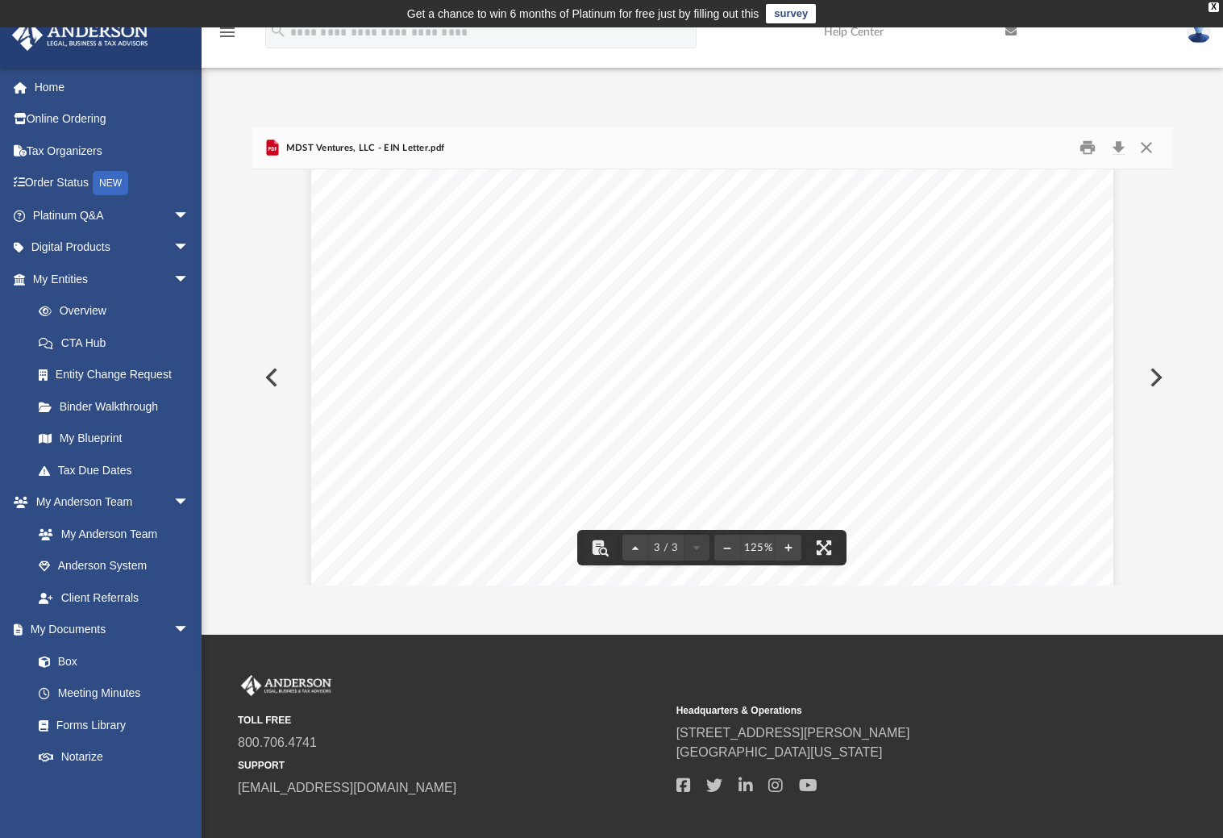
scroll to position [2838, 0]
click at [1148, 147] on button "Close" at bounding box center [1146, 147] width 29 height 25
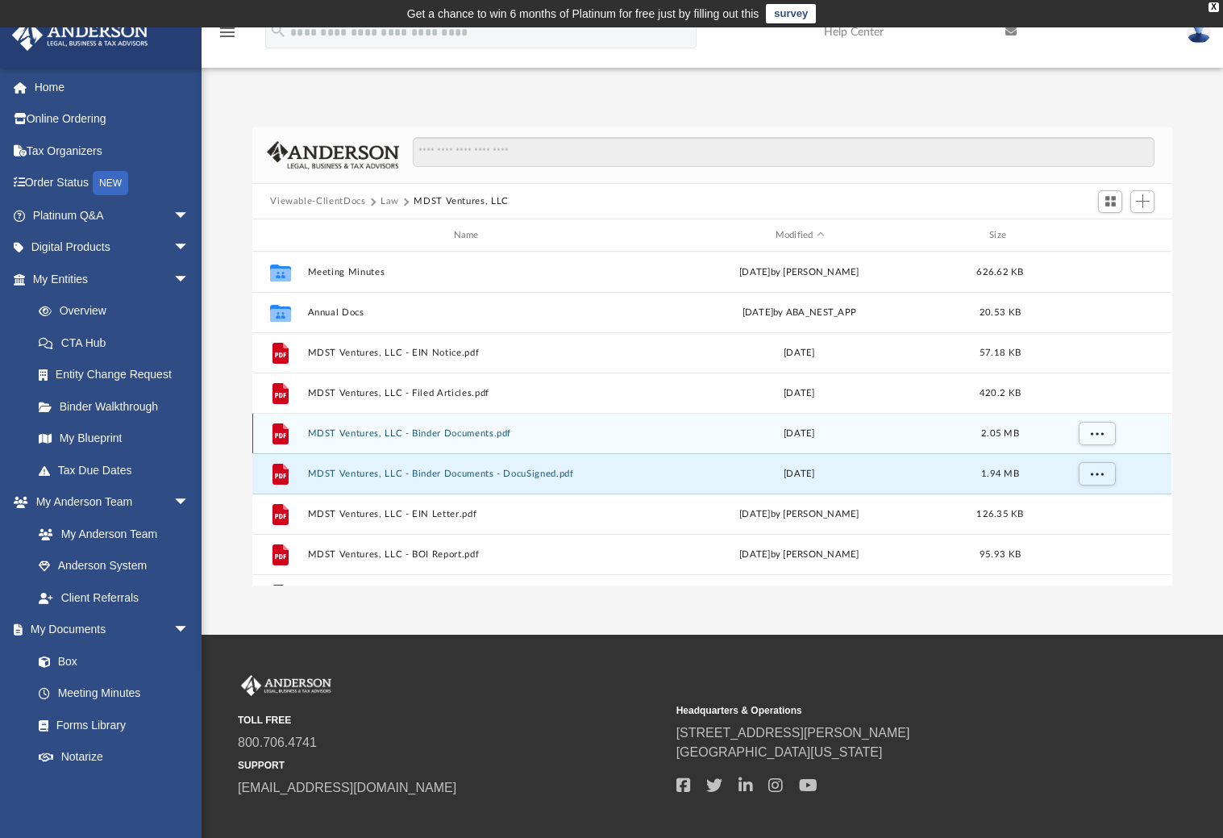
click at [357, 437] on button "MDST Ventures, LLC - Binder Documents.pdf" at bounding box center [469, 433] width 323 height 10
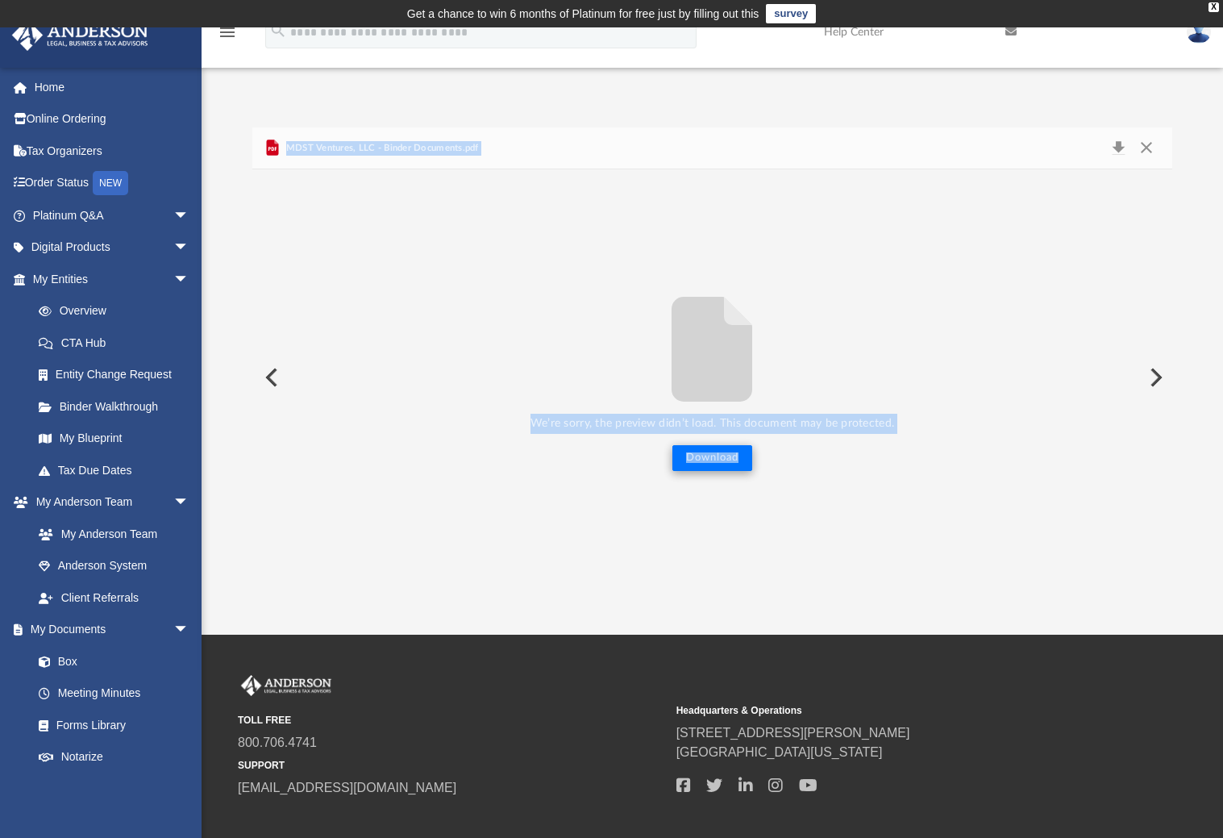
click at [712, 464] on button "Download" at bounding box center [713, 458] width 80 height 26
click at [686, 400] on icon "File preview" at bounding box center [712, 349] width 81 height 105
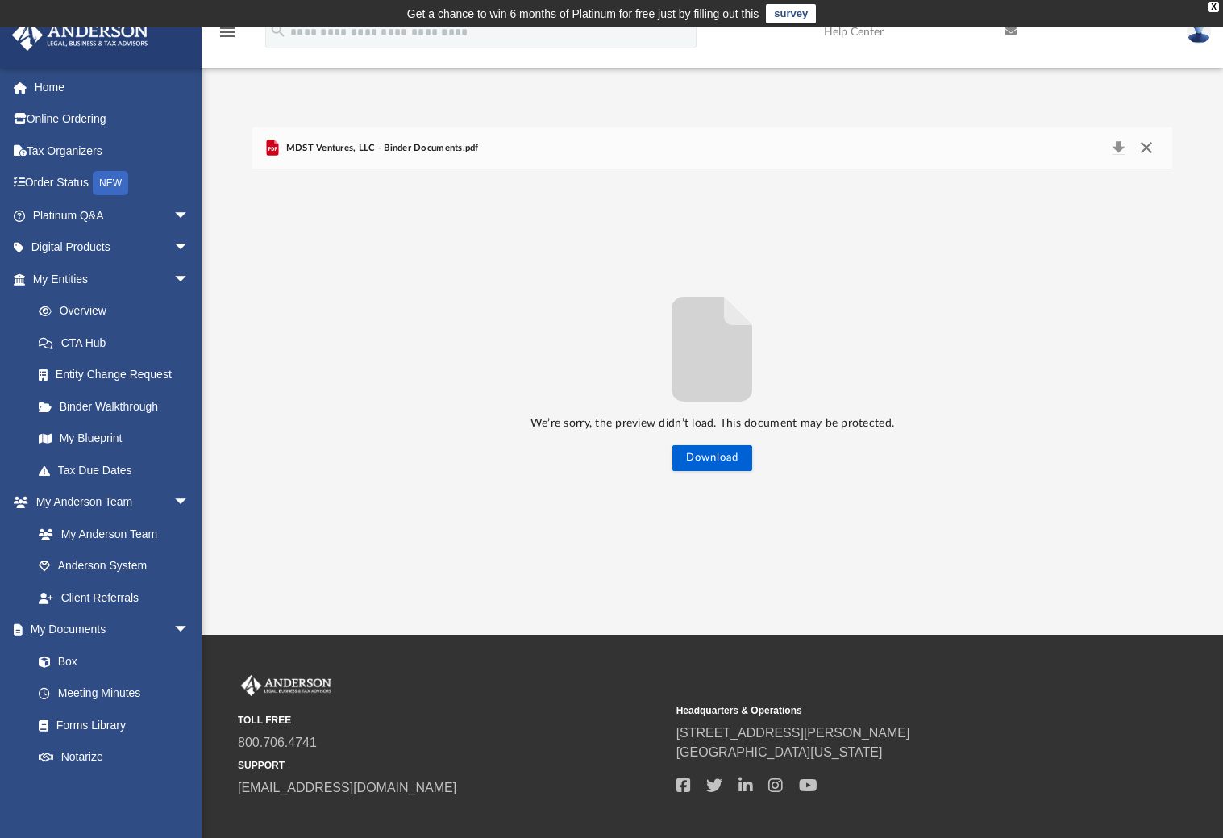
click at [1141, 144] on button "Close" at bounding box center [1146, 148] width 29 height 23
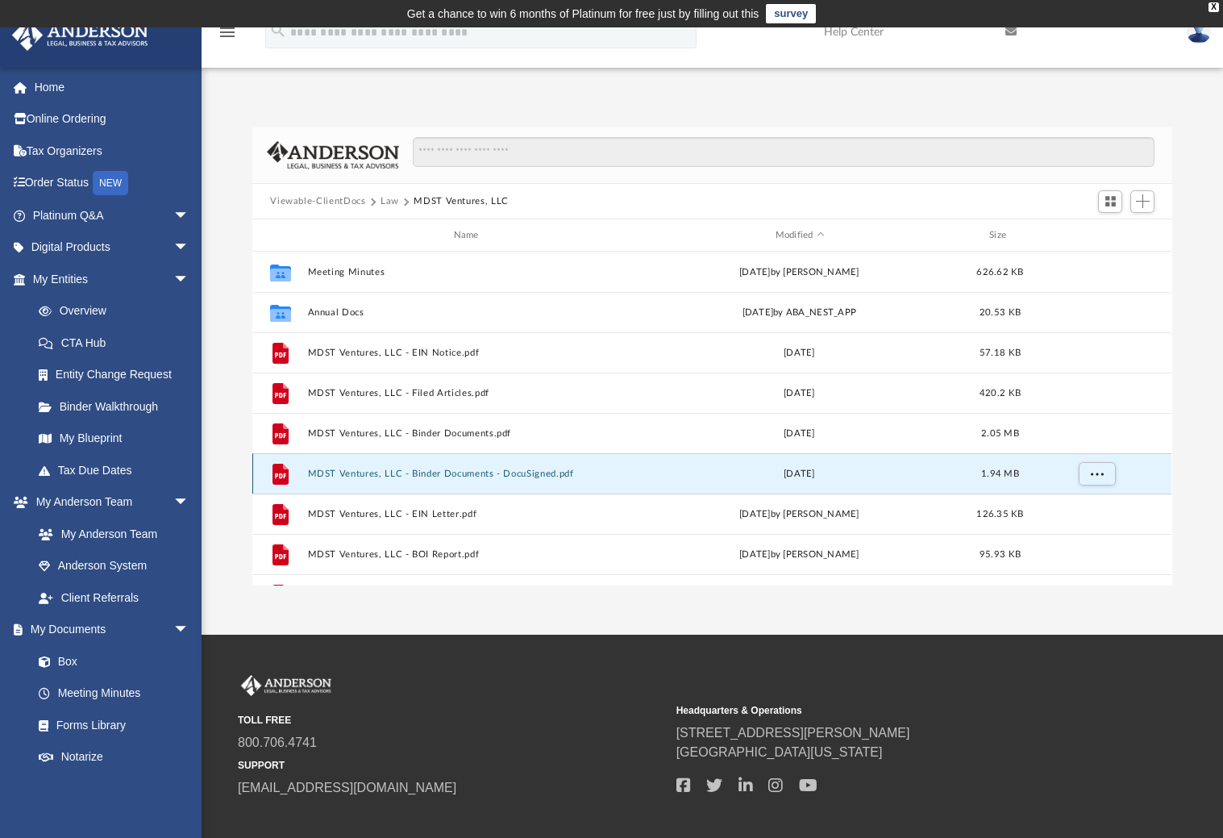
click at [373, 472] on button "MDST Ventures, LLC - Binder Documents - DocuSigned.pdf" at bounding box center [469, 474] width 323 height 10
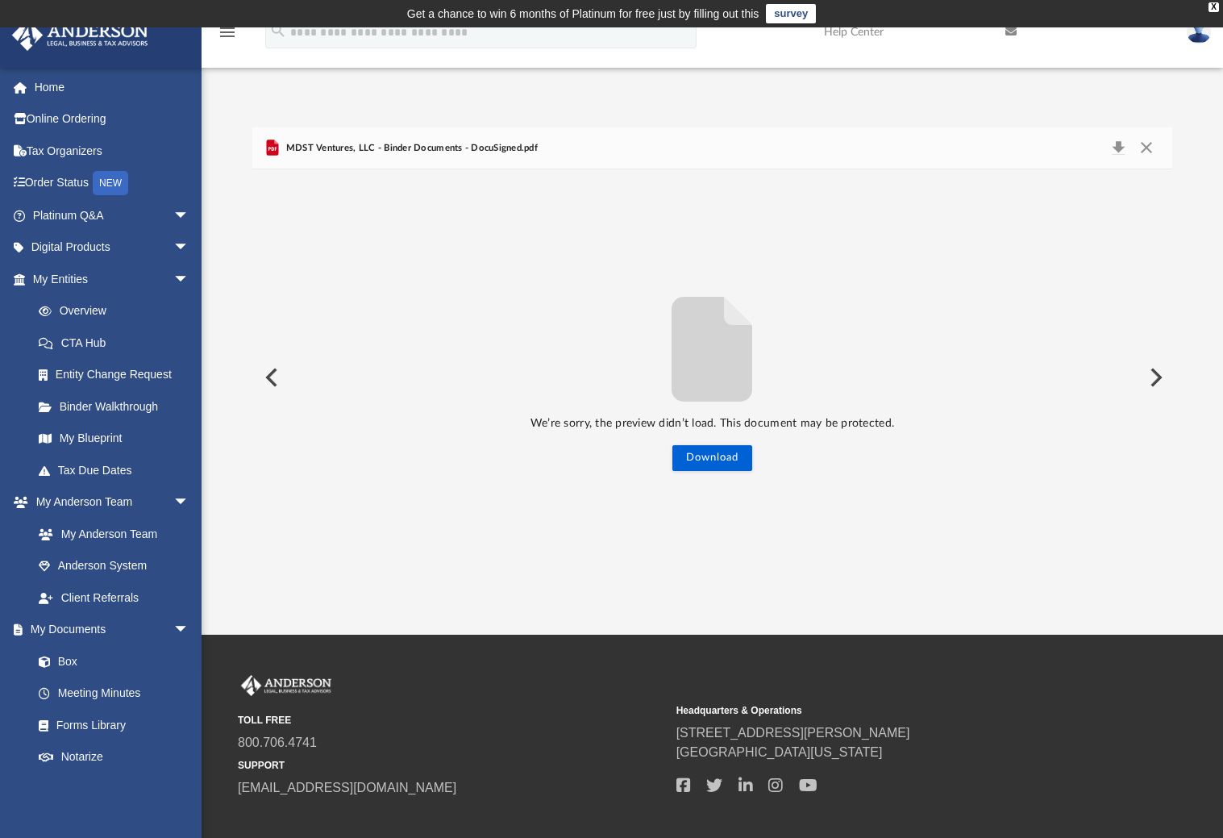
click at [712, 383] on icon "File preview" at bounding box center [712, 349] width 81 height 105
click at [415, 155] on div "MDST Ventures, LLC - Binder Documents - DocuSigned.pdf" at bounding box center [400, 147] width 275 height 19
click at [409, 145] on span "MDST Ventures, LLC - Binder Documents - DocuSigned.pdf" at bounding box center [410, 148] width 256 height 15
click at [392, 157] on div "MDST Ventures, LLC - Binder Documents - DocuSigned.pdf" at bounding box center [400, 147] width 275 height 19
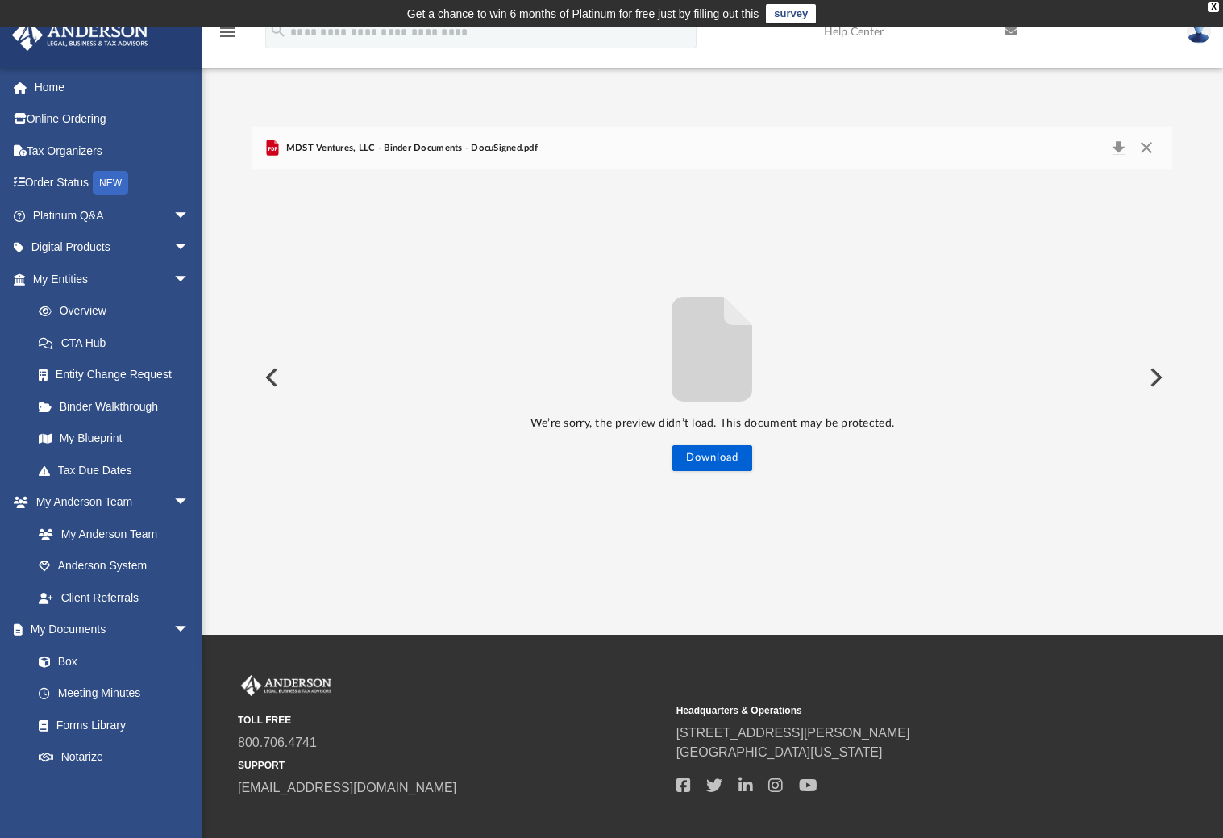
drag, startPoint x: 392, startPoint y: 157, endPoint x: 511, endPoint y: 167, distance: 119.7
click at [392, 156] on div "MDST Ventures, LLC - Binder Documents - DocuSigned.pdf" at bounding box center [400, 147] width 275 height 19
click at [1120, 151] on button "Download" at bounding box center [1118, 148] width 29 height 23
click at [1127, 149] on button "Download" at bounding box center [1118, 148] width 29 height 23
click at [1119, 148] on button "Download" at bounding box center [1118, 148] width 29 height 23
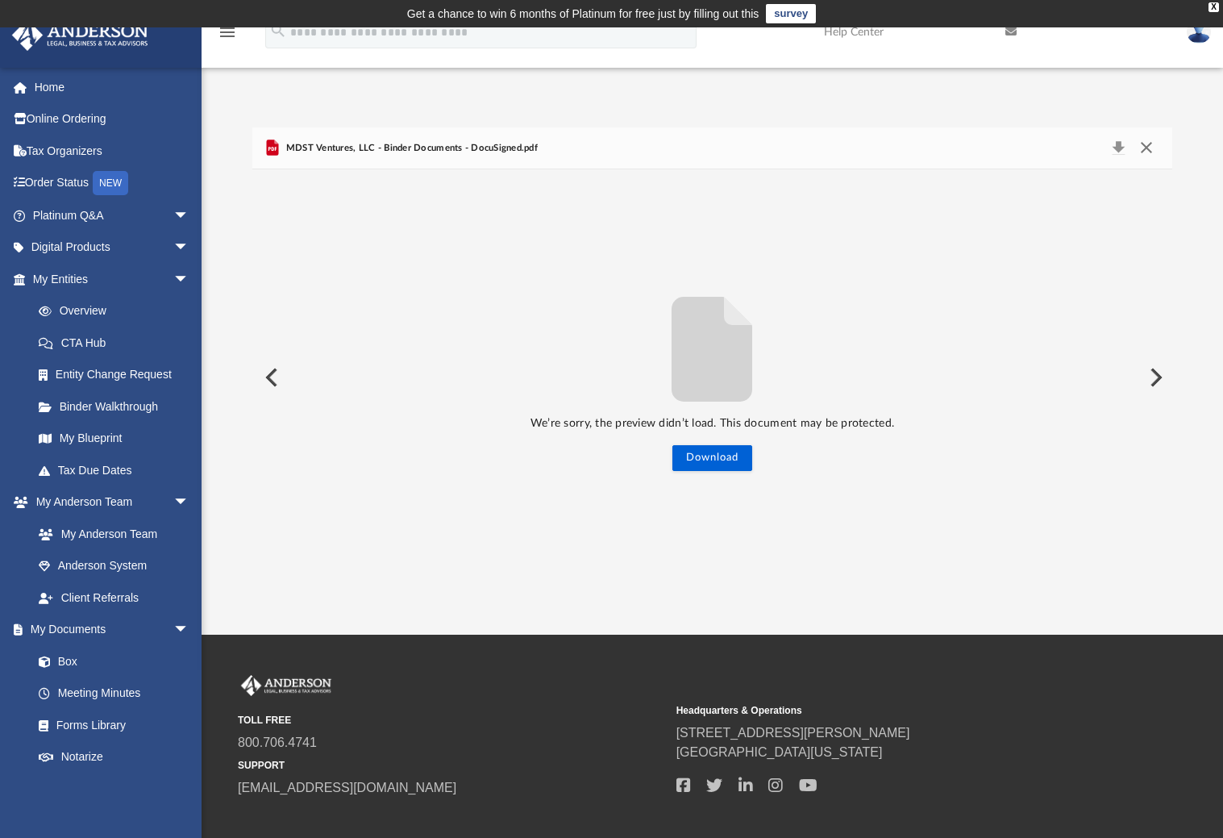
click at [1152, 148] on button "Close" at bounding box center [1146, 148] width 29 height 23
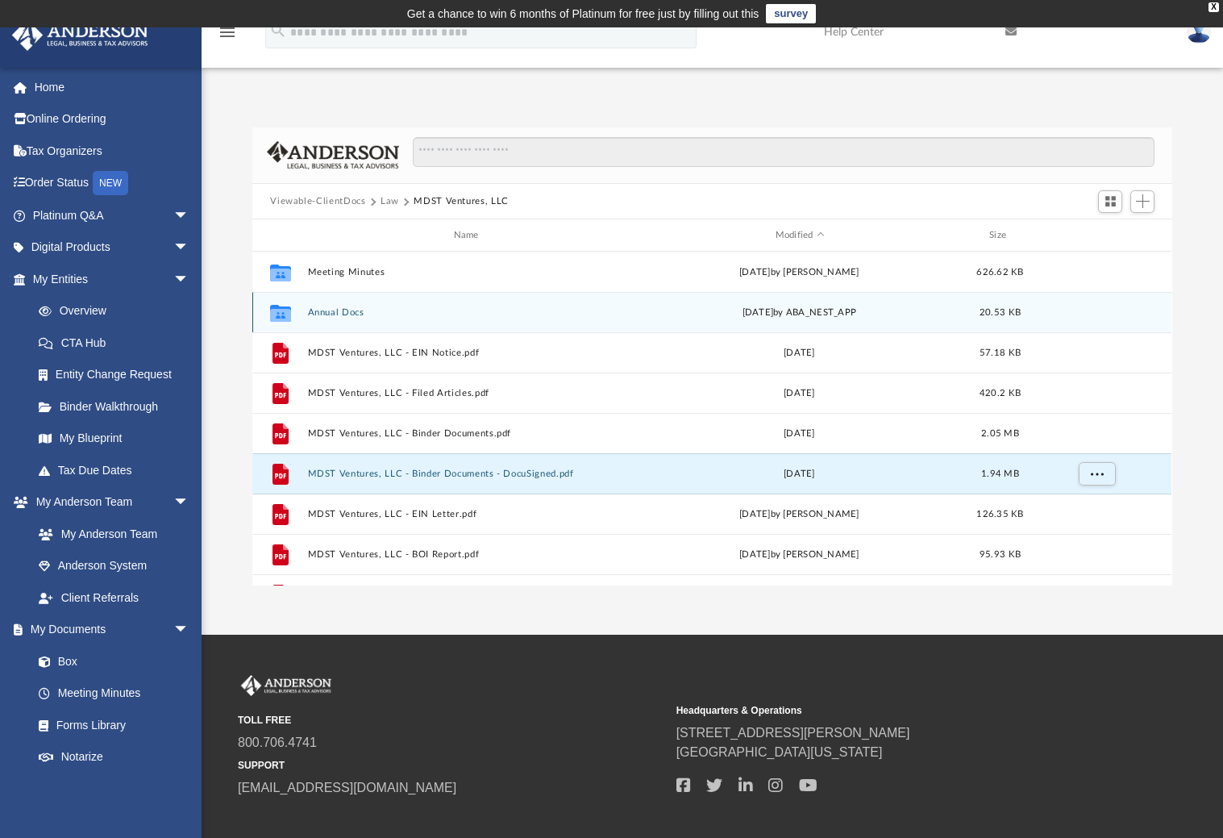
click at [331, 311] on button "Annual Docs" at bounding box center [469, 312] width 323 height 10
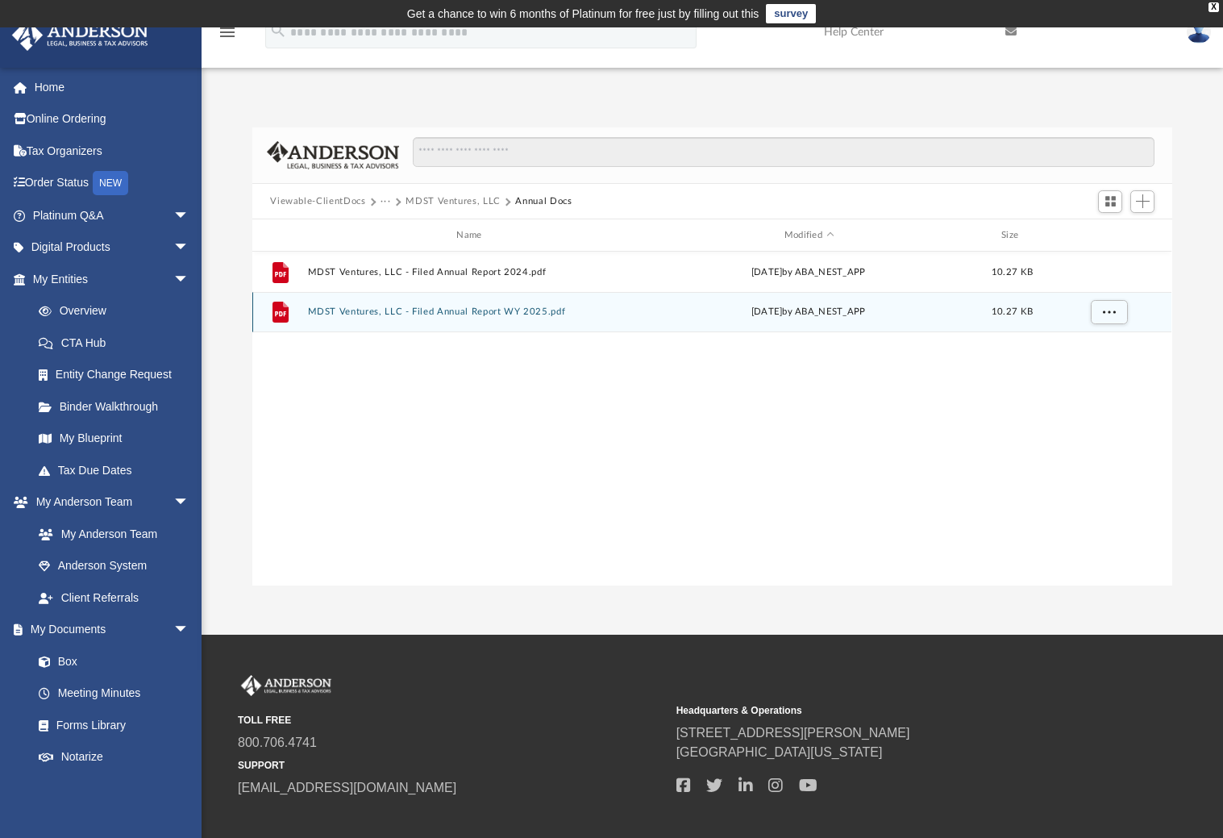
click at [339, 310] on button "MDST Ventures, LLC - Filed Annual Report WY 2025.pdf" at bounding box center [472, 312] width 329 height 10
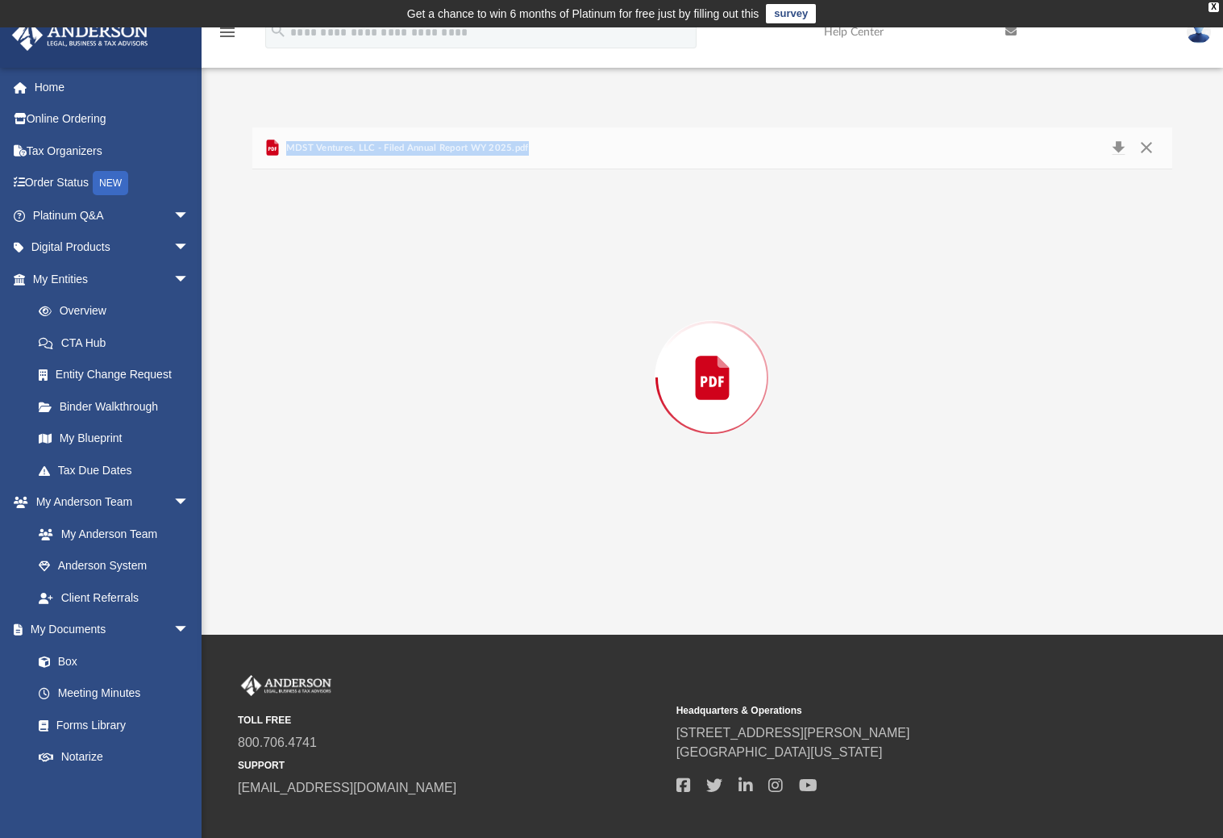
click at [339, 310] on div "Preview" at bounding box center [711, 377] width 919 height 416
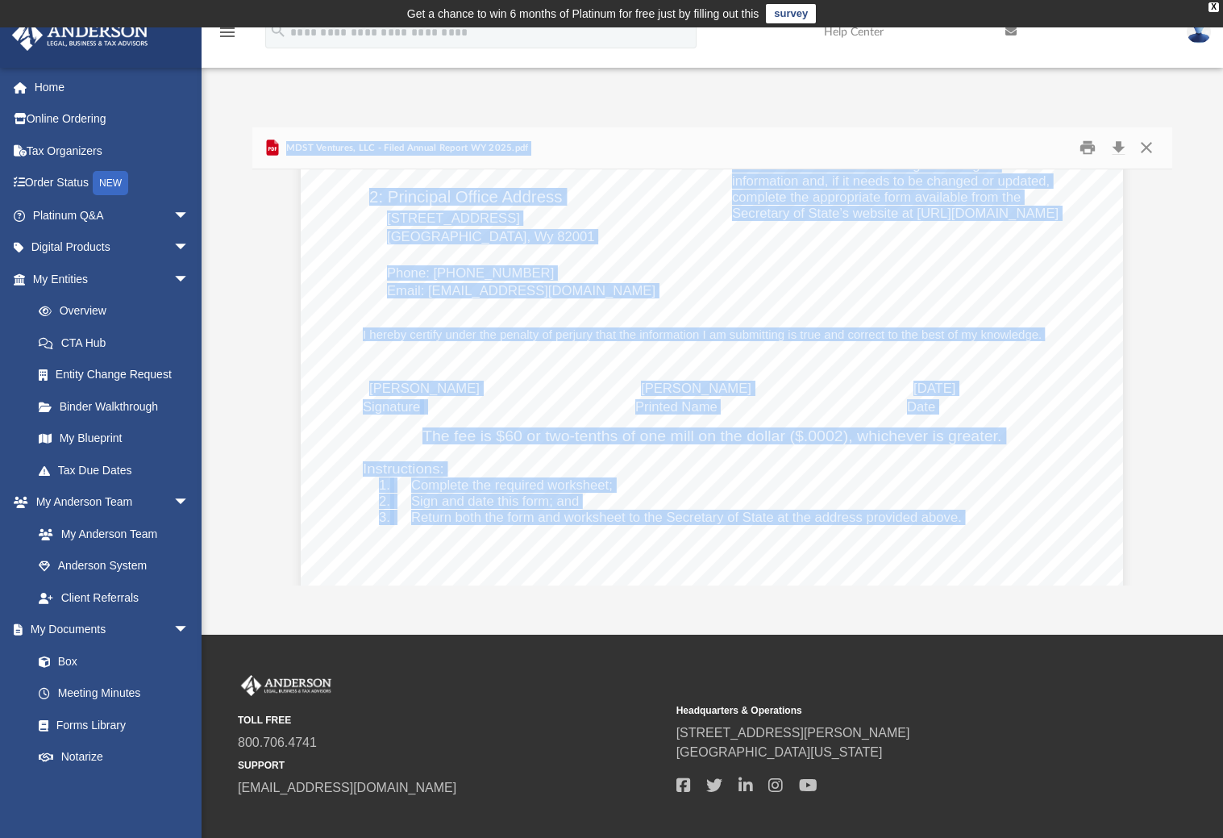
scroll to position [0, 0]
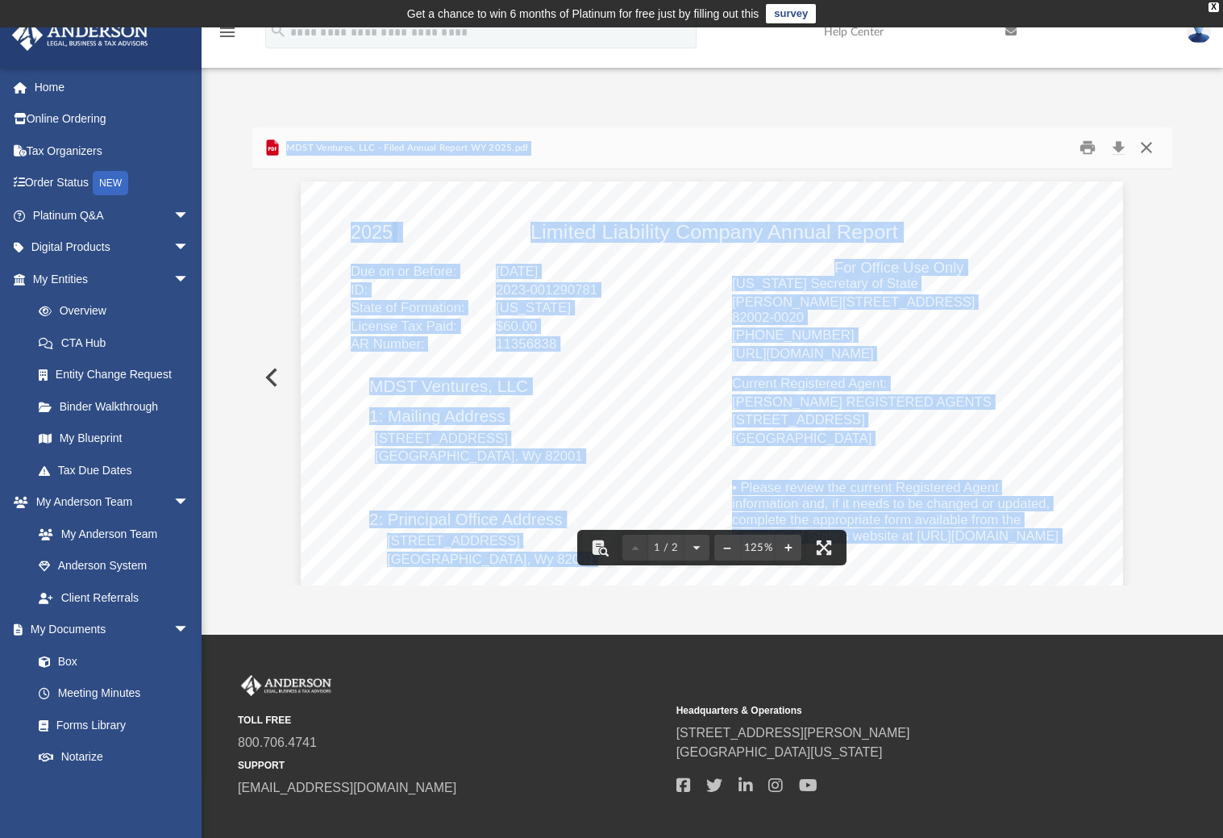
click at [1145, 150] on button "Close" at bounding box center [1146, 147] width 29 height 25
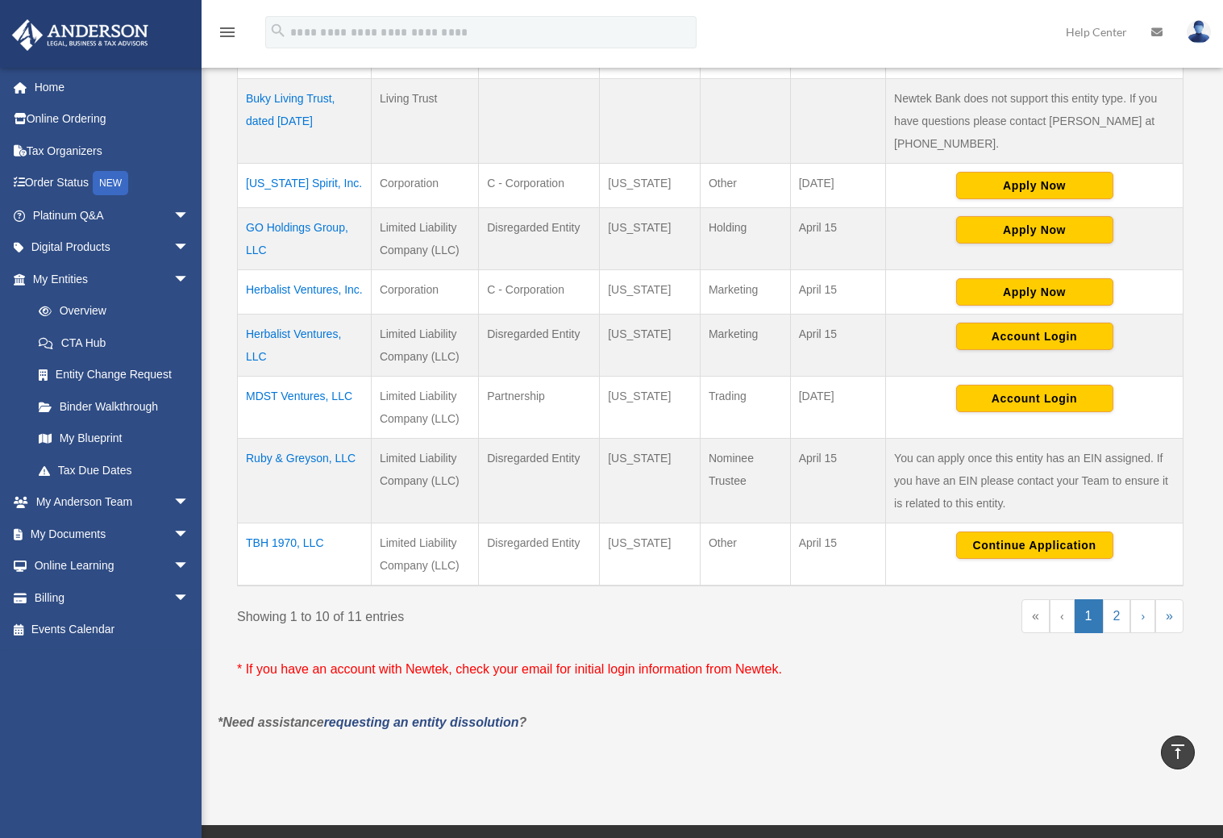
scroll to position [564, 0]
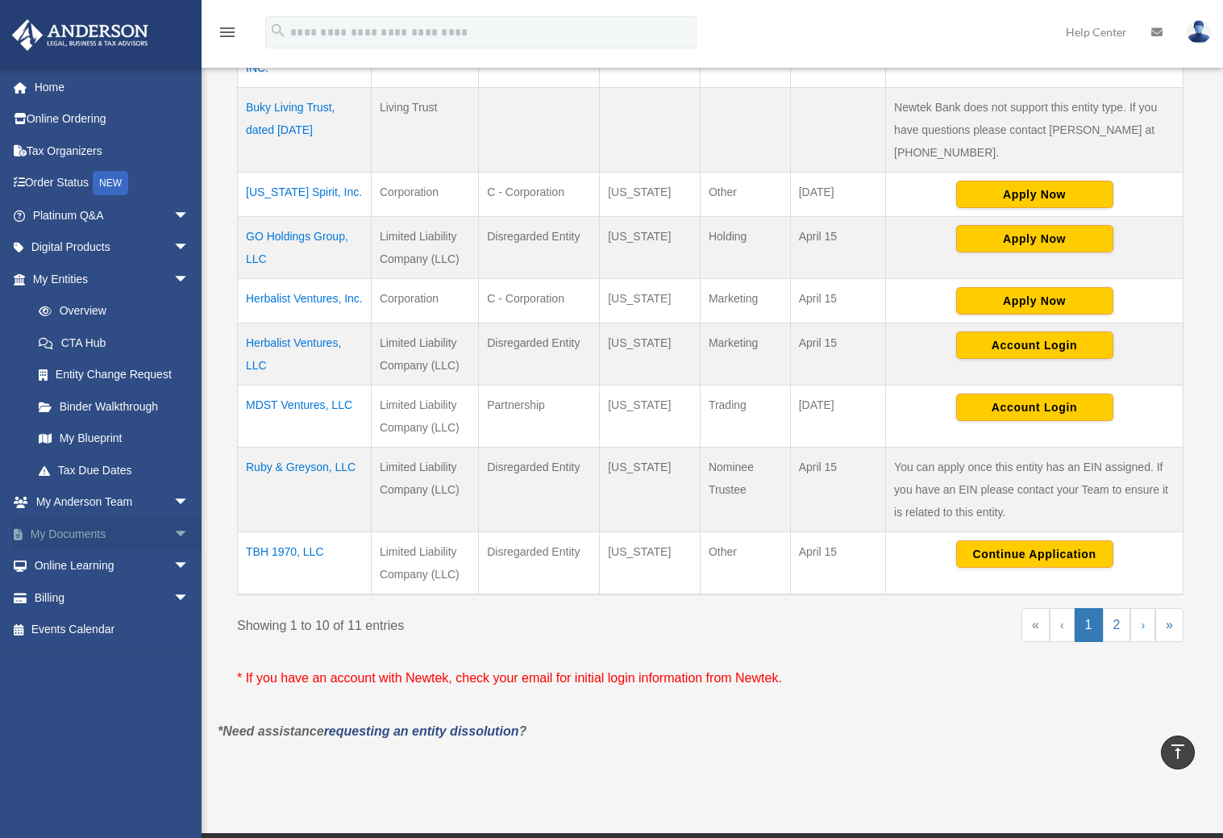
click at [173, 530] on span "arrow_drop_down" at bounding box center [189, 534] width 32 height 33
click at [63, 561] on link "Box" at bounding box center [118, 566] width 191 height 32
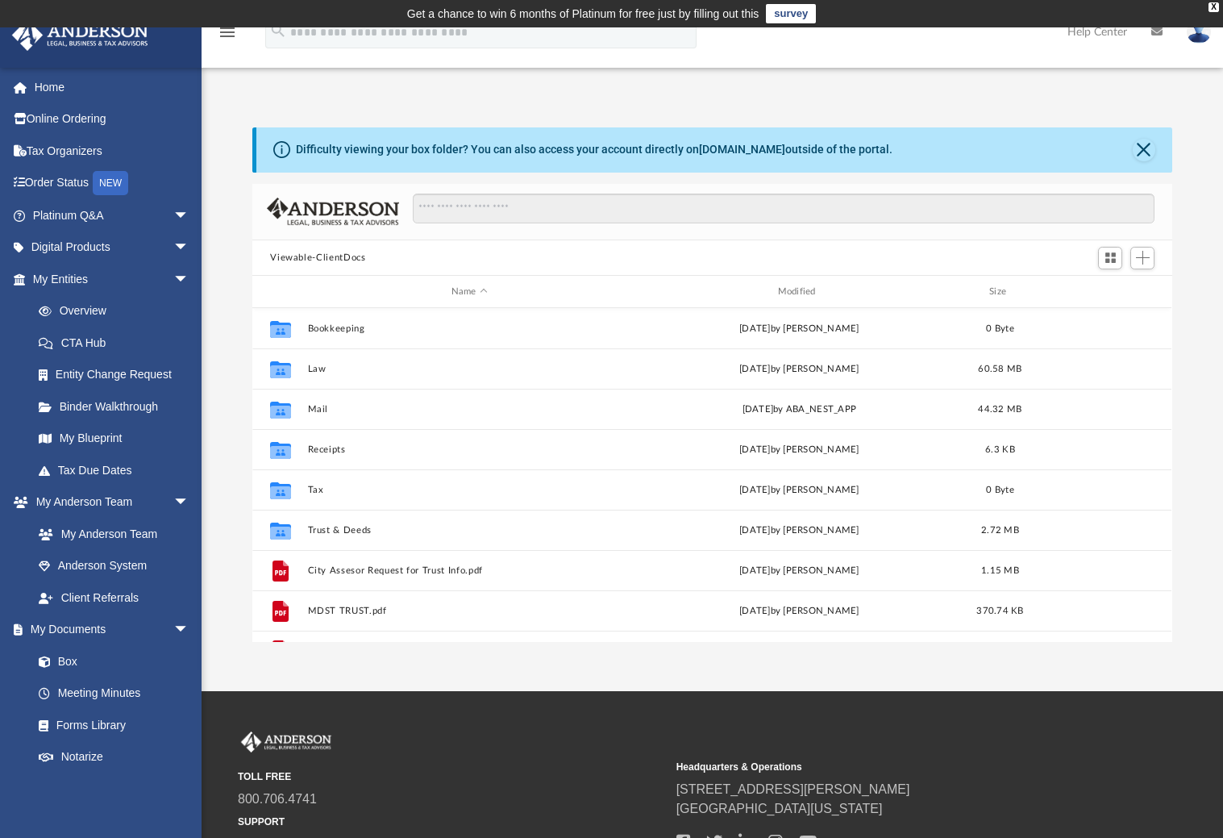
scroll to position [354, 907]
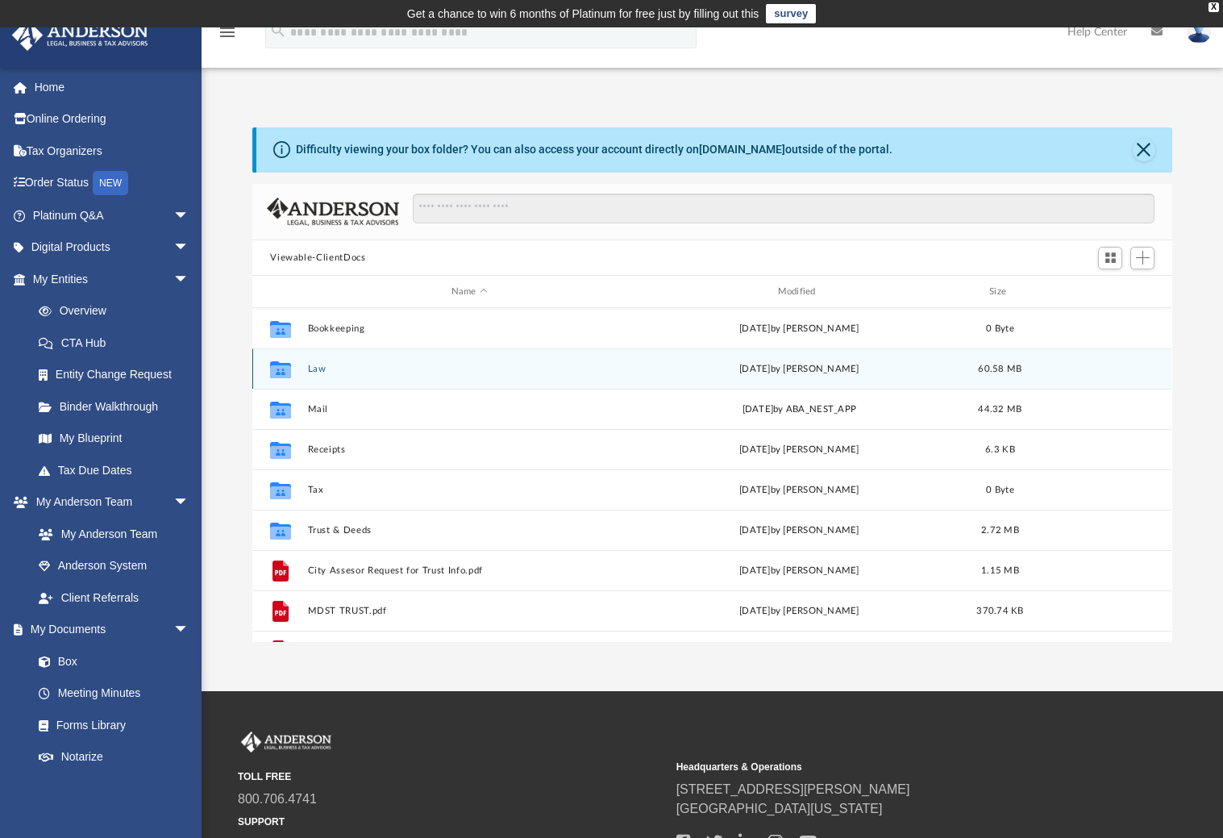
click at [310, 364] on button "Law" at bounding box center [469, 369] width 323 height 10
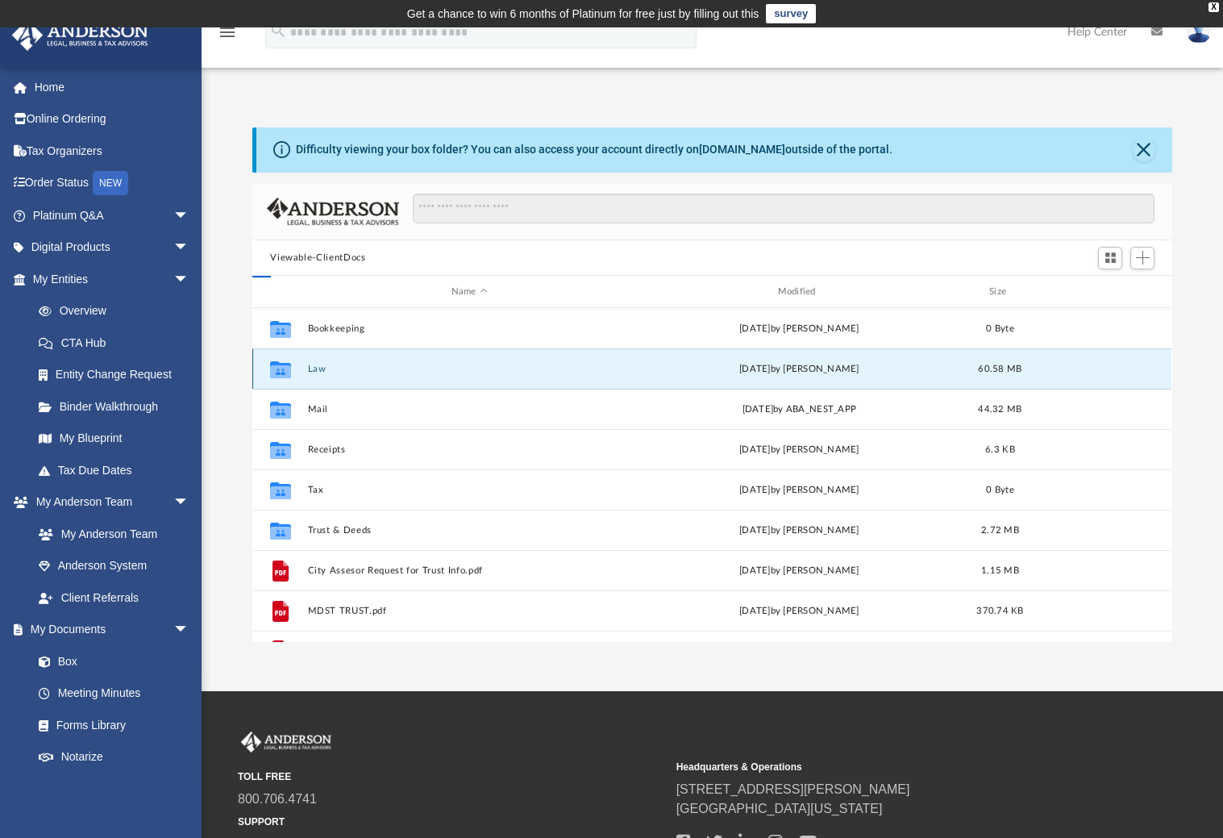
click at [310, 364] on button "Law" at bounding box center [469, 369] width 323 height 10
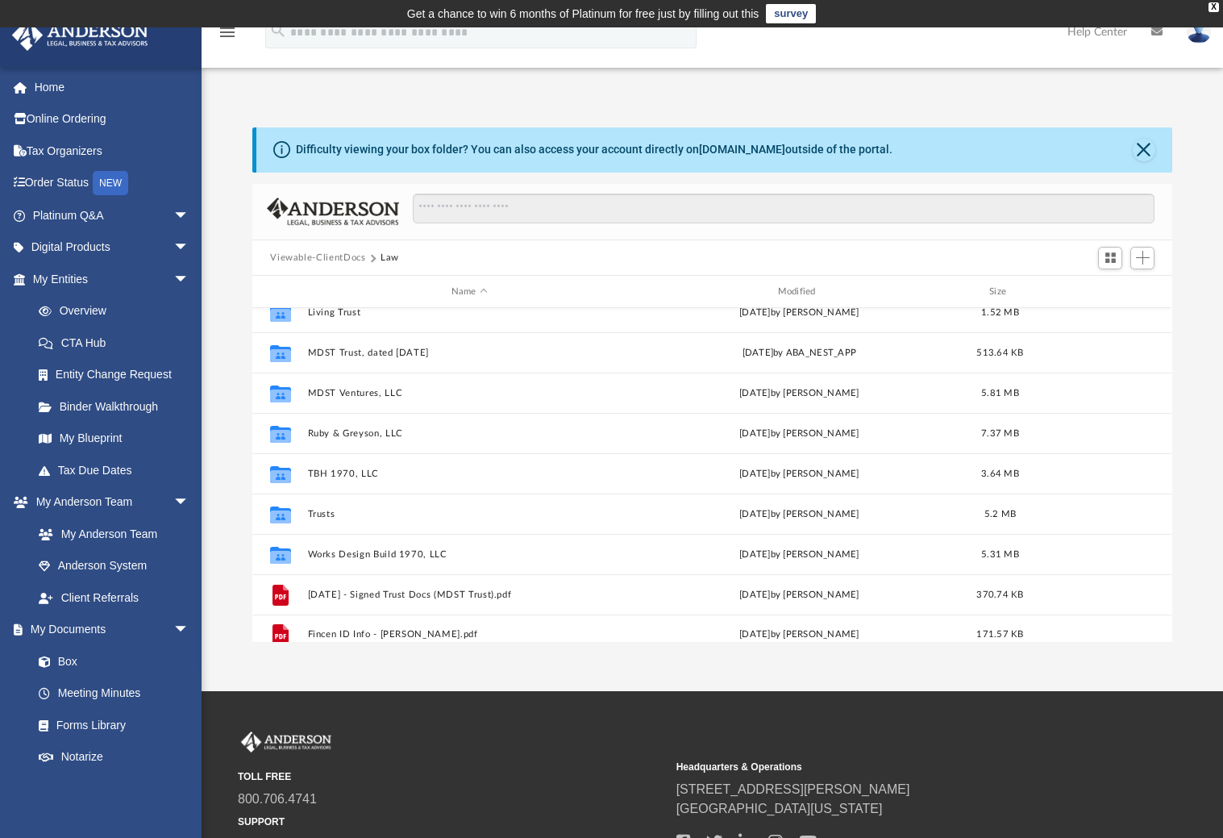
scroll to position [244, 0]
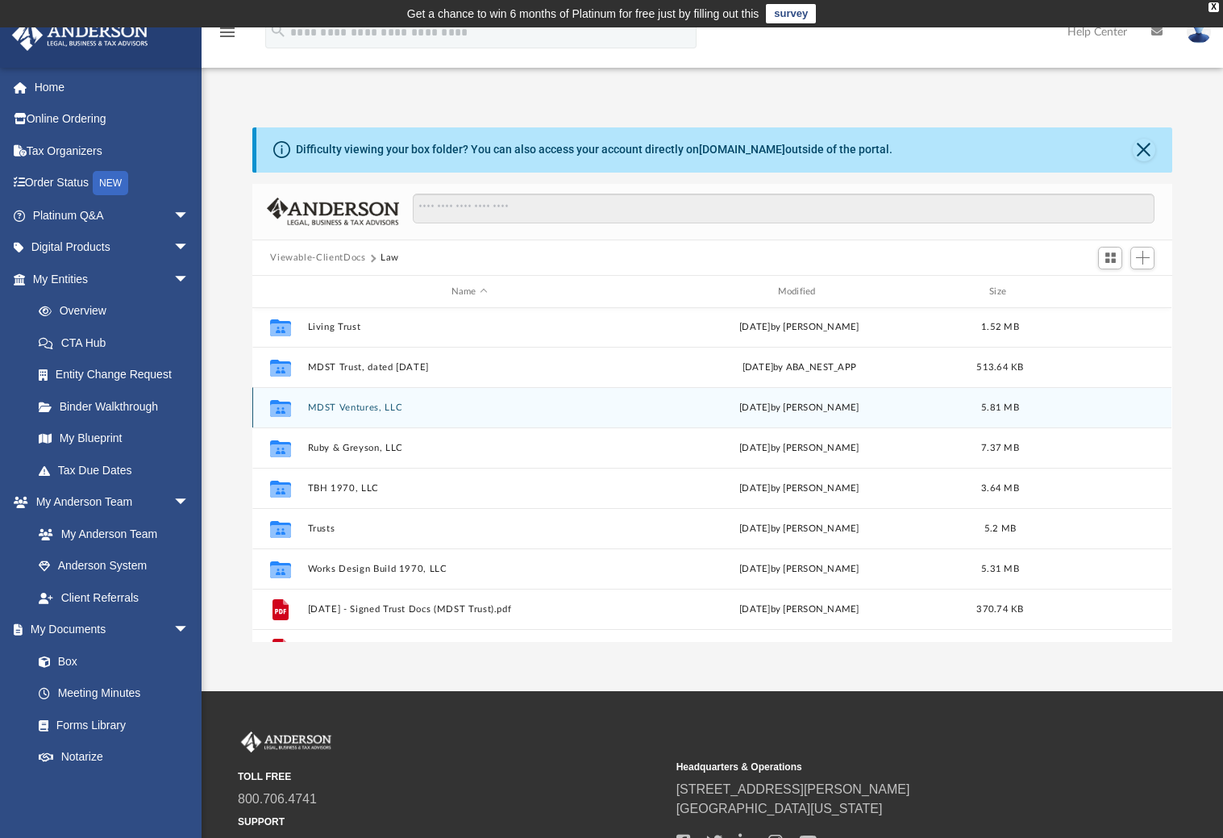
click at [351, 410] on button "MDST Ventures, LLC" at bounding box center [469, 407] width 323 height 10
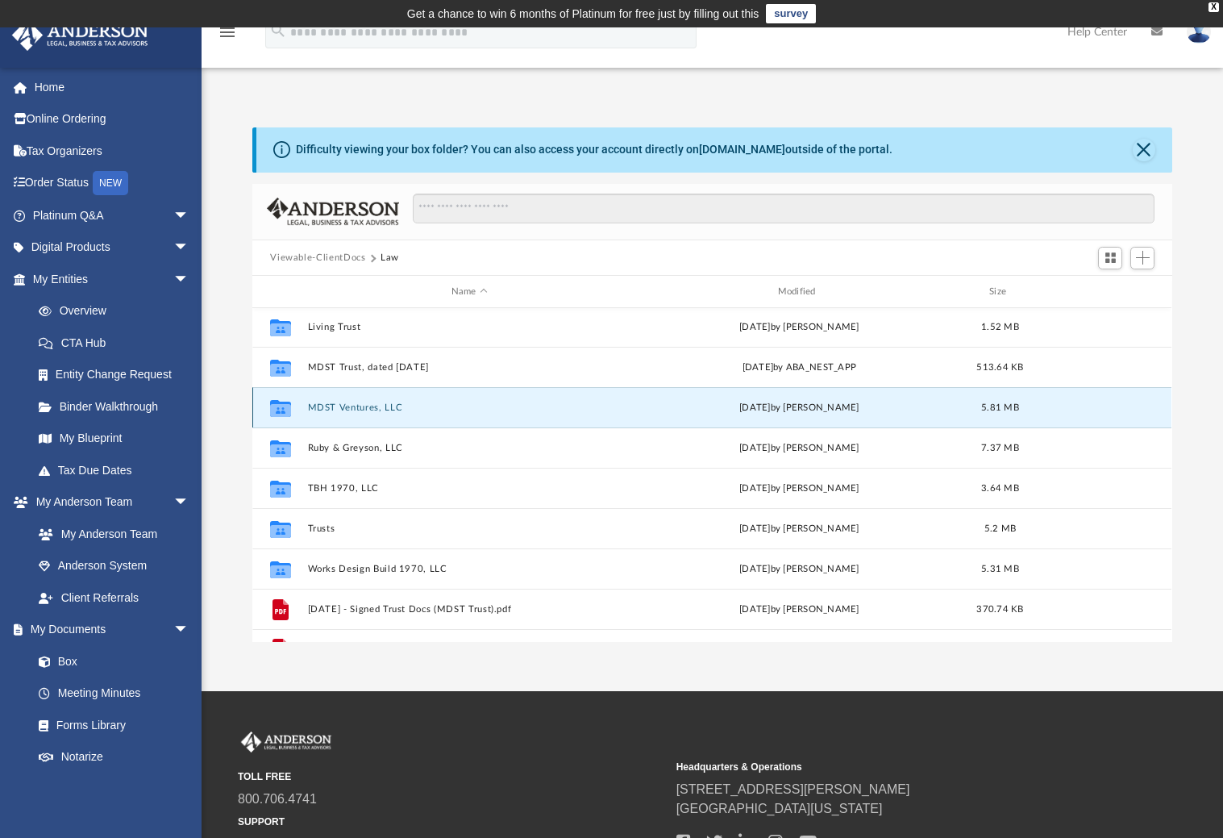
click at [351, 410] on button "MDST Ventures, LLC" at bounding box center [469, 407] width 323 height 10
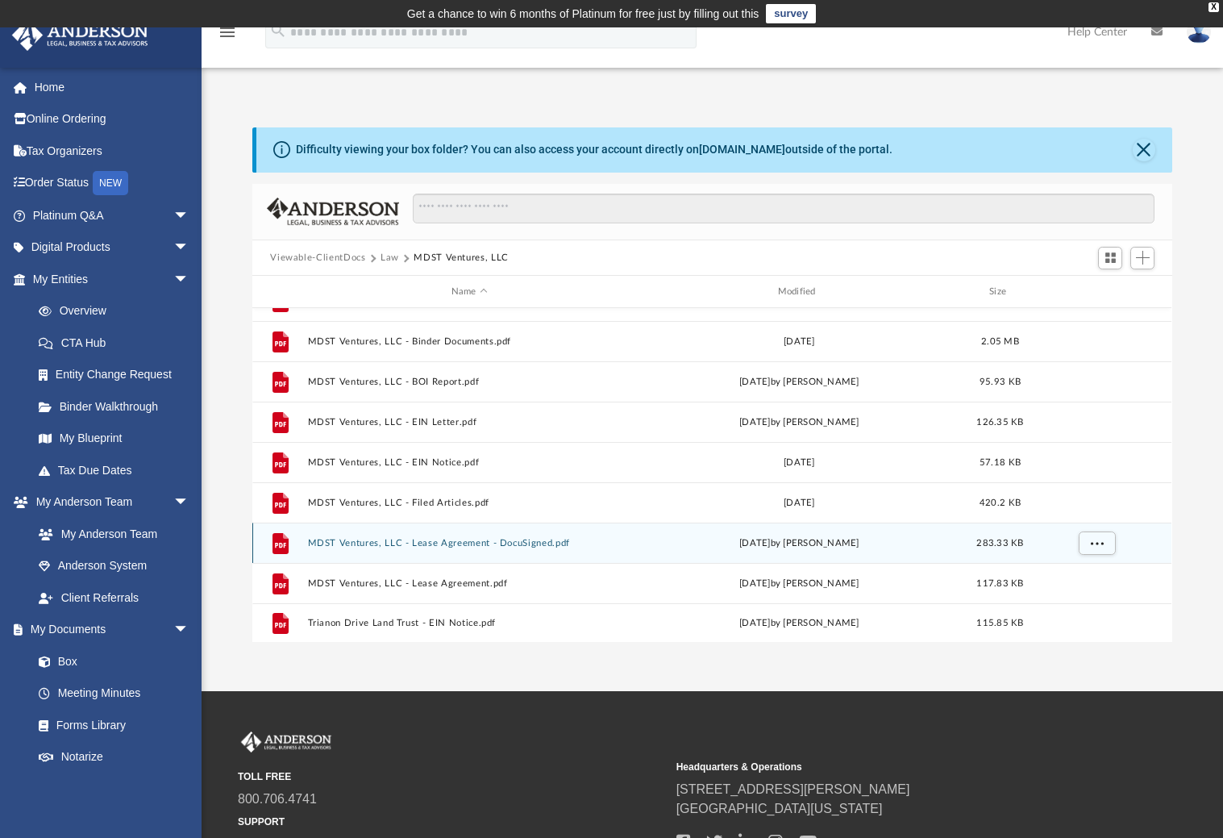
scroll to position [109, 0]
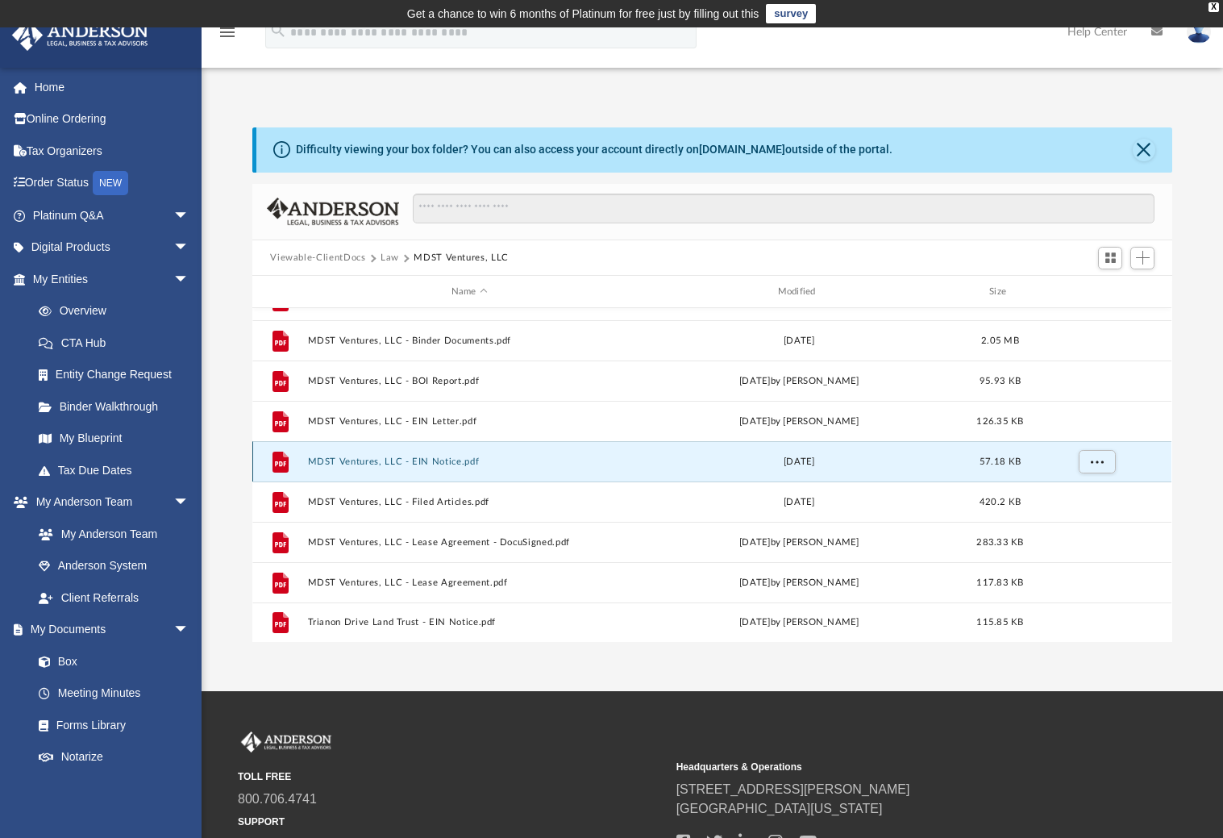
click at [367, 460] on button "MDST Ventures, LLC - EIN Notice.pdf" at bounding box center [469, 461] width 323 height 10
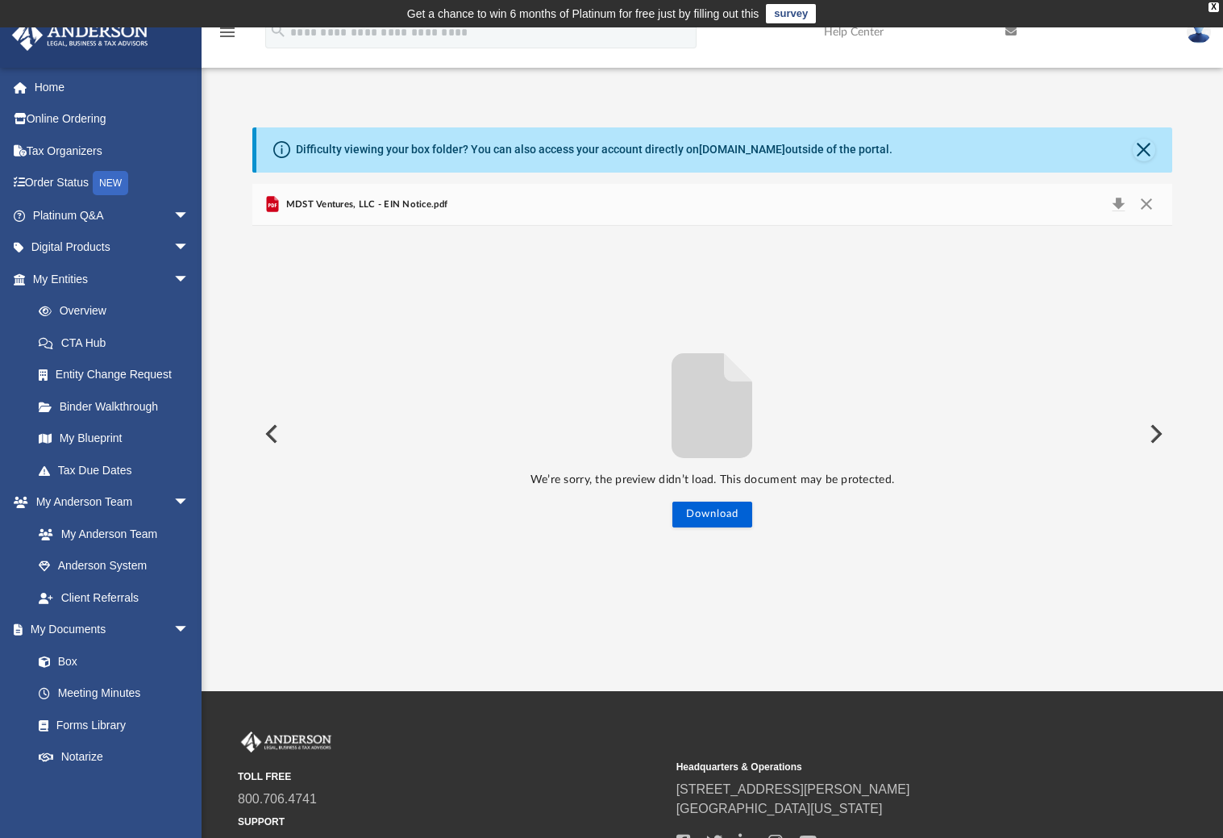
click at [719, 390] on icon "File preview" at bounding box center [712, 405] width 81 height 105
click at [362, 198] on span "MDST Ventures, LLC - EIN Notice.pdf" at bounding box center [364, 205] width 165 height 15
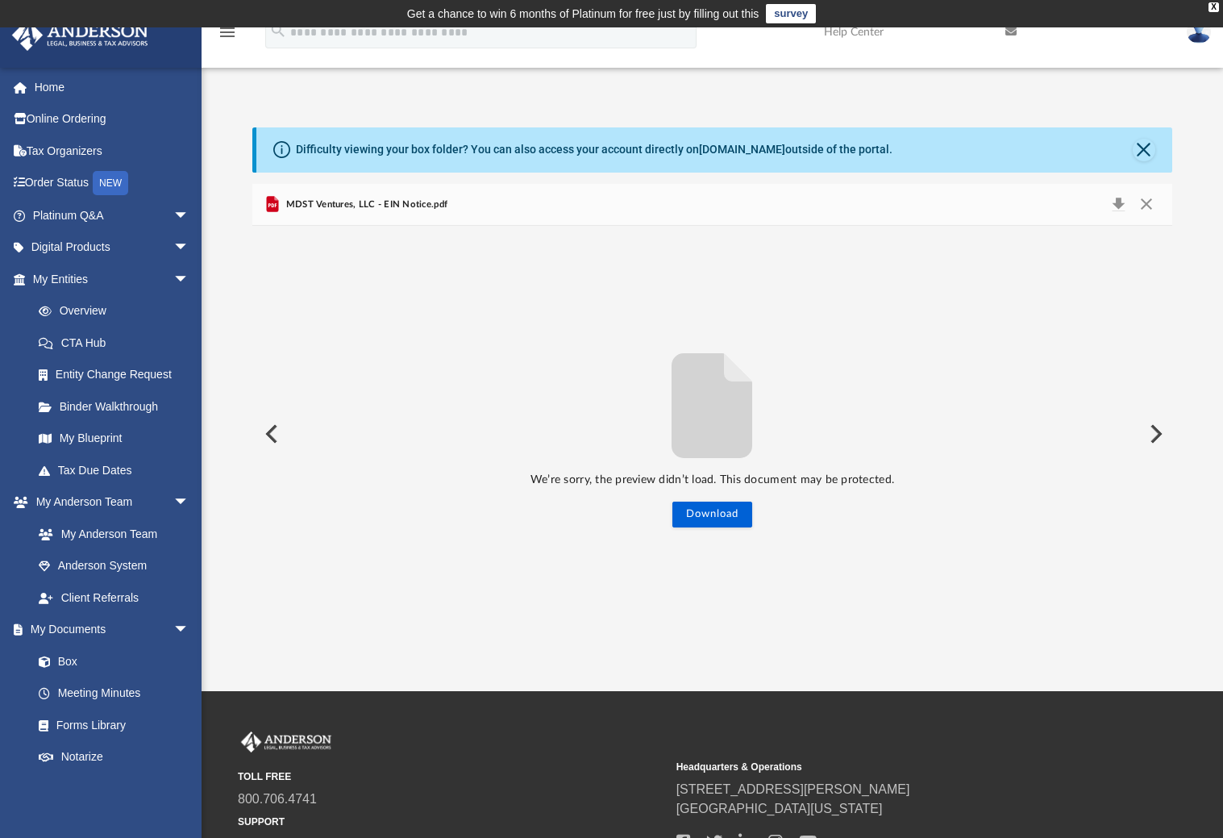
click at [338, 209] on span "MDST Ventures, LLC - EIN Notice.pdf" at bounding box center [364, 205] width 165 height 15
click at [273, 203] on icon "Preview" at bounding box center [273, 205] width 12 height 16
click at [1116, 199] on button "Download" at bounding box center [1118, 205] width 29 height 23
click at [1168, 486] on p "We’re sorry, the preview didn’t load. This document may be protected." at bounding box center [711, 480] width 919 height 20
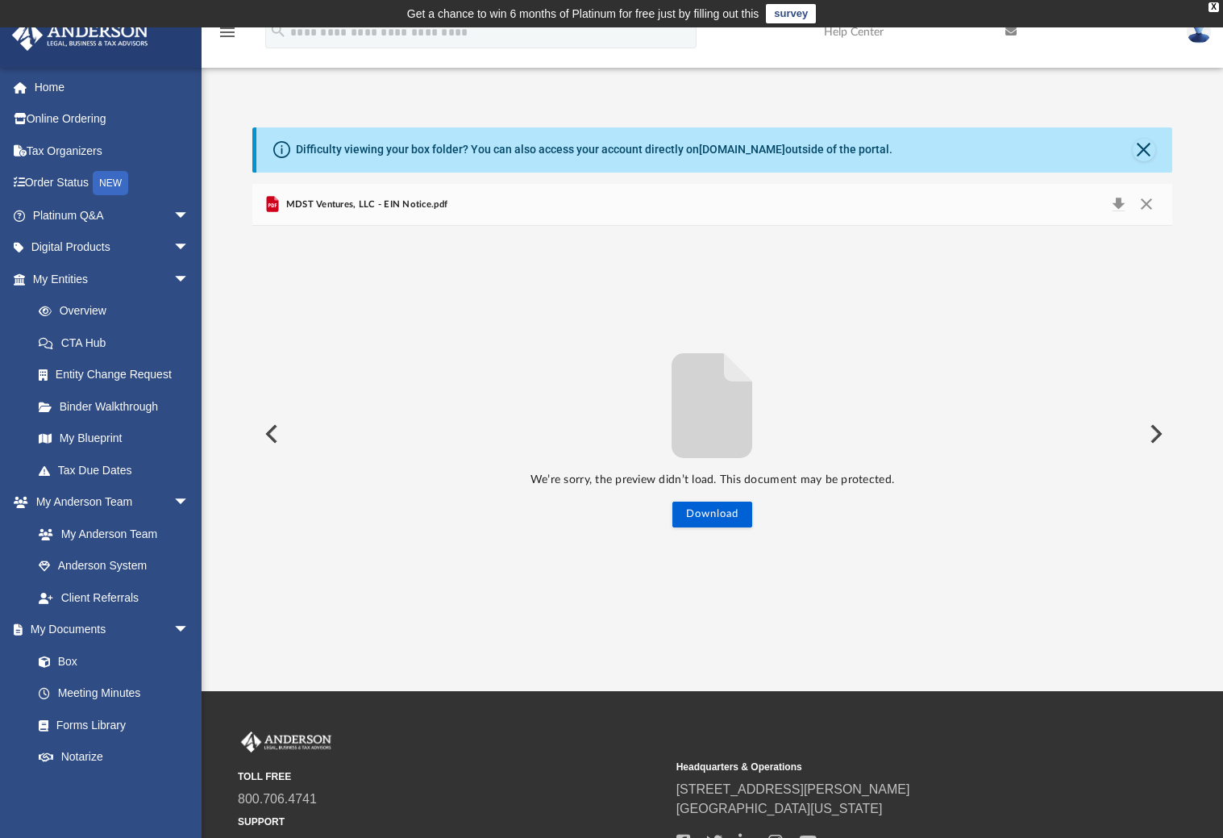
click at [1140, 168] on div "Difficulty viewing your box folder? You can also access your account directly o…" at bounding box center [713, 149] width 915 height 45
click at [1149, 154] on button "Close" at bounding box center [1144, 150] width 23 height 23
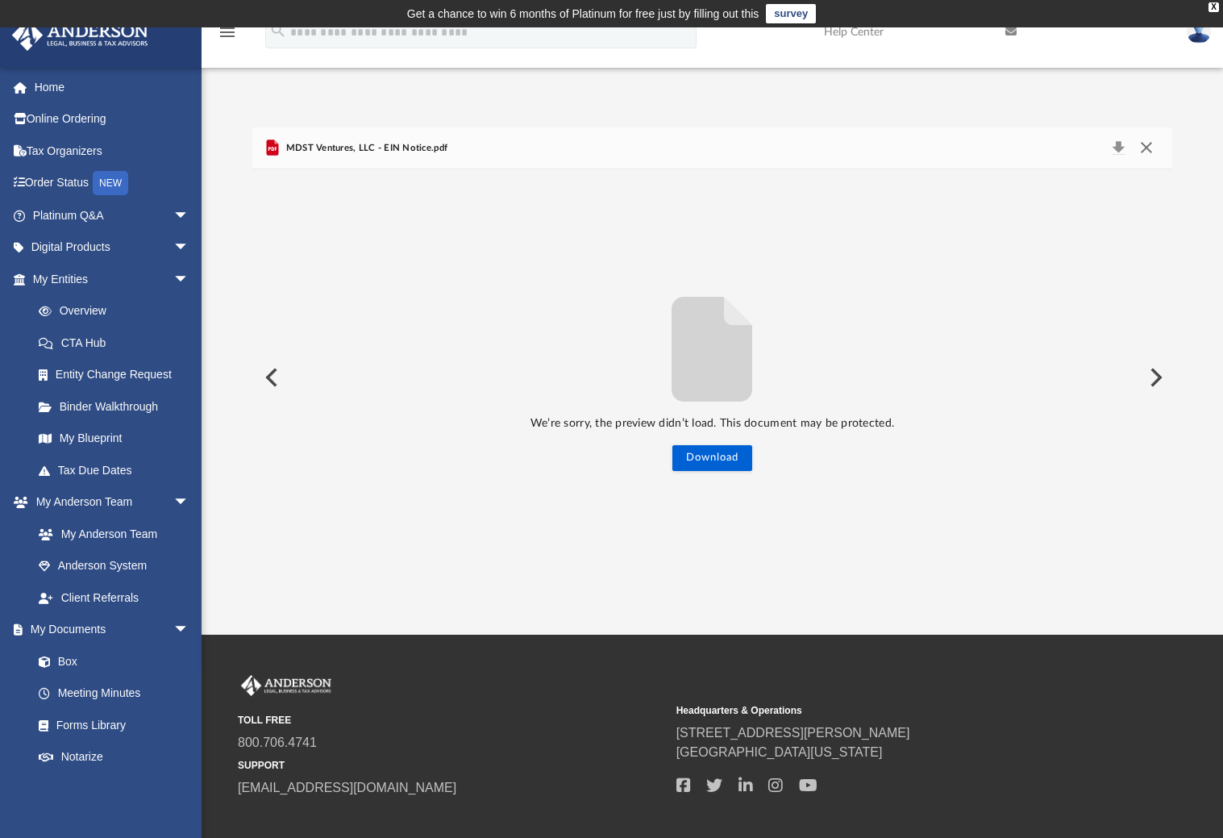
click at [1149, 154] on button "Close" at bounding box center [1146, 148] width 29 height 23
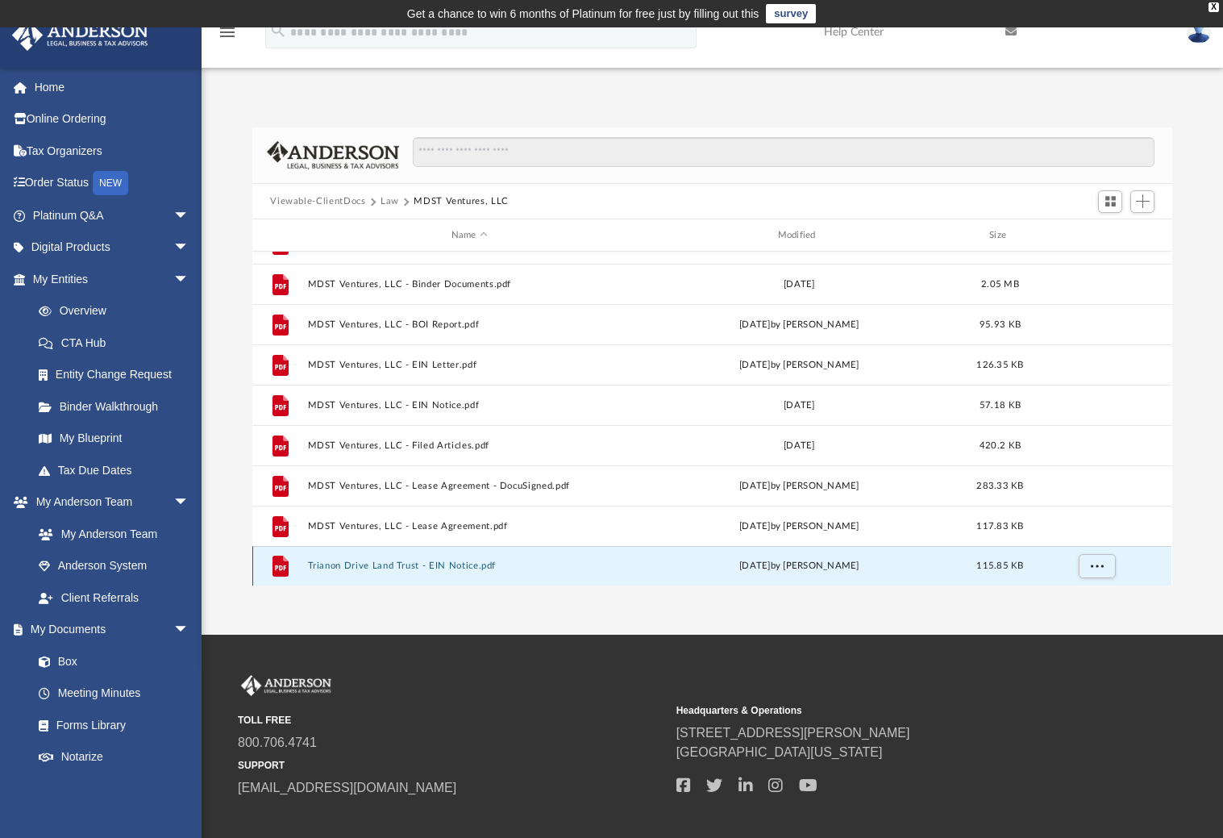
click at [390, 561] on button "Trianon Drive Land Trust - EIN Notice.pdf" at bounding box center [469, 566] width 323 height 10
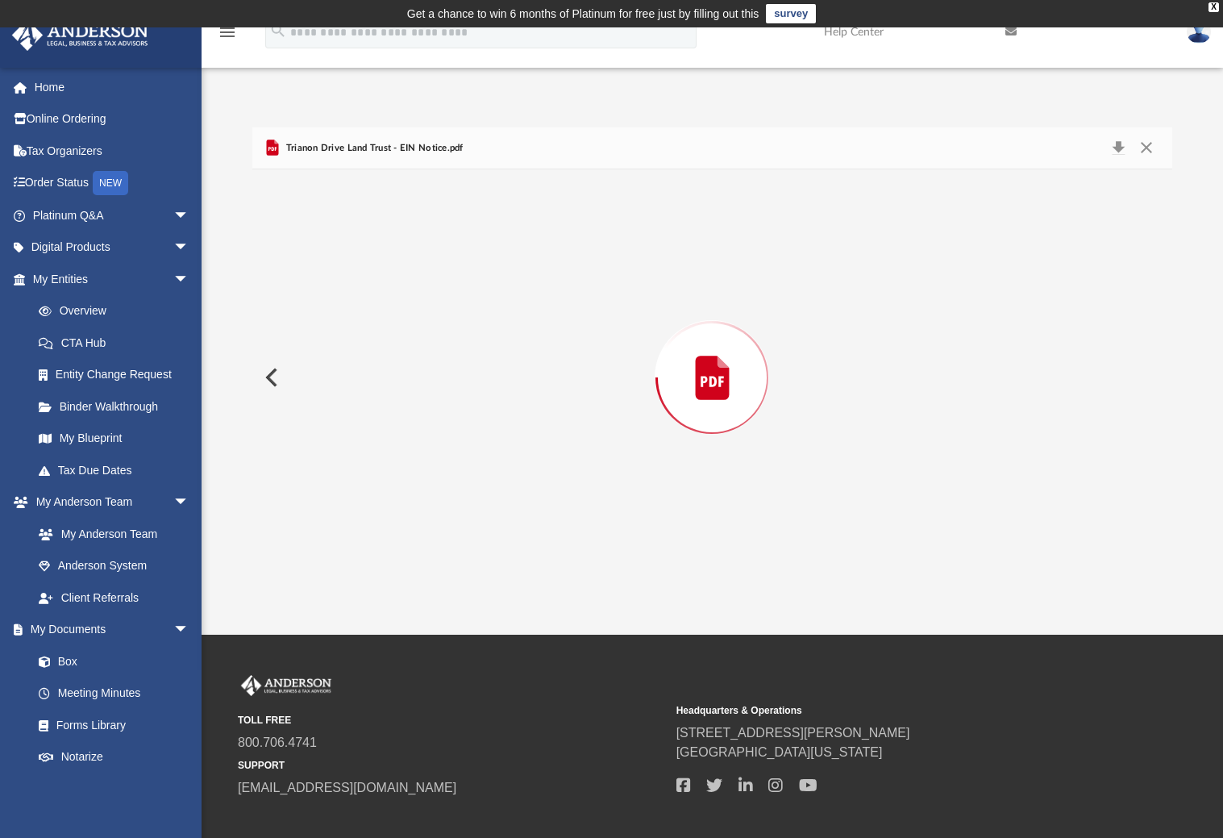
click at [373, 562] on div "Preview" at bounding box center [711, 377] width 919 height 416
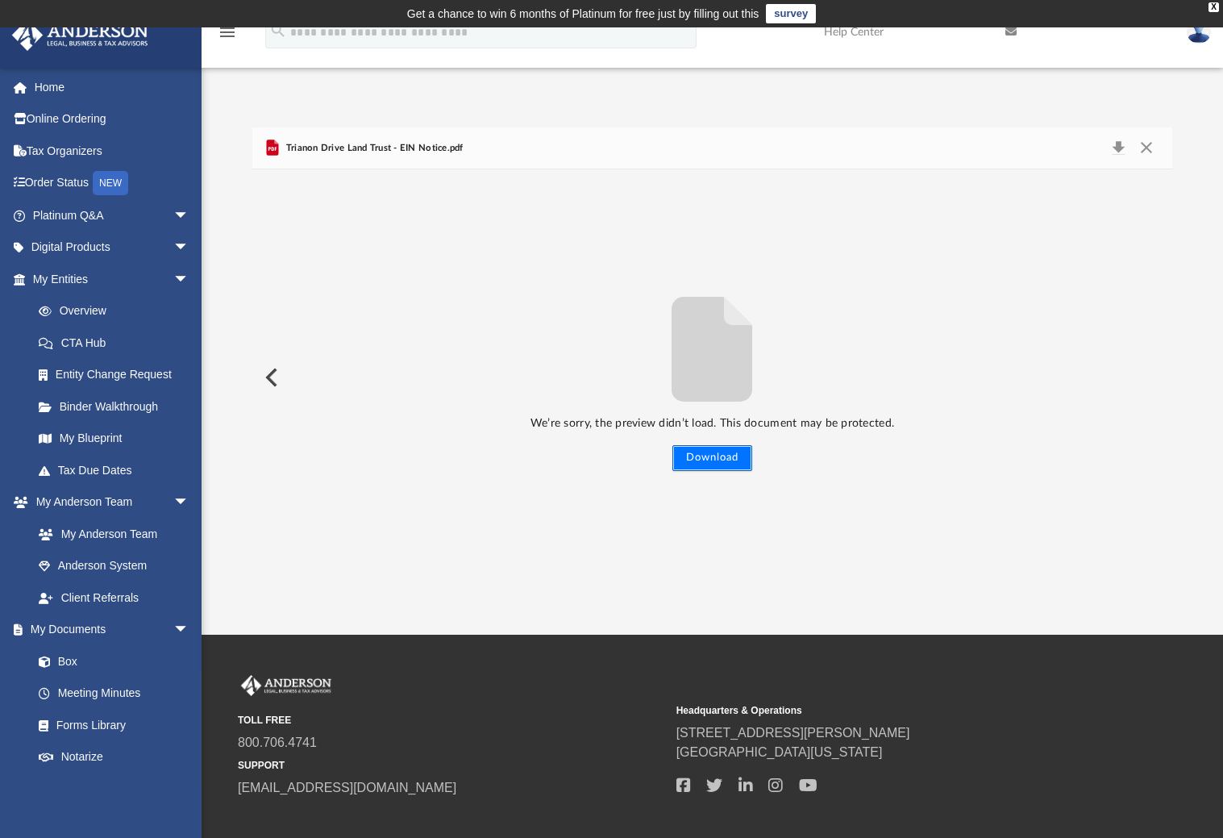
click at [739, 447] on button "Download" at bounding box center [713, 458] width 80 height 26
click at [1144, 147] on button "Close" at bounding box center [1146, 148] width 29 height 23
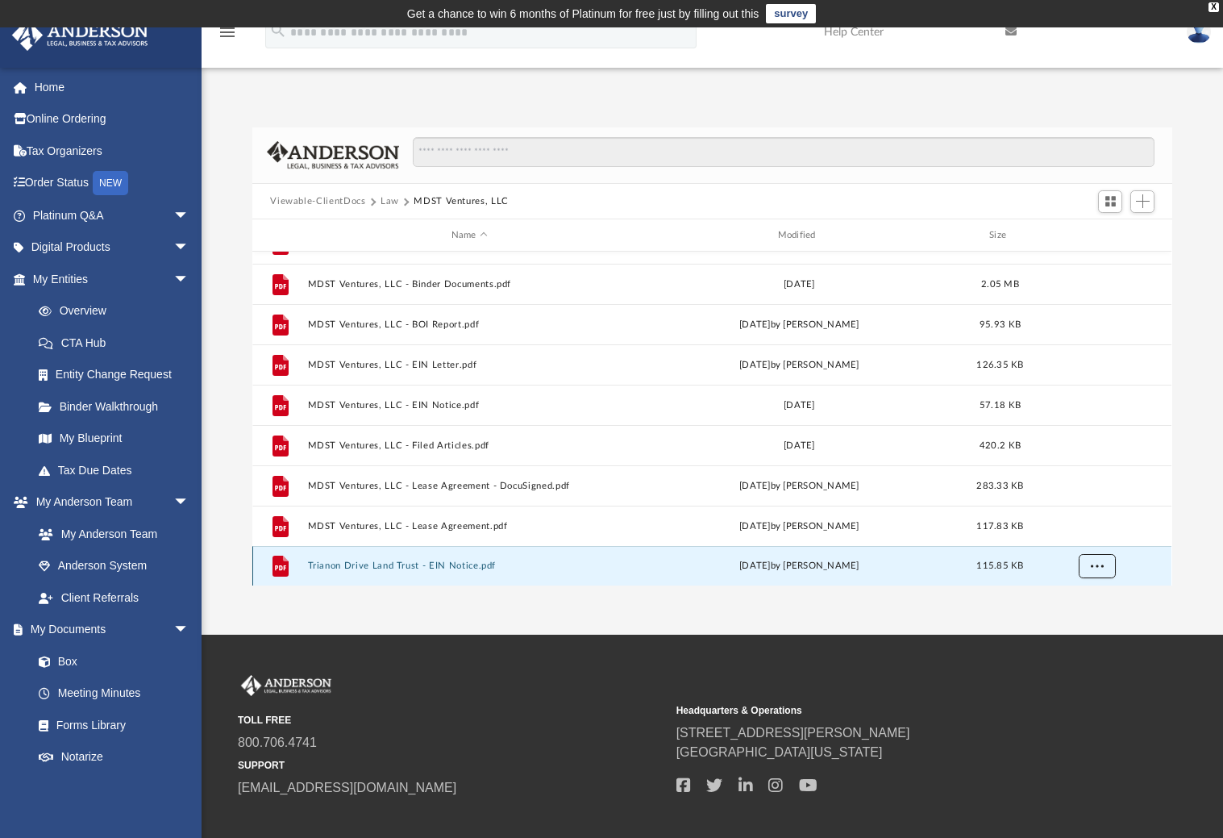
click at [1107, 569] on button "More options" at bounding box center [1097, 566] width 37 height 24
click at [1065, 561] on div "grid" at bounding box center [1096, 566] width 113 height 31
click at [1082, 563] on button "More options" at bounding box center [1097, 566] width 37 height 24
click at [1065, 565] on div "grid" at bounding box center [1096, 566] width 113 height 31
drag, startPoint x: 673, startPoint y: 564, endPoint x: 630, endPoint y: 559, distance: 43.0
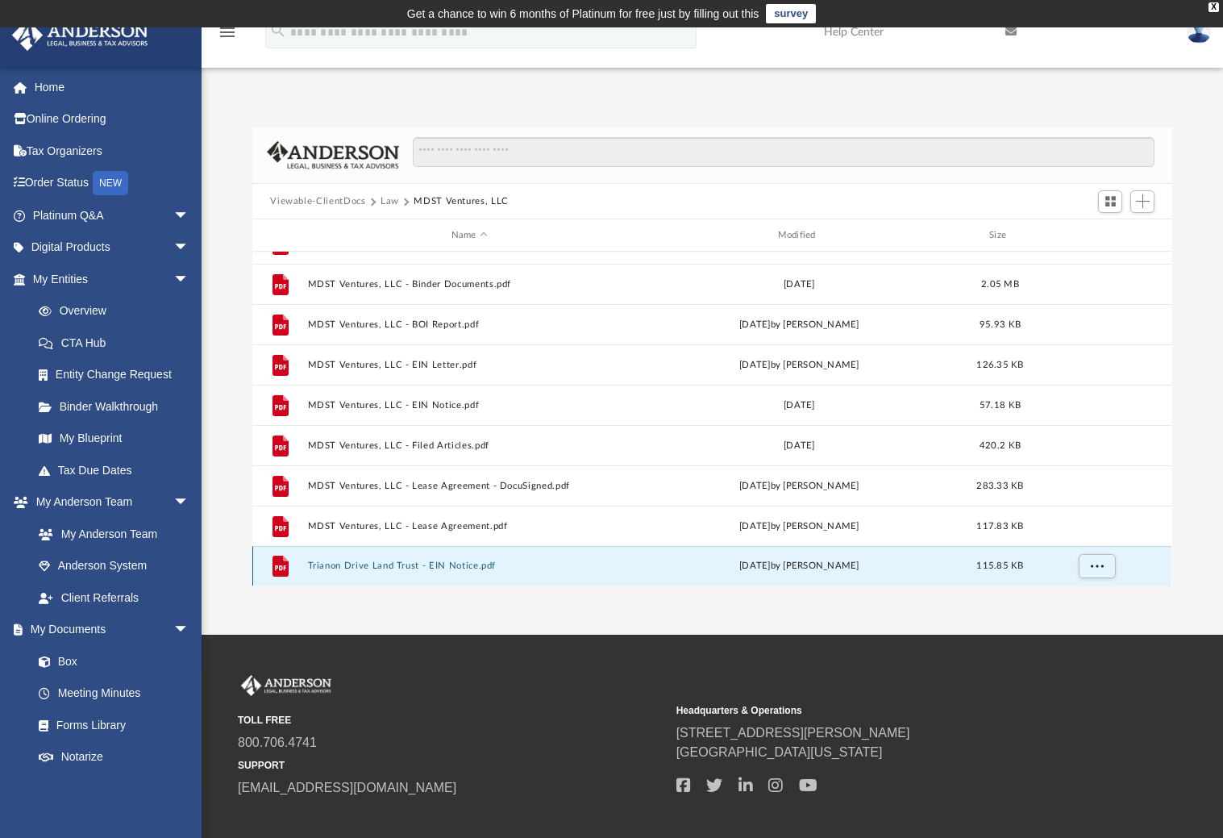
click at [630, 559] on div "File Trianon Drive Land Trust - EIN Notice.pdf Fri Aug 22 2025 by Morgan Winkle…" at bounding box center [711, 566] width 919 height 40
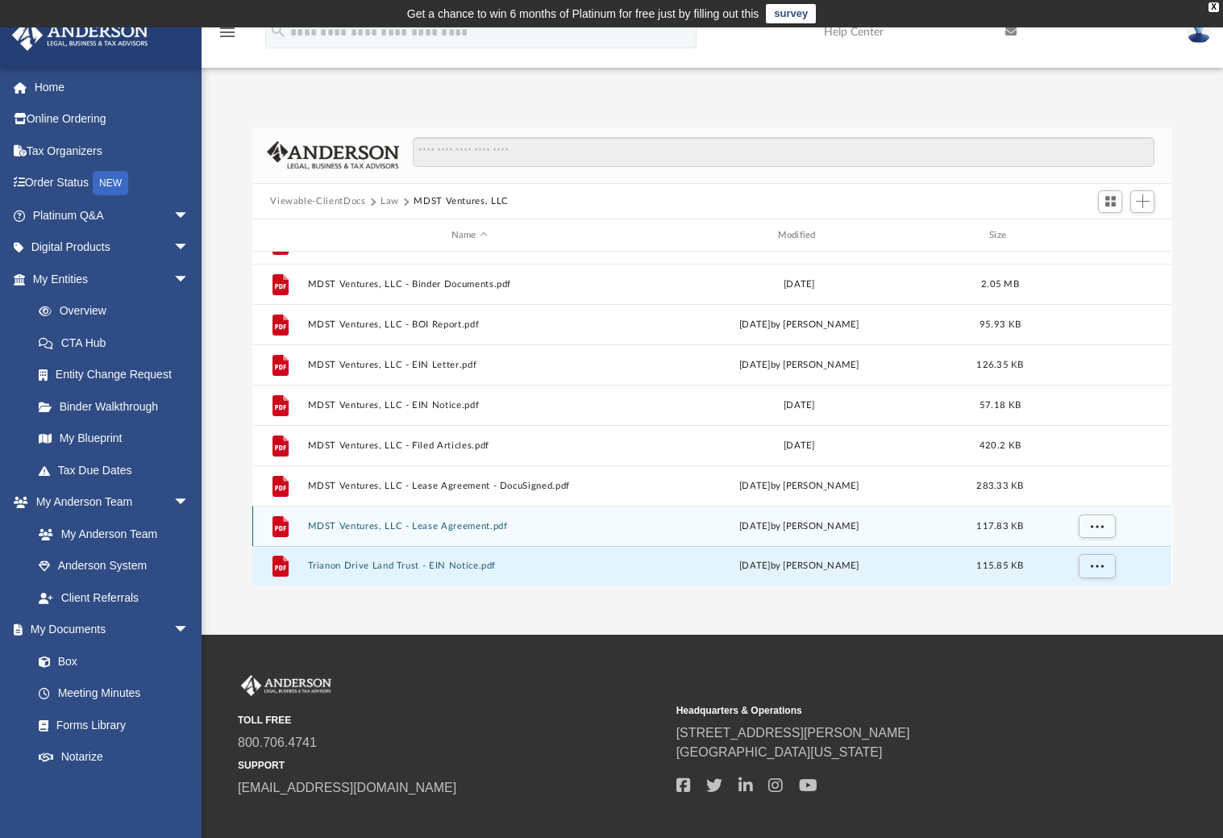
click at [711, 533] on div "File MDST Ventures, LLC - Lease Agreement.pdf Mon Jun 23 2025 by Samantha Mcphe…" at bounding box center [711, 526] width 919 height 40
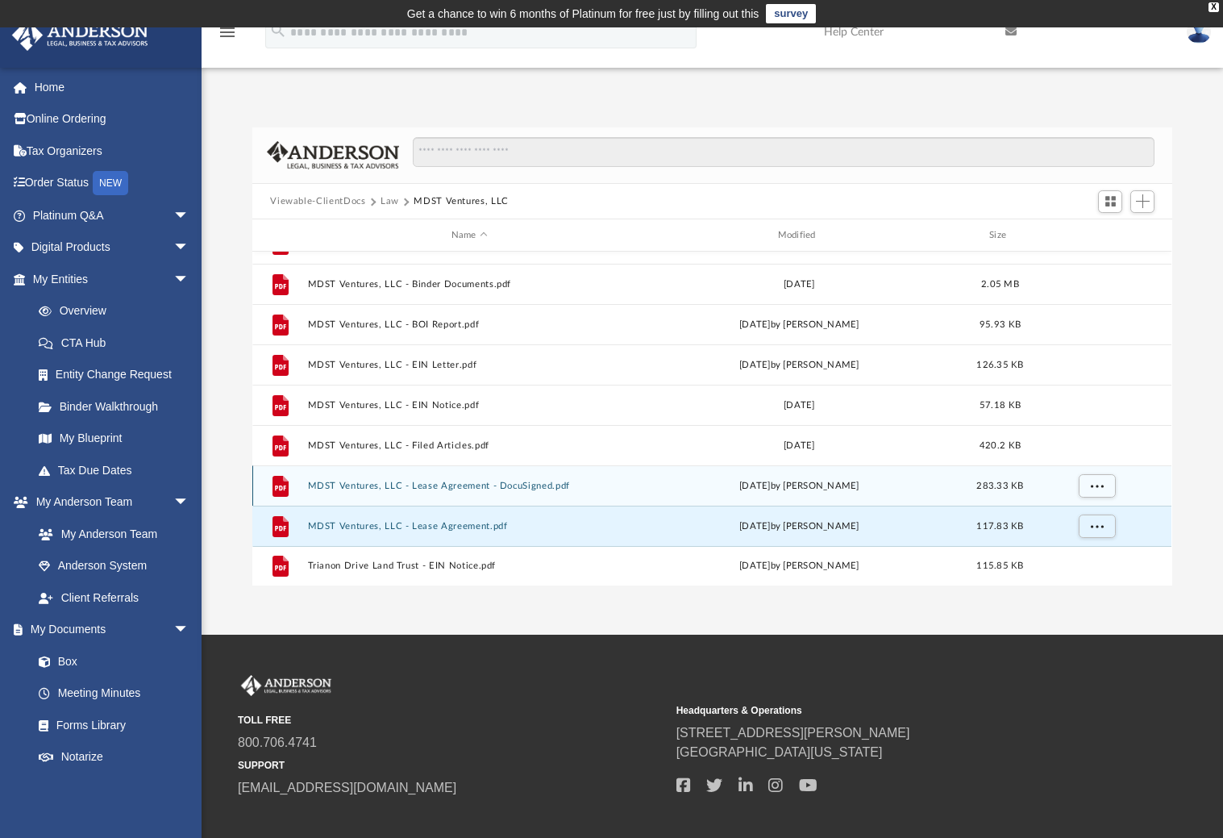
click at [641, 490] on div "Thu Jun 26 2025 by Samantha Mcpherson" at bounding box center [799, 486] width 323 height 15
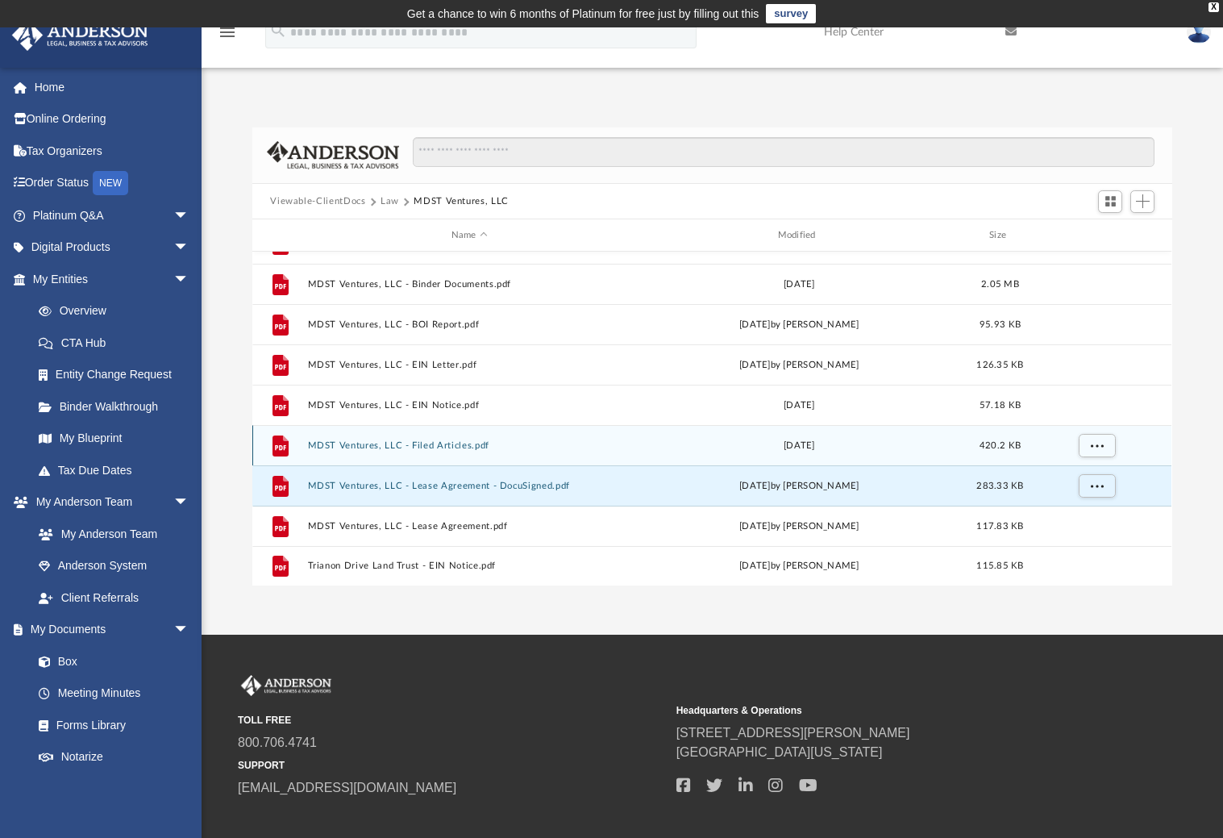
click at [577, 453] on div "File MDST Ventures, LLC - Filed Articles.pdf Mon Jun 26 2023 420.2 KB" at bounding box center [711, 445] width 919 height 40
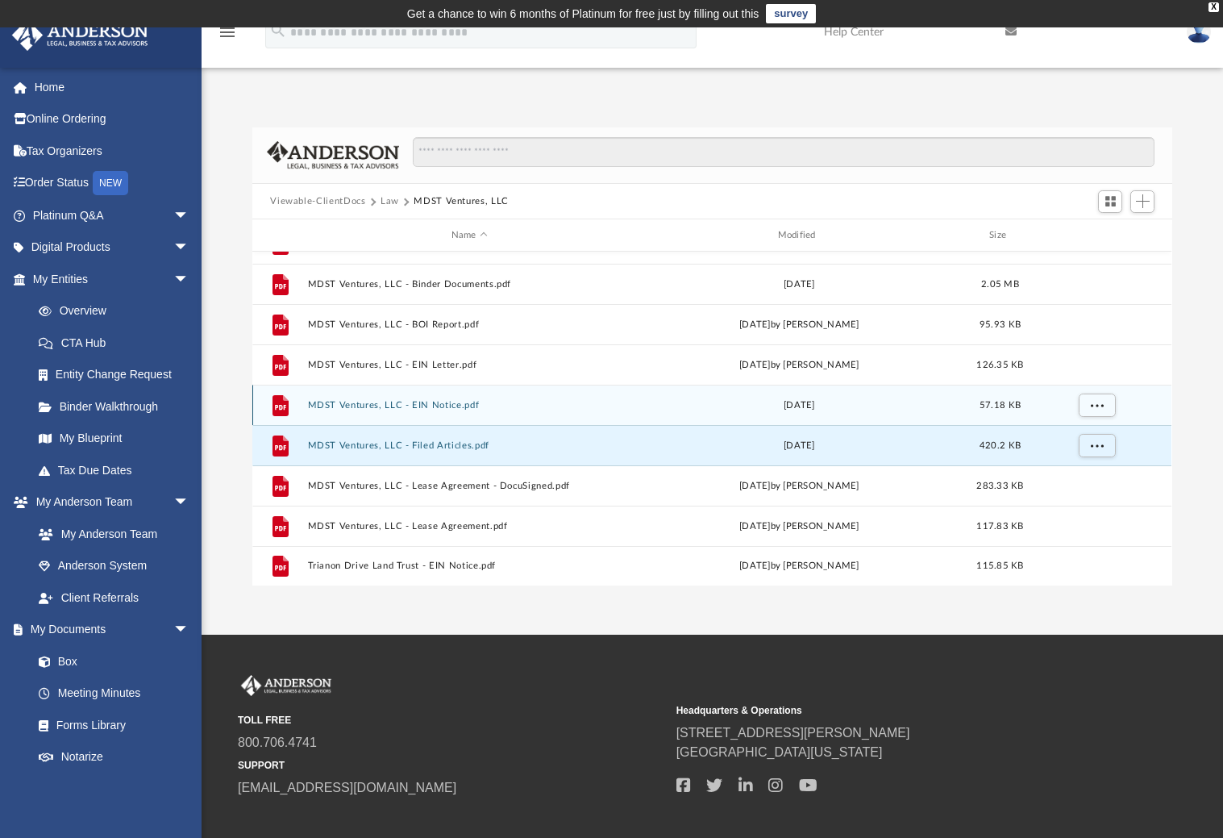
click at [560, 414] on div "File MDST Ventures, LLC - EIN Notice.pdf Mon Jun 26 2023 57.18 KB" at bounding box center [711, 405] width 919 height 40
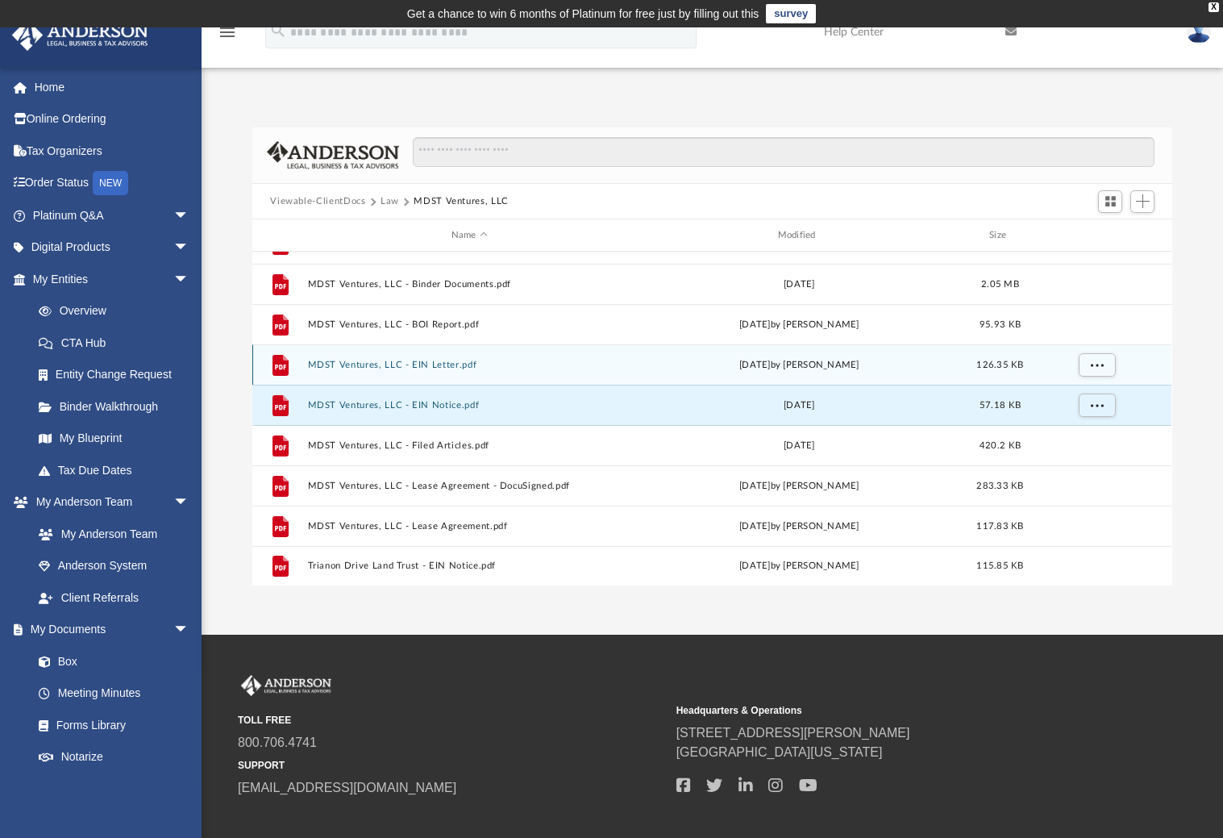
click at [536, 375] on div "File MDST Ventures, LLC - EIN Letter.pdf Wed Jul 12 2023 by Krystal Hankins 126…" at bounding box center [711, 364] width 919 height 40
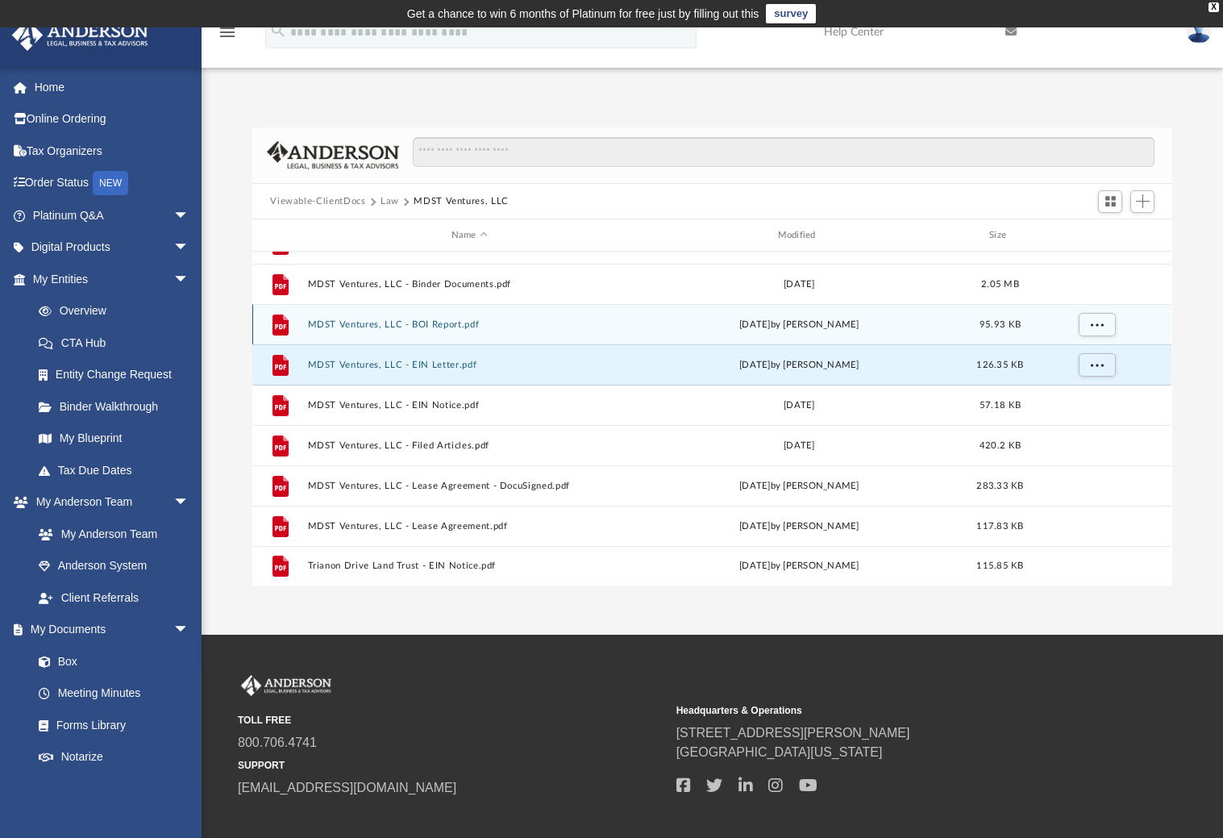
click at [527, 331] on div "File MDST Ventures, LLC - BOI Report.pdf Mon Aug 26 2024 by Crayton Olivieri 95…" at bounding box center [711, 324] width 919 height 40
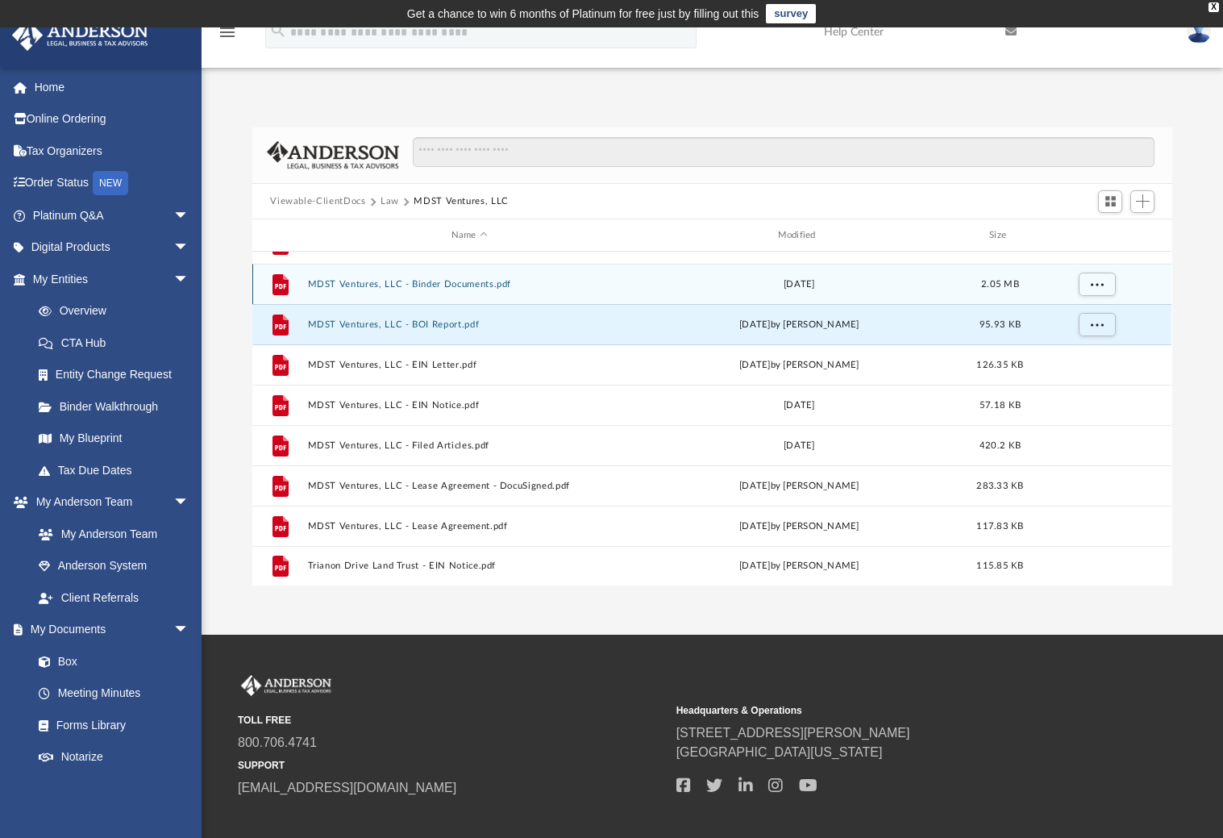
click at [514, 279] on button "MDST Ventures, LLC - Binder Documents.pdf" at bounding box center [469, 284] width 323 height 10
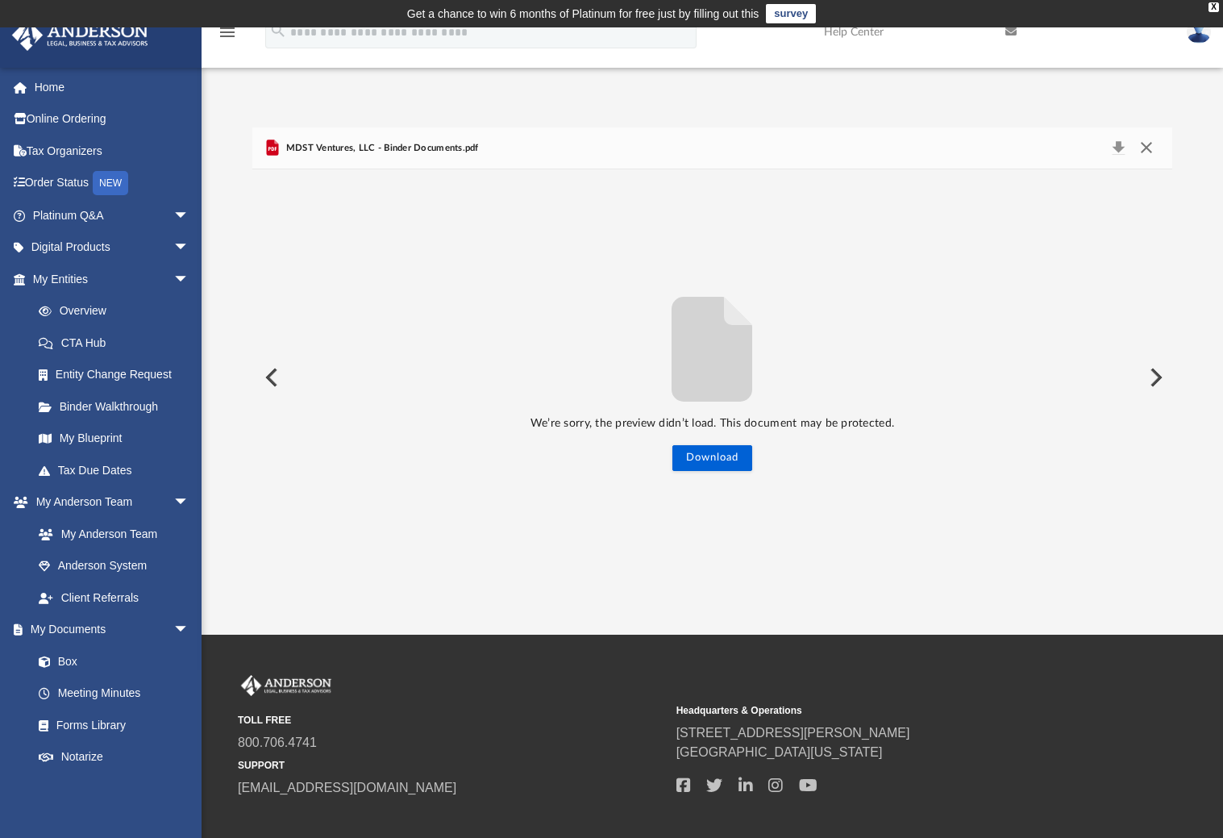
click at [1149, 145] on button "Close" at bounding box center [1146, 148] width 29 height 23
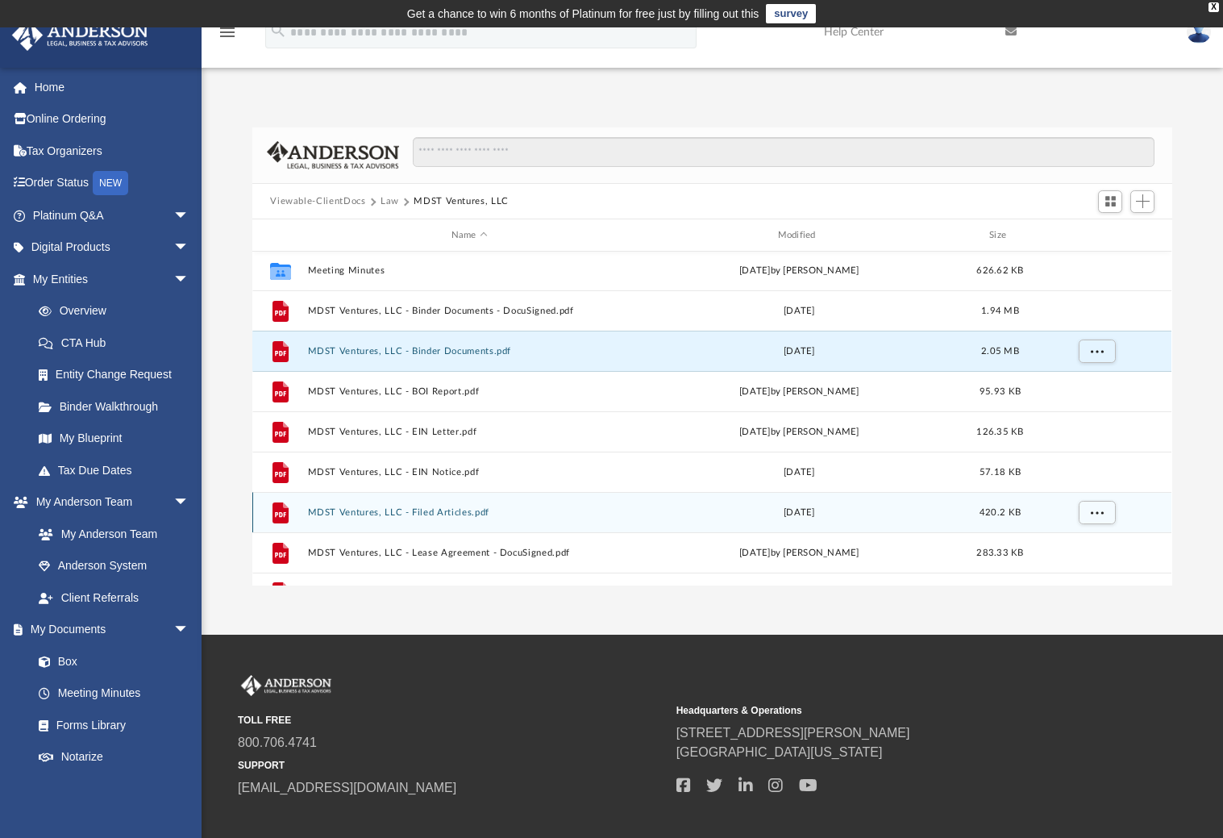
scroll to position [0, 0]
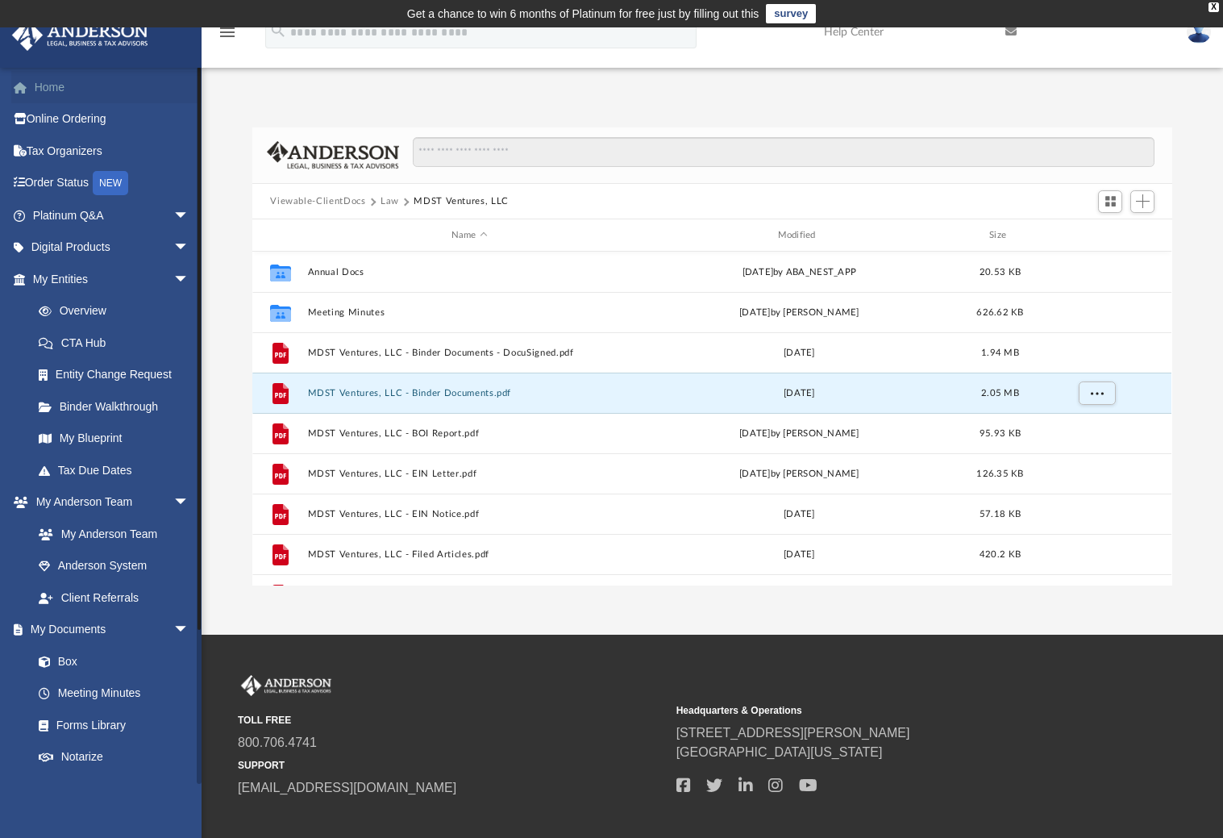
click at [67, 89] on link "Home" at bounding box center [112, 87] width 202 height 32
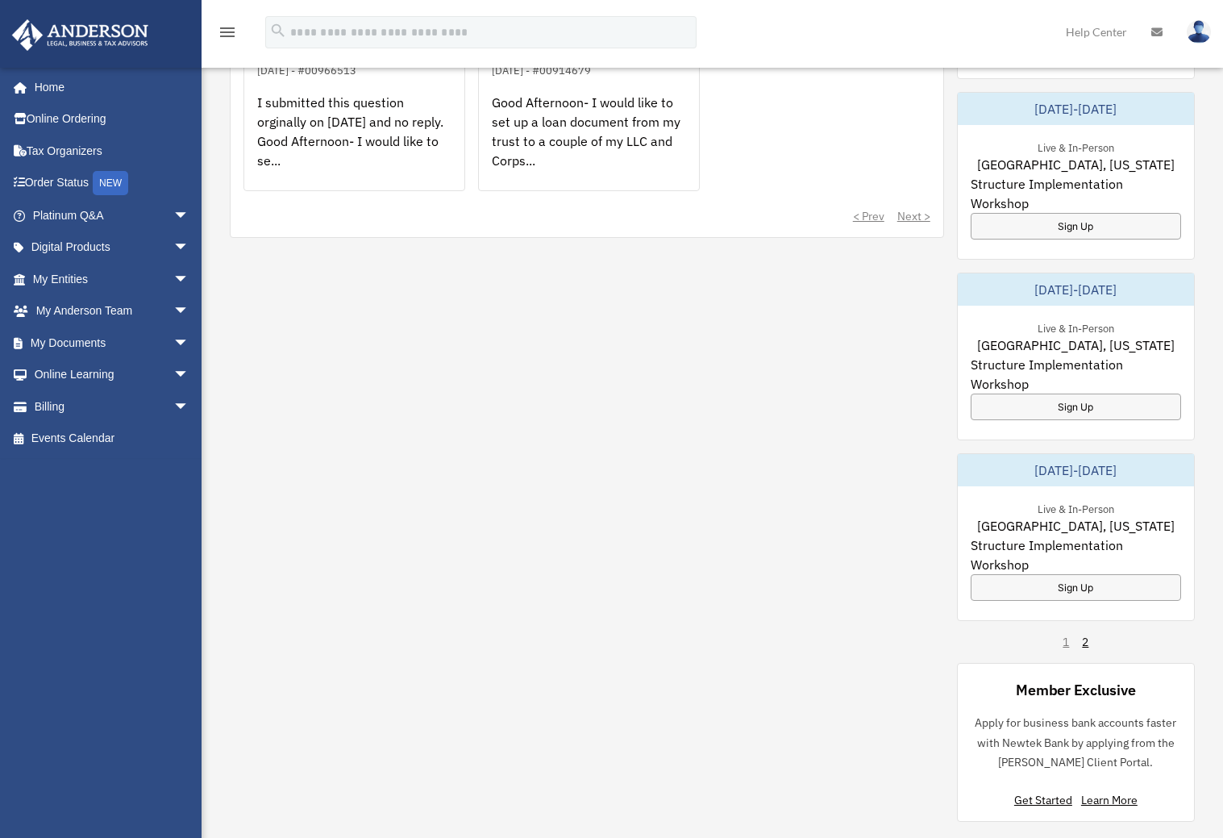
scroll to position [1157, 0]
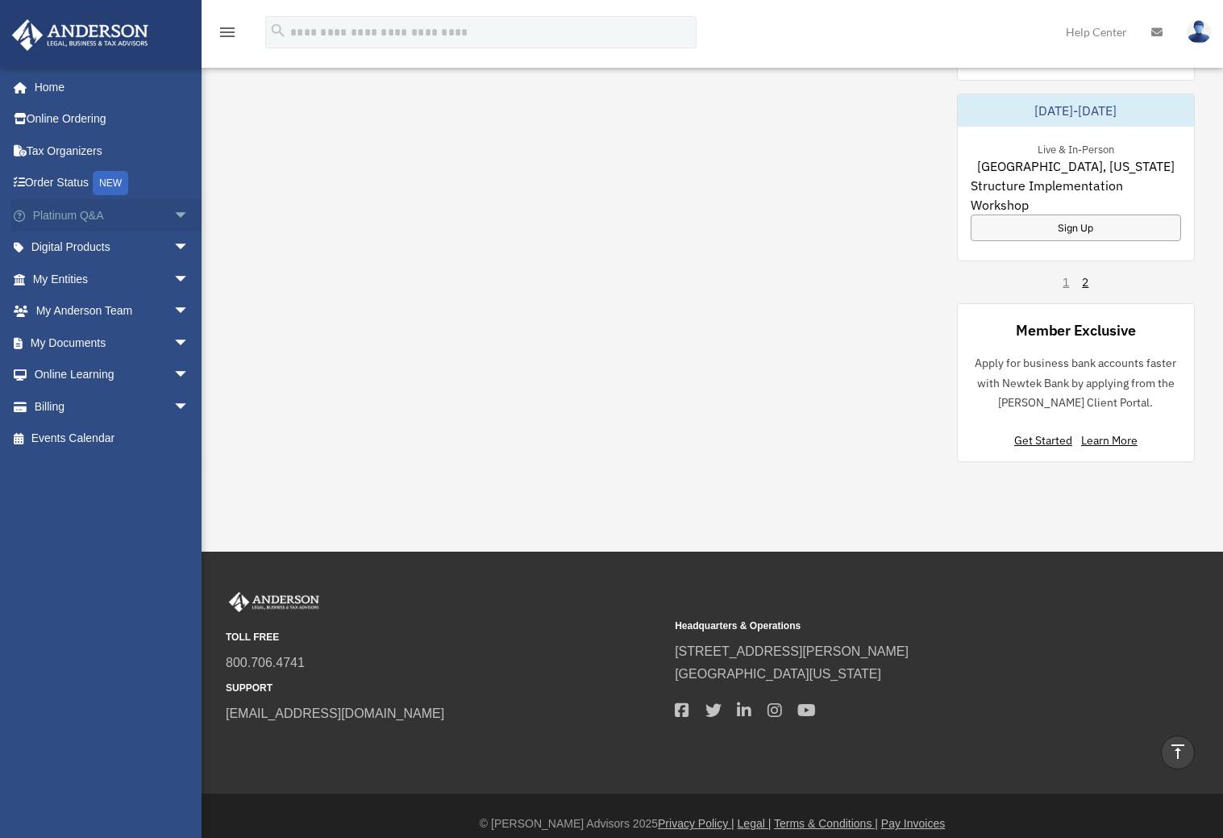
click at [173, 211] on span "arrow_drop_down" at bounding box center [189, 215] width 32 height 33
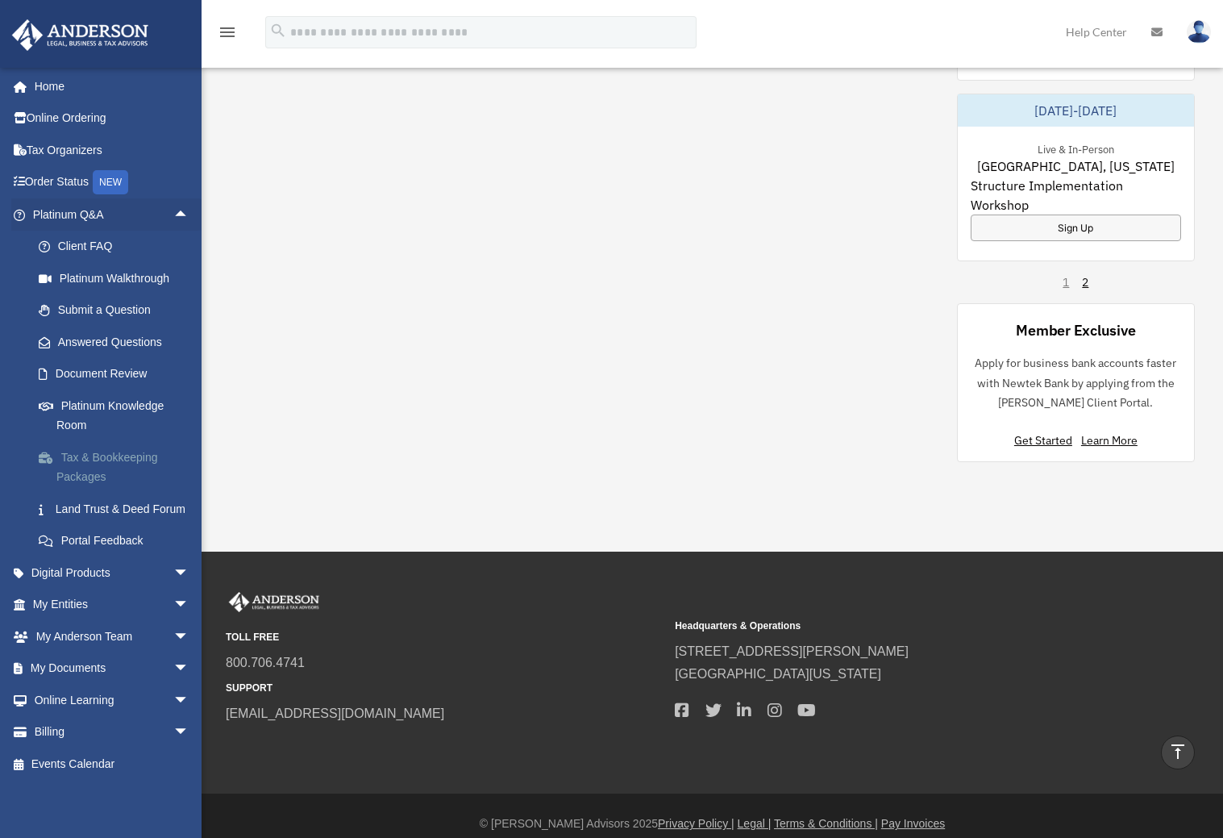
scroll to position [20, 0]
click at [173, 568] on span "arrow_drop_down" at bounding box center [189, 572] width 32 height 33
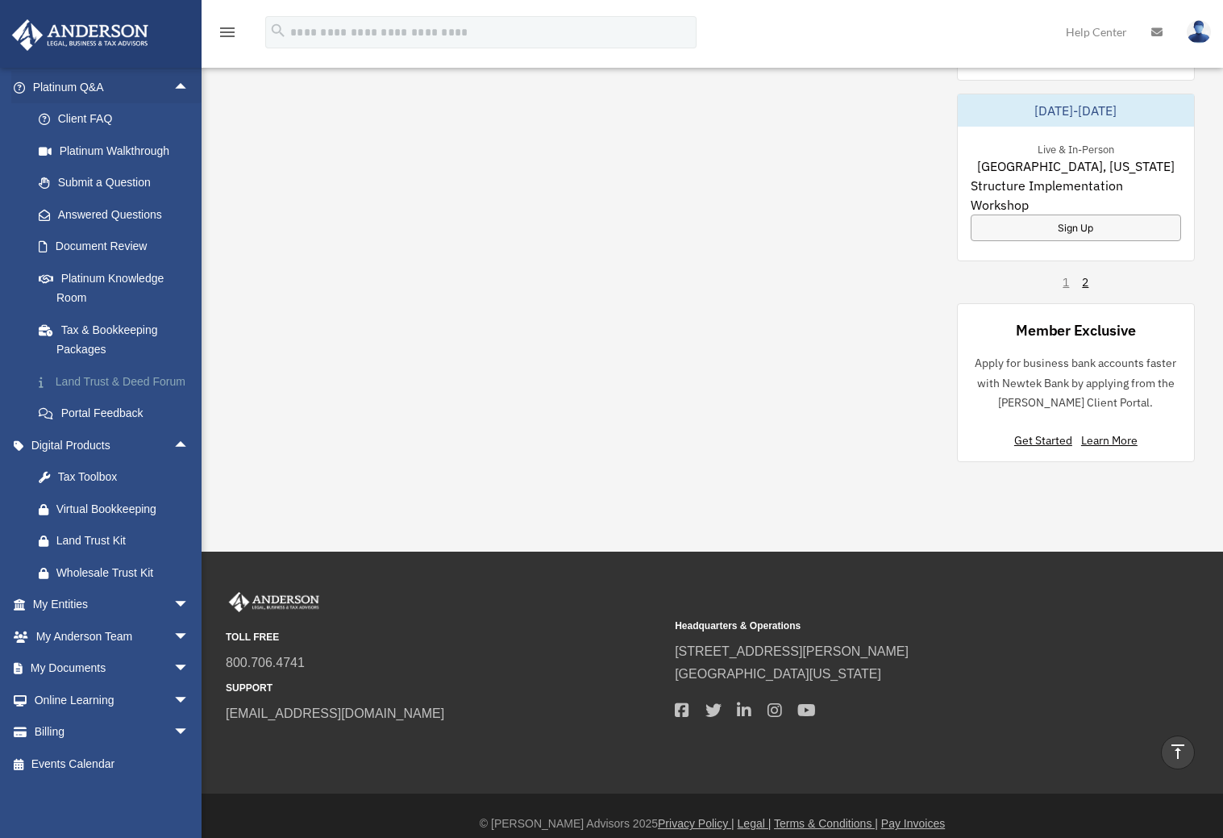
scroll to position [148, 0]
click at [173, 606] on span "arrow_drop_down" at bounding box center [189, 605] width 32 height 33
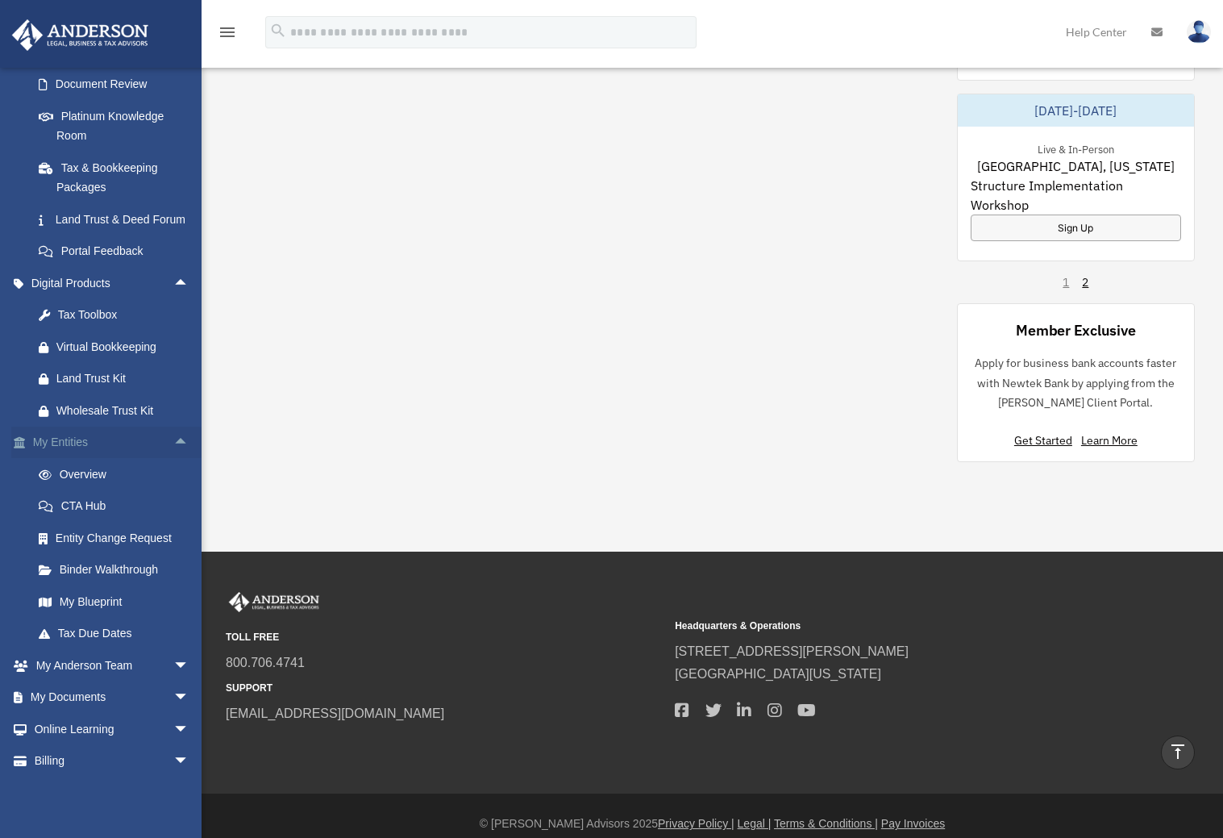
scroll to position [339, 0]
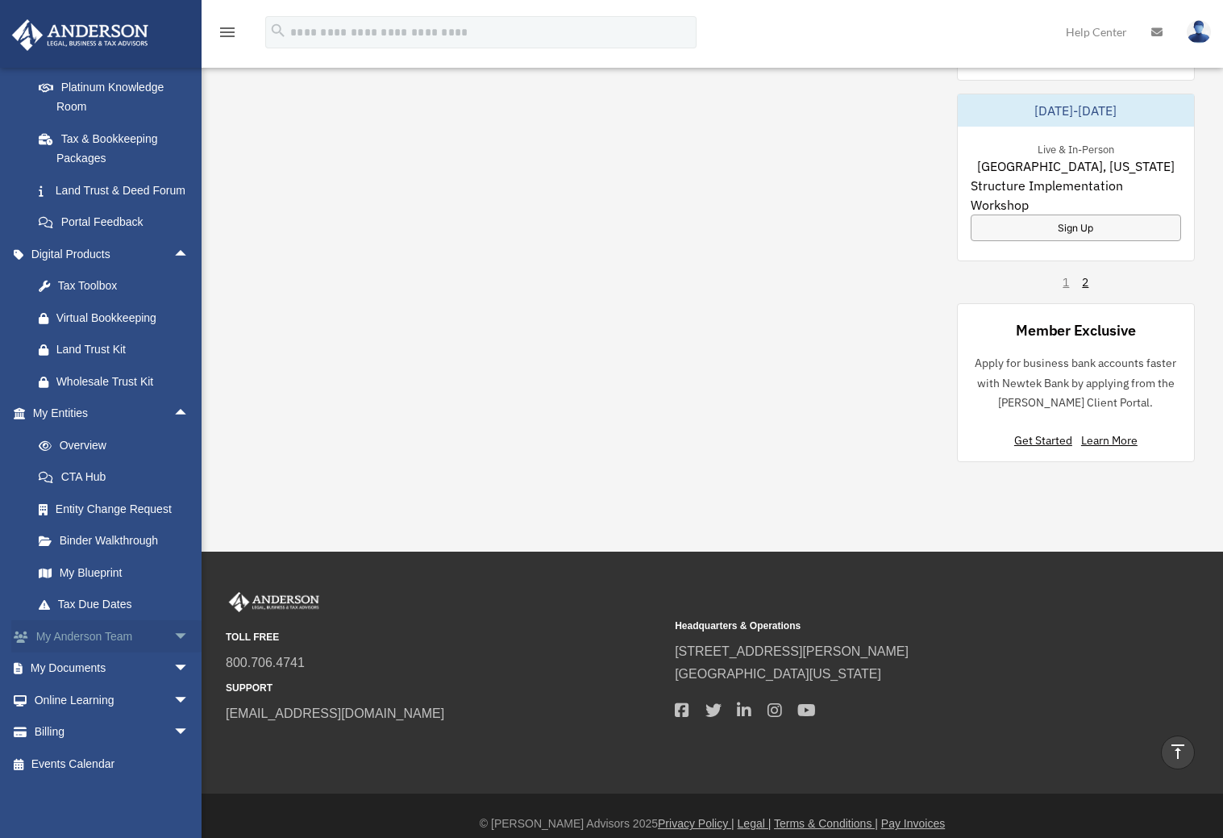
click at [173, 636] on span "arrow_drop_down" at bounding box center [189, 636] width 32 height 33
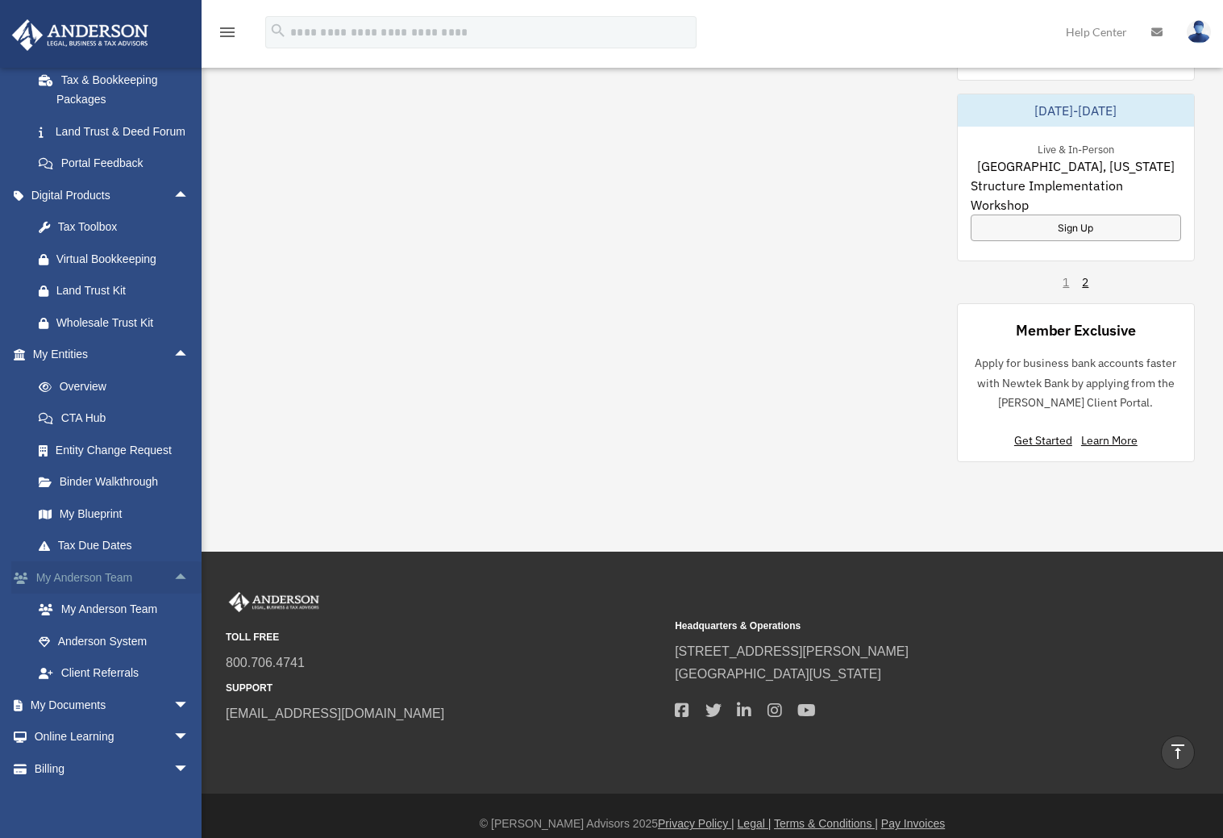
scroll to position [434, 0]
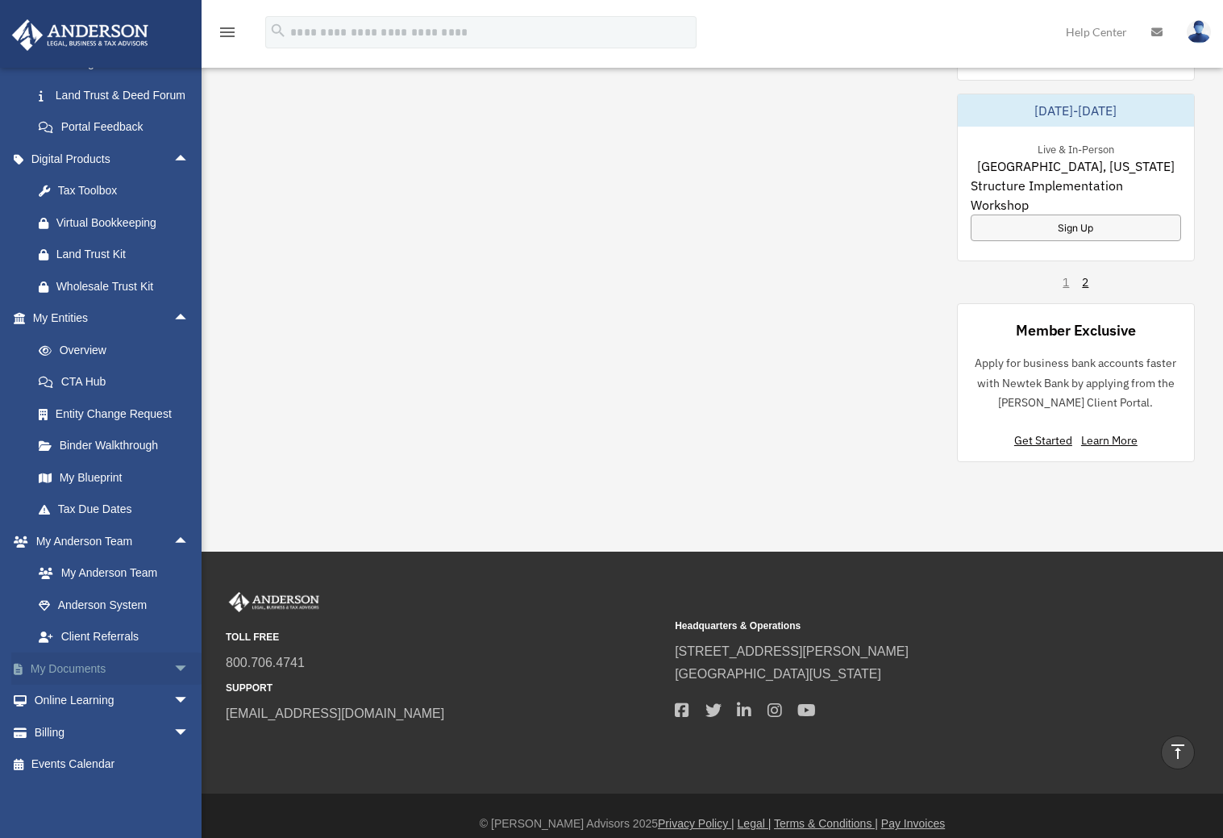
click at [173, 670] on span "arrow_drop_down" at bounding box center [189, 668] width 32 height 33
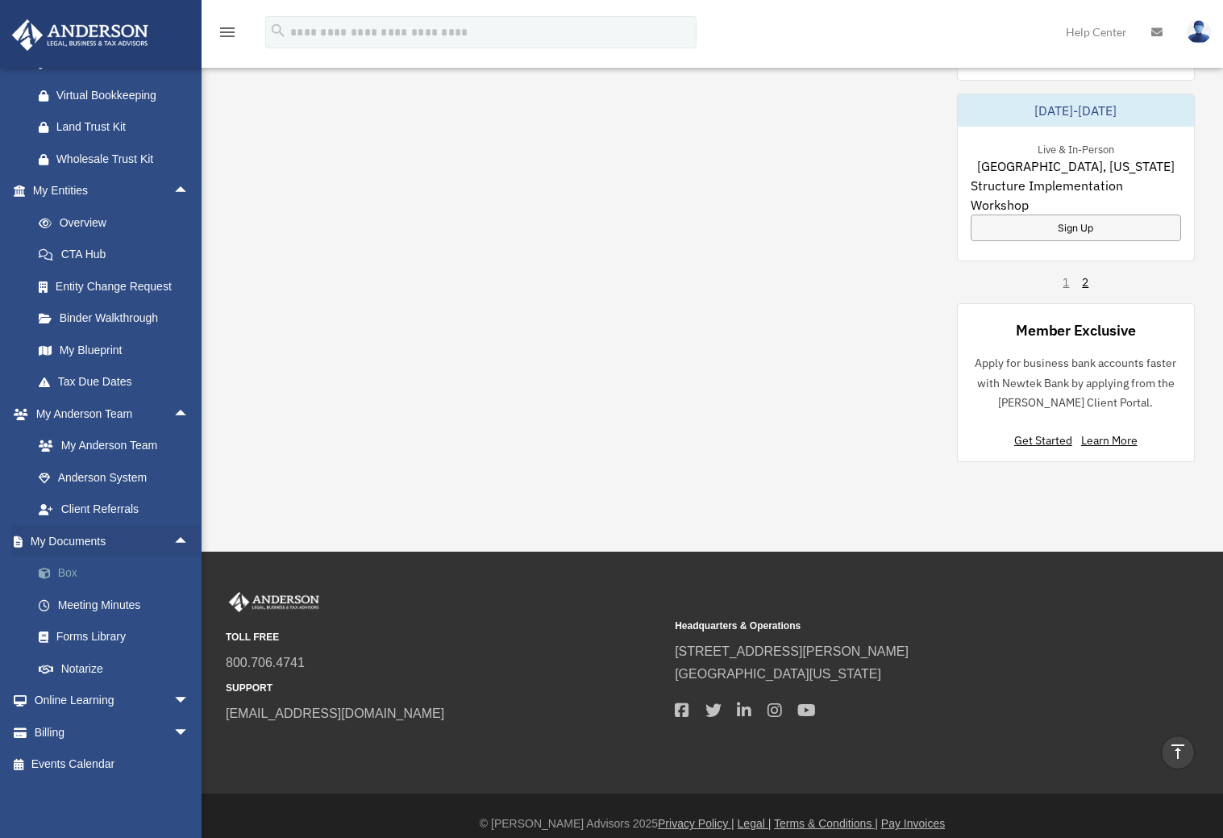
scroll to position [561, 0]
click at [106, 628] on link "Forms Library" at bounding box center [118, 637] width 191 height 32
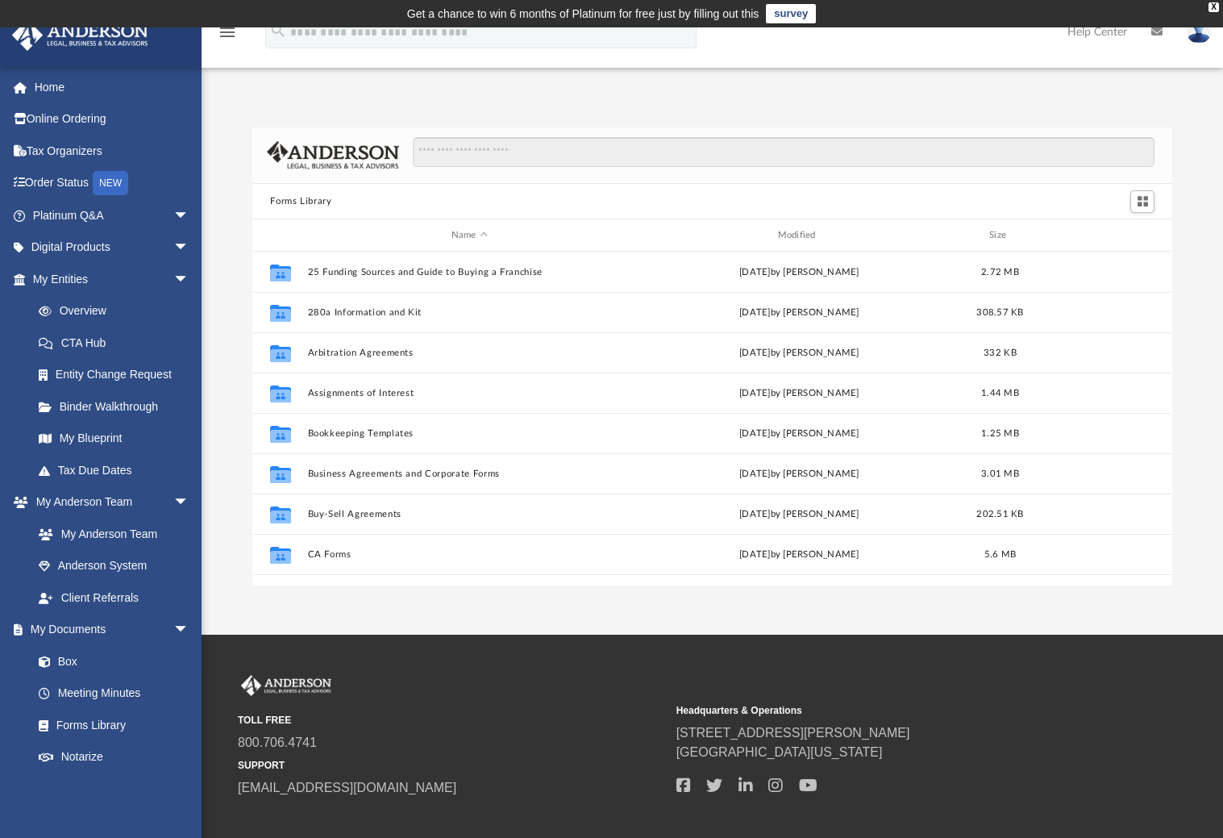
scroll to position [354, 907]
click at [501, 154] on input "Search files and folders" at bounding box center [784, 152] width 742 height 31
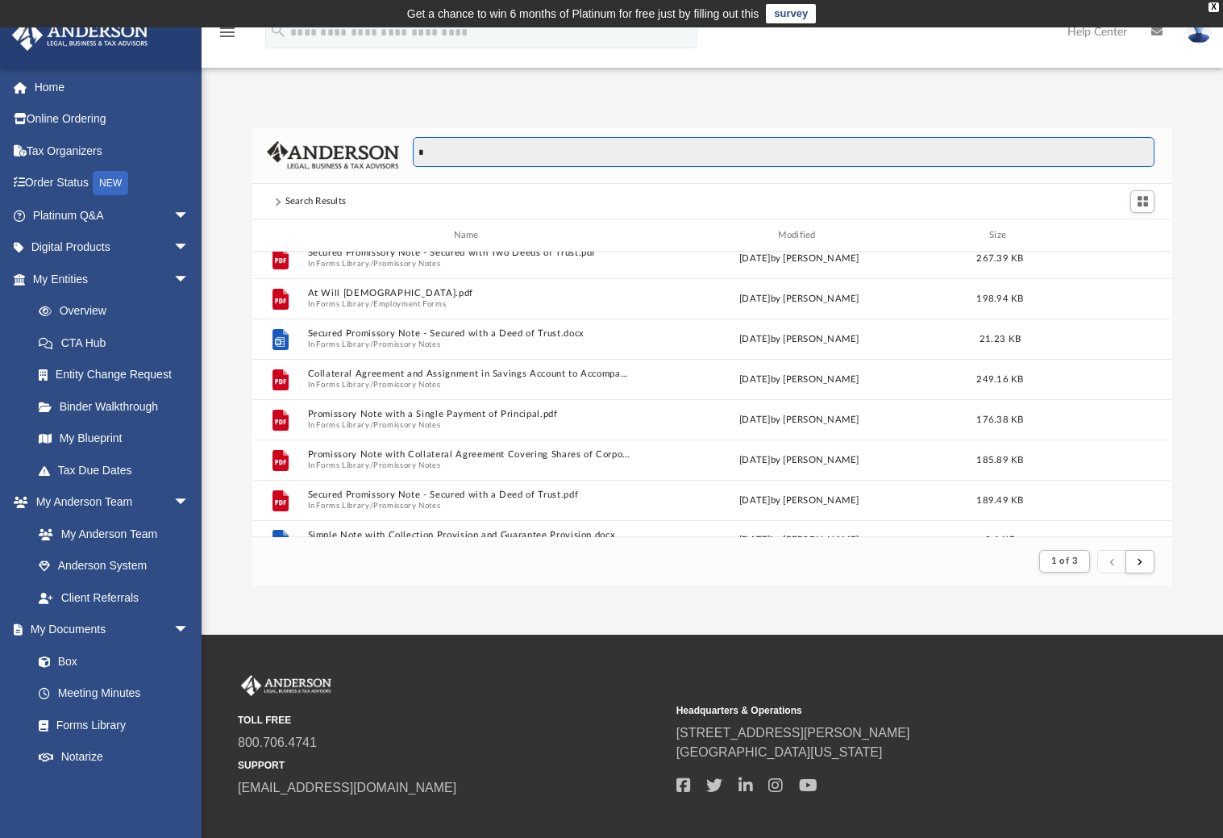
scroll to position [1731, 0]
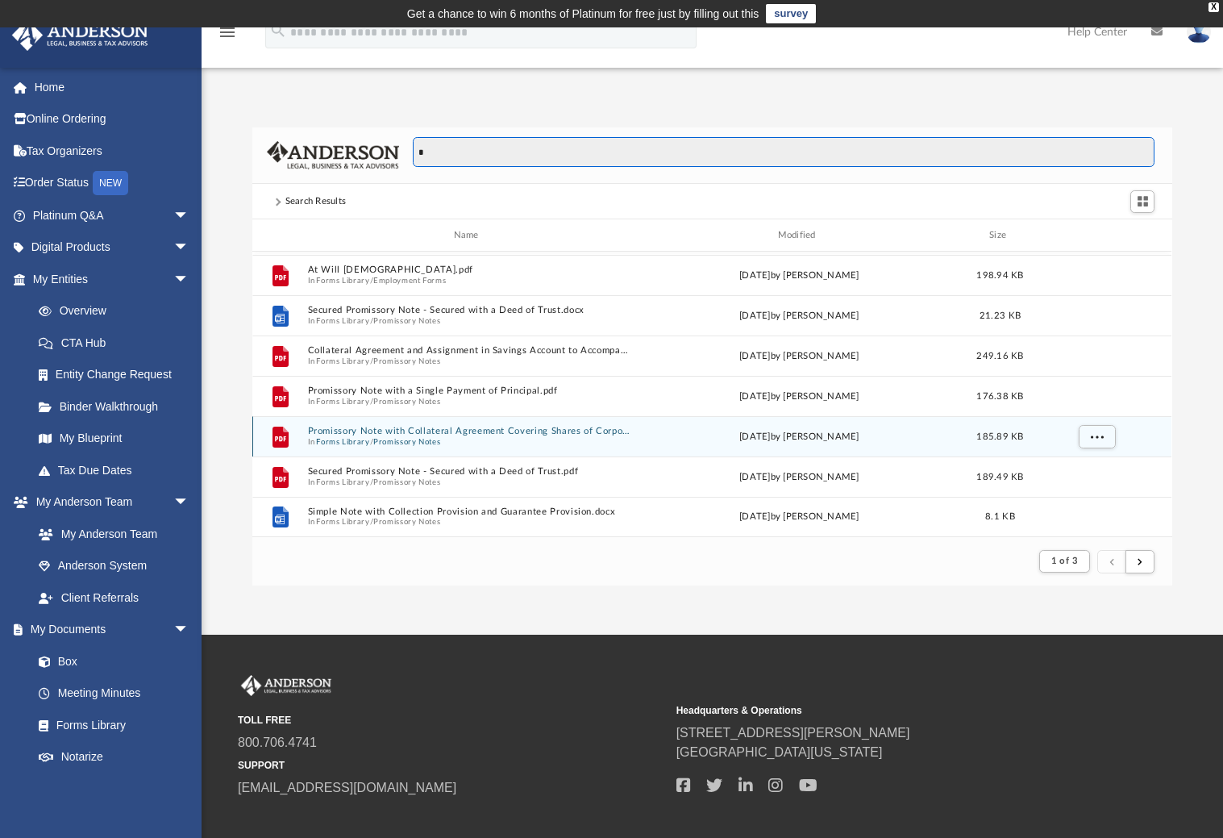
type input "*"
click at [371, 433] on button "Promissory Note with Collateral Agreement Covering Shares of Corporate Stock.pdf" at bounding box center [469, 432] width 323 height 10
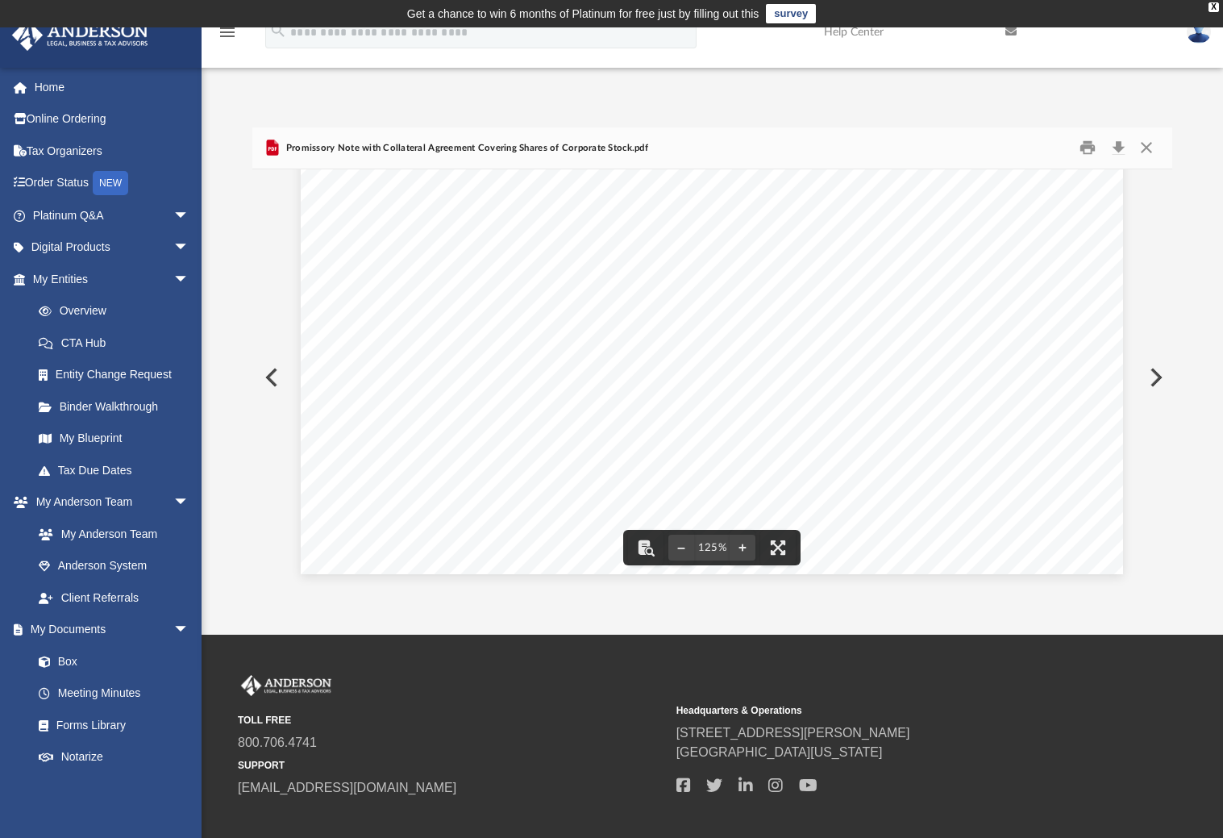
scroll to position [0, 0]
click at [1144, 150] on button "Close" at bounding box center [1146, 147] width 29 height 25
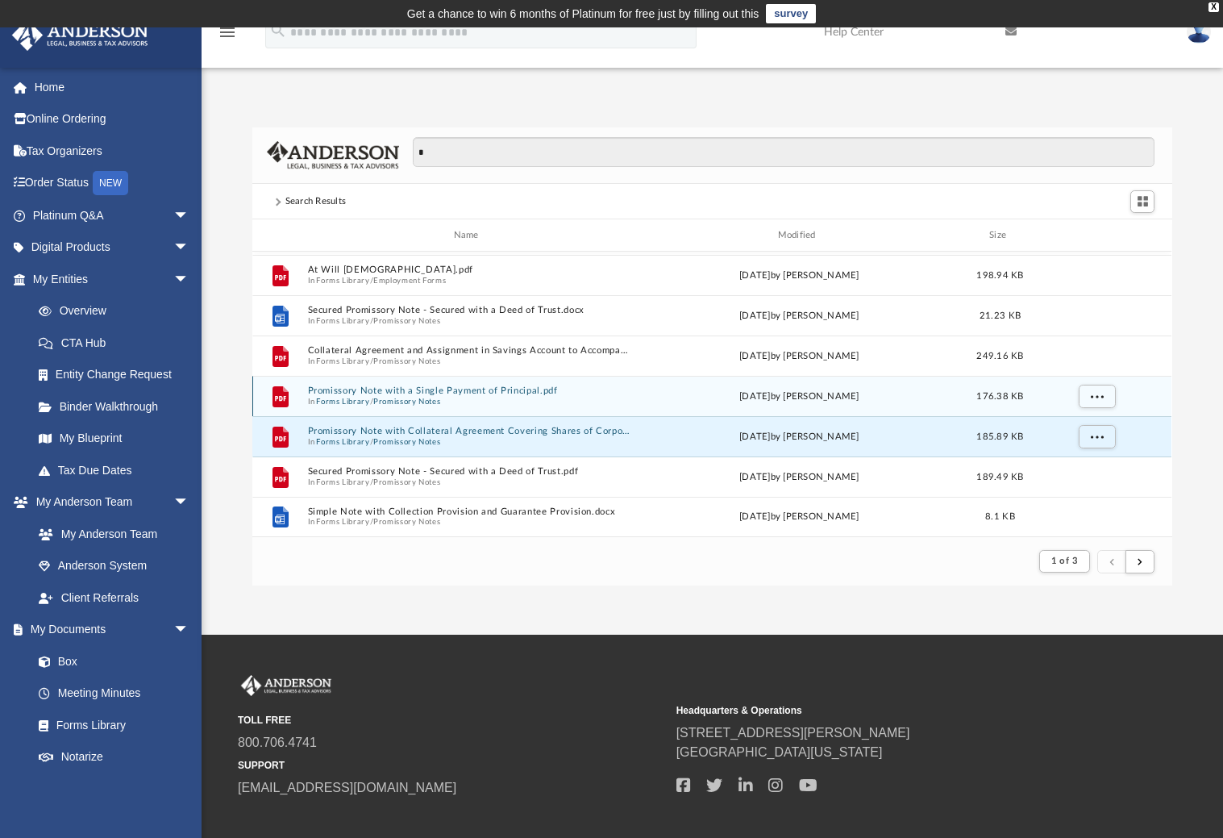
click at [352, 389] on button "Promissory Note with a Single Payment of Principal.pdf" at bounding box center [469, 391] width 323 height 10
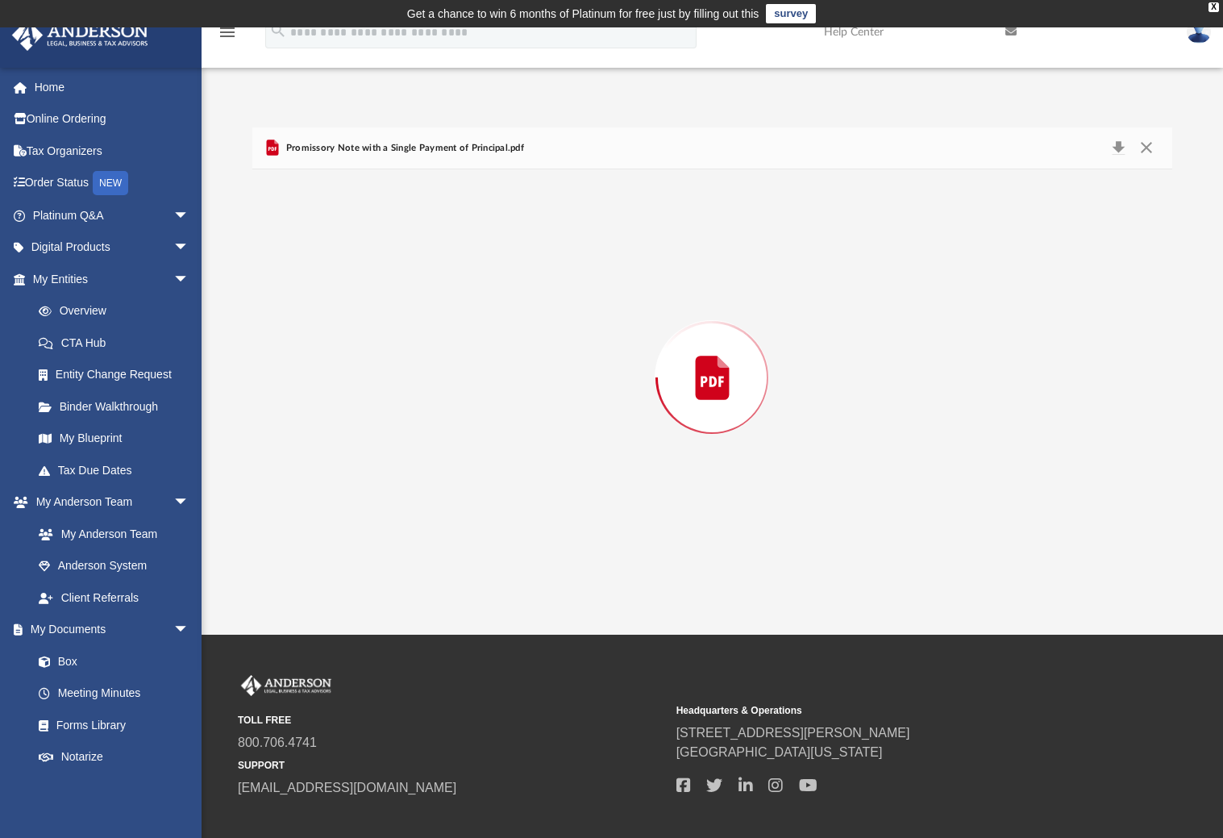
click at [352, 389] on div "Preview" at bounding box center [711, 377] width 919 height 416
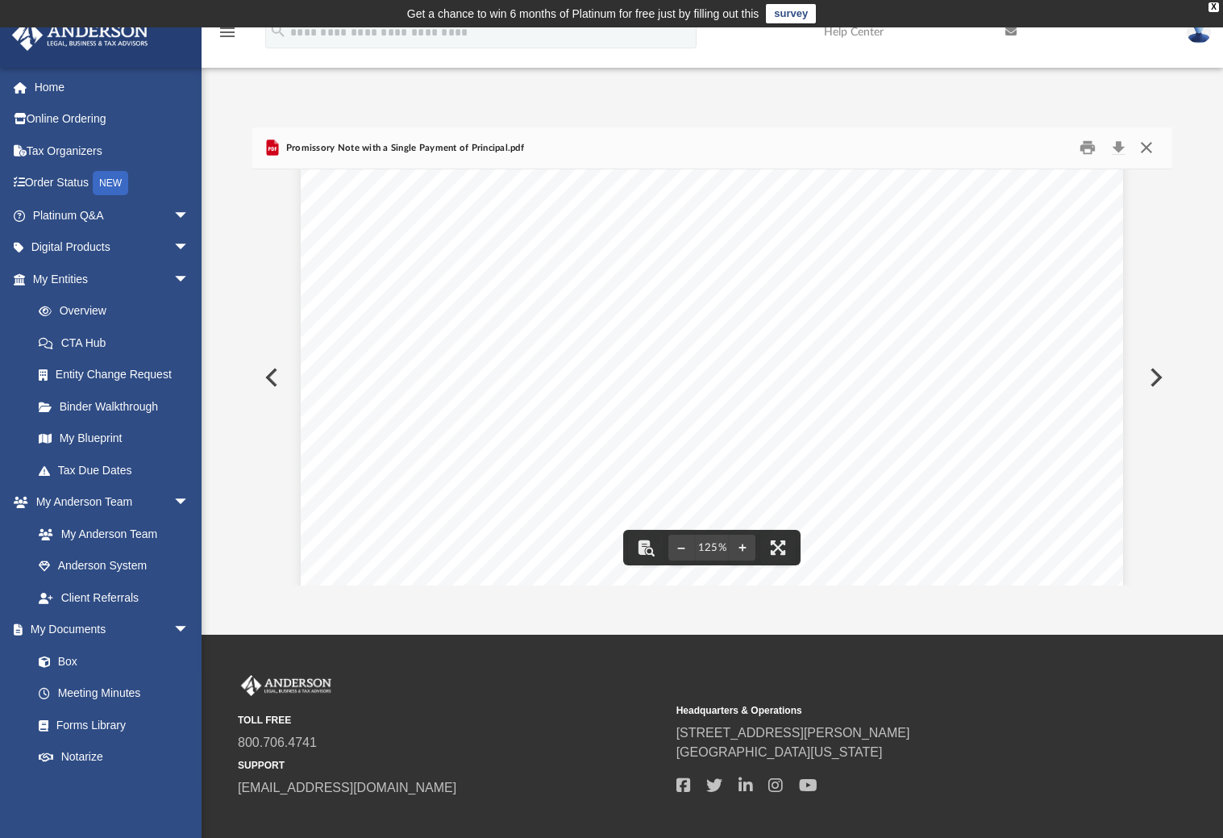
click at [1144, 146] on button "Close" at bounding box center [1146, 147] width 29 height 25
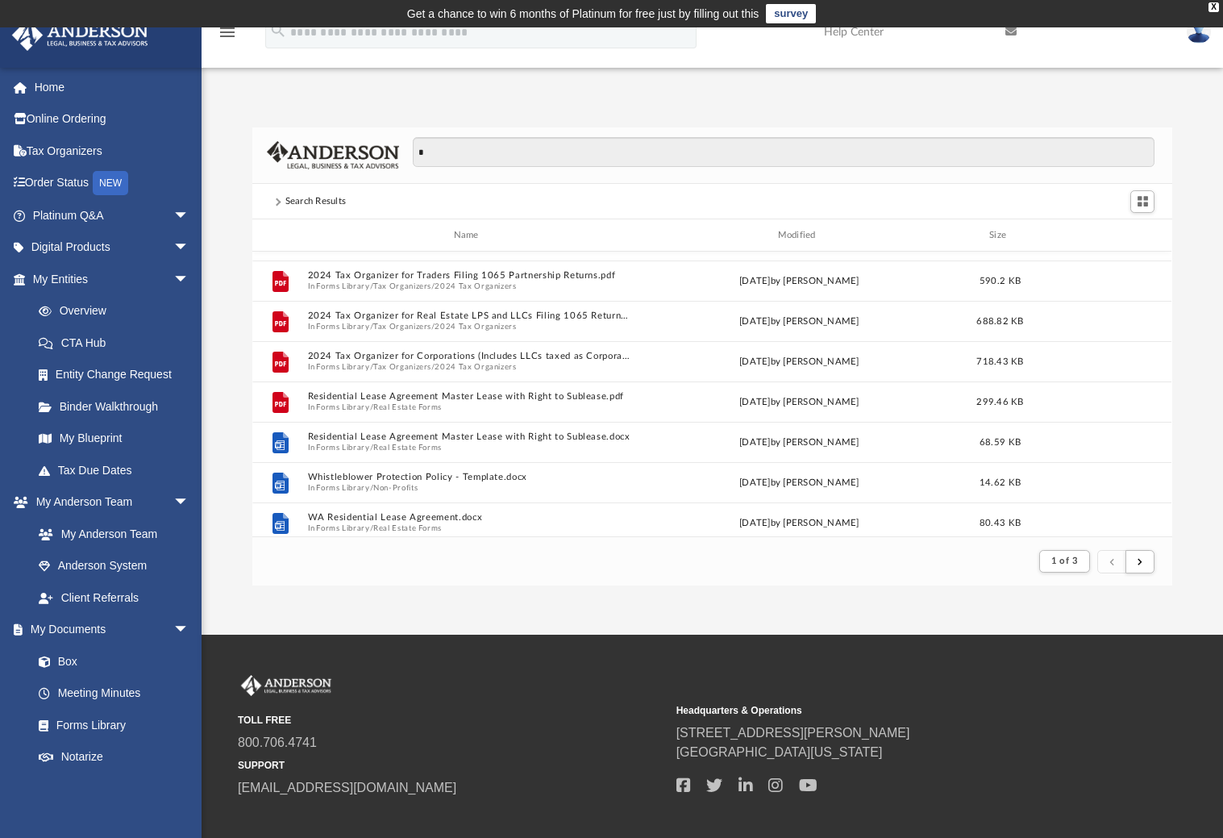
scroll to position [1120, 0]
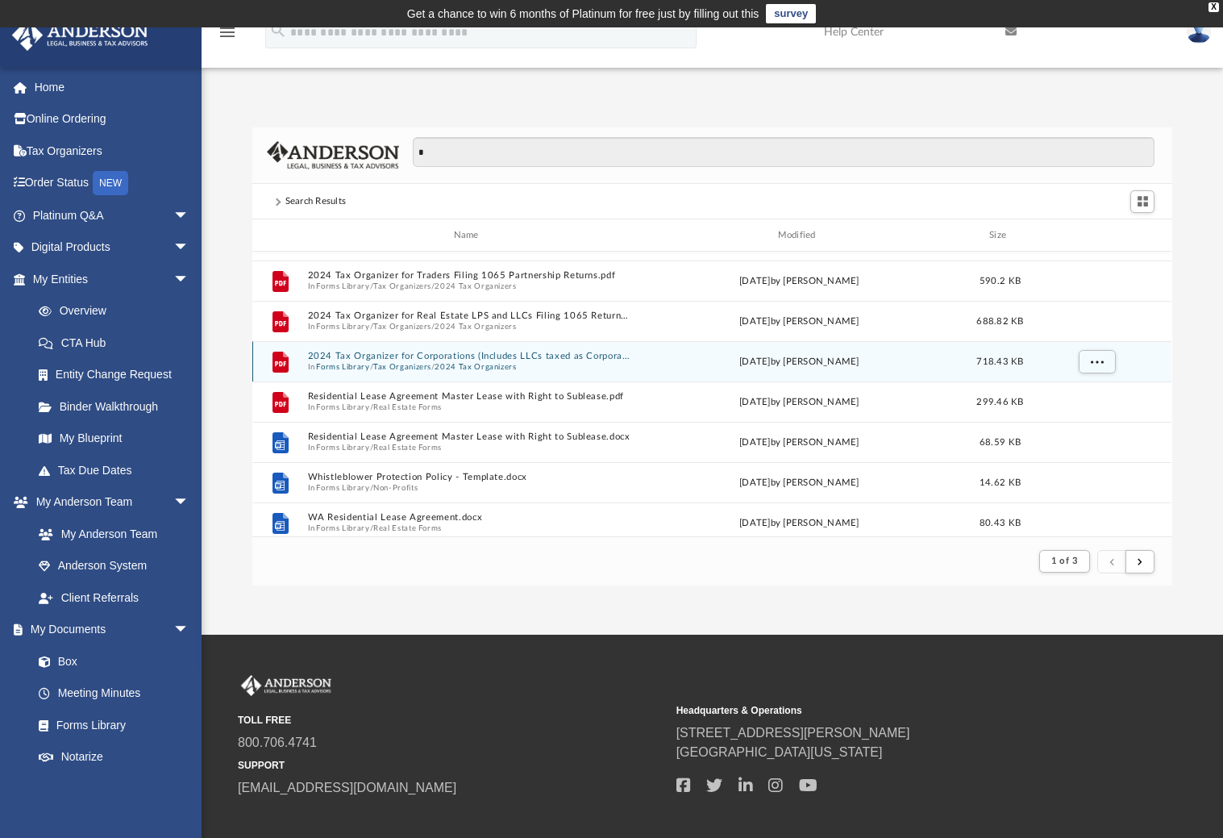
click at [389, 364] on button "Tax Organizers" at bounding box center [402, 367] width 58 height 10
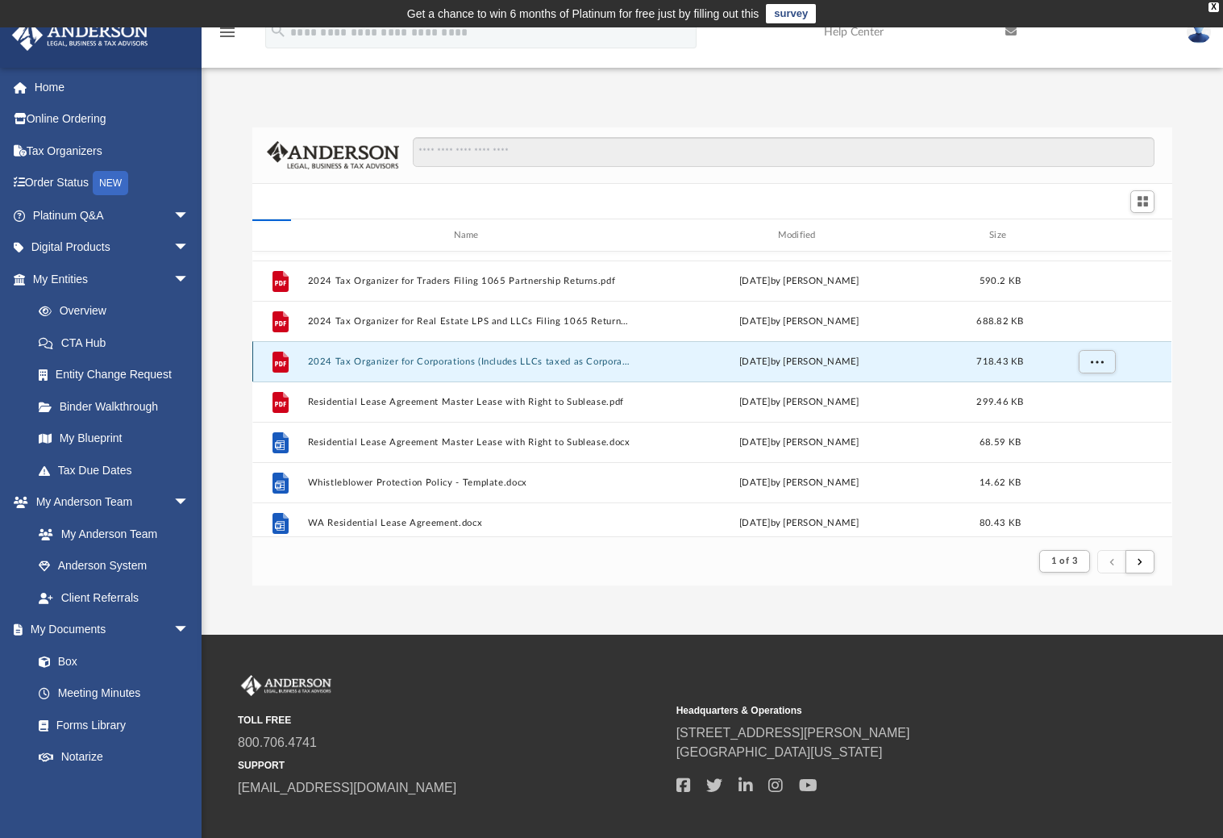
scroll to position [354, 907]
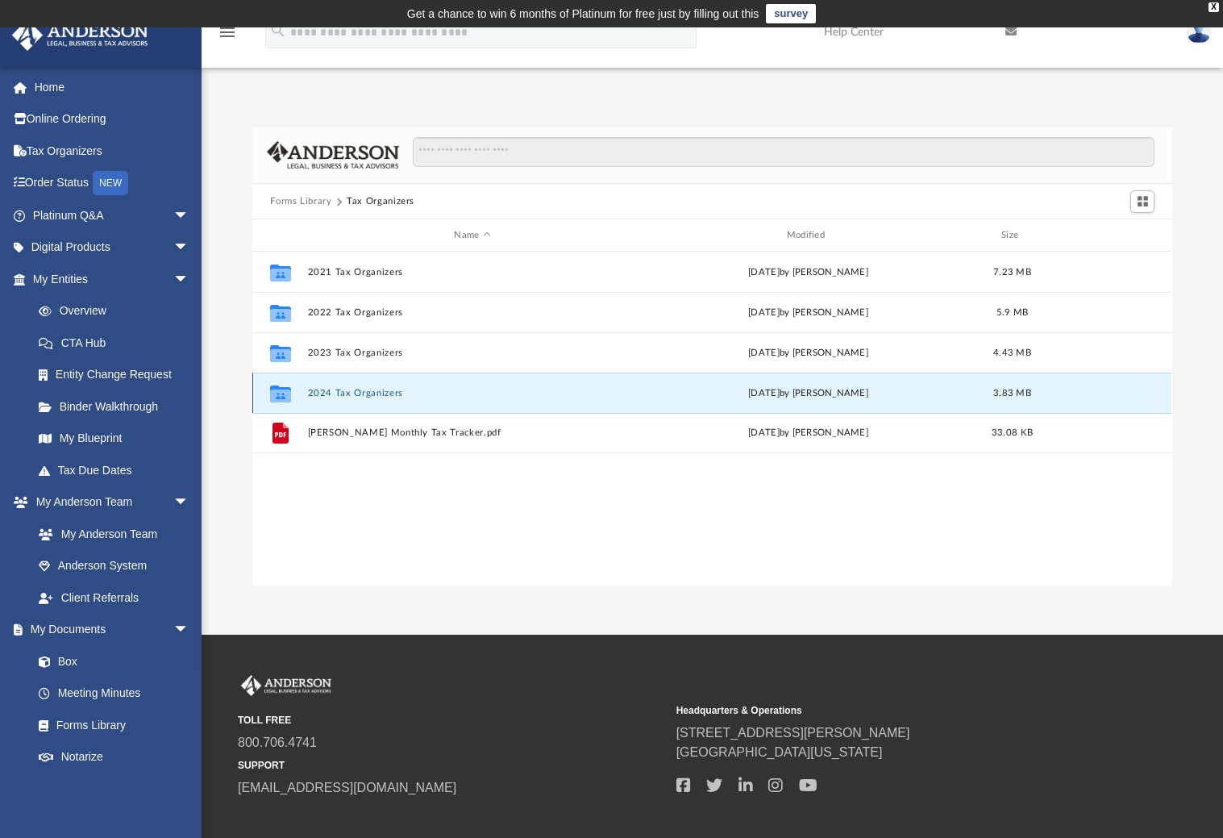
click at [366, 393] on button "2024 Tax Organizers" at bounding box center [472, 393] width 329 height 10
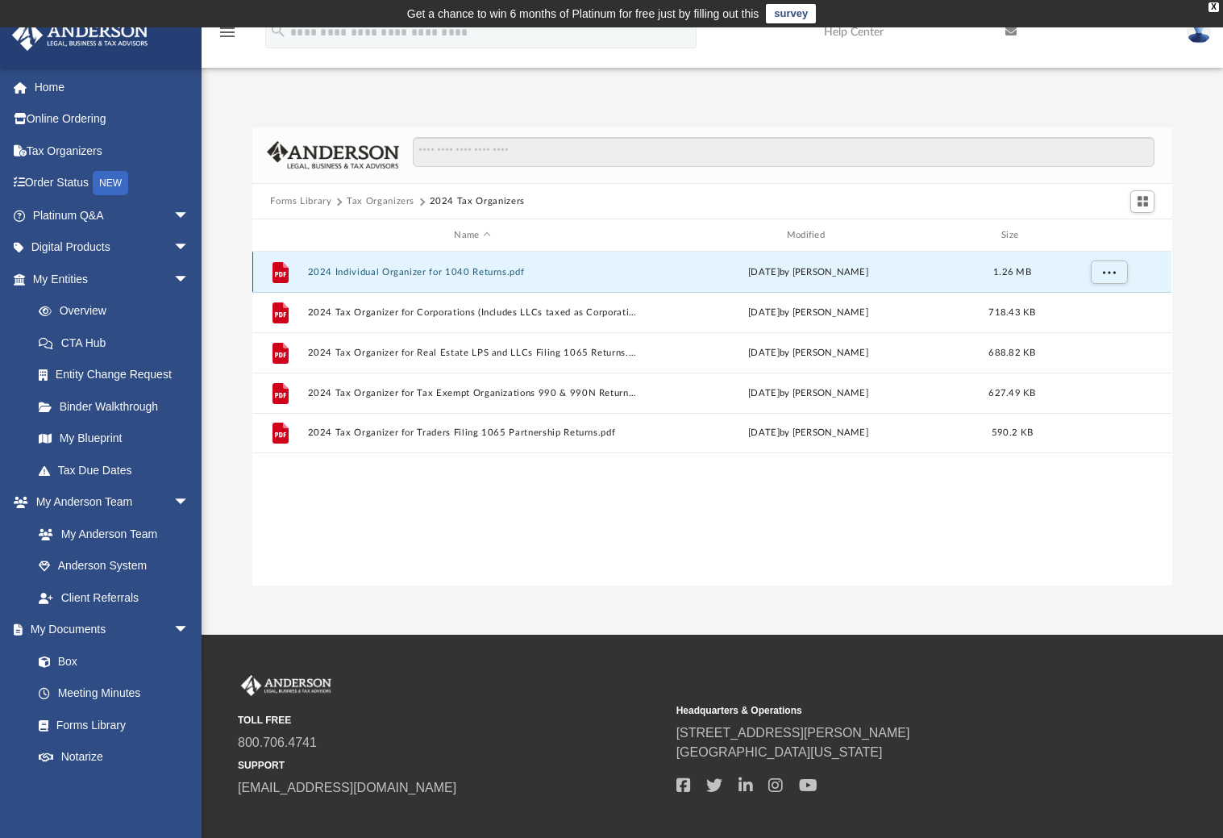
click at [347, 273] on button "2024 Individual Organizer for 1040 Returns.pdf" at bounding box center [472, 272] width 329 height 10
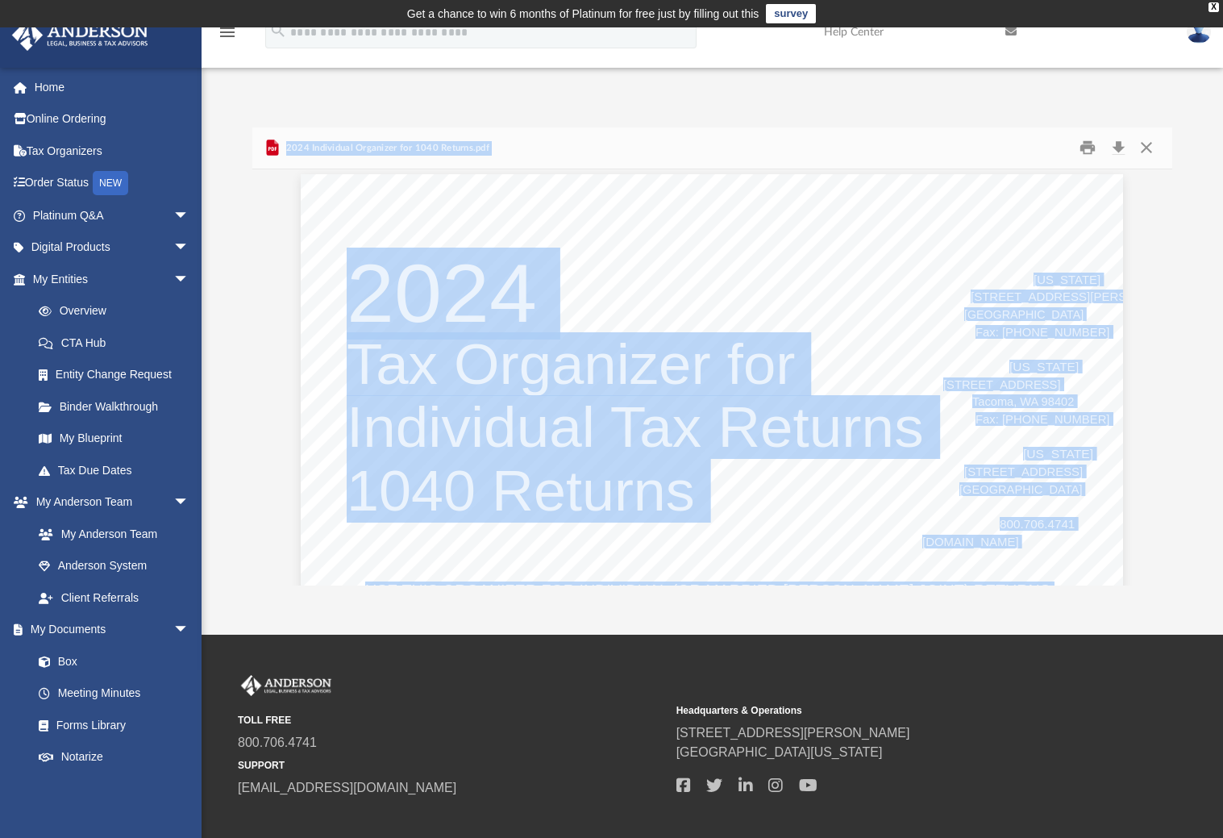
scroll to position [3352, 0]
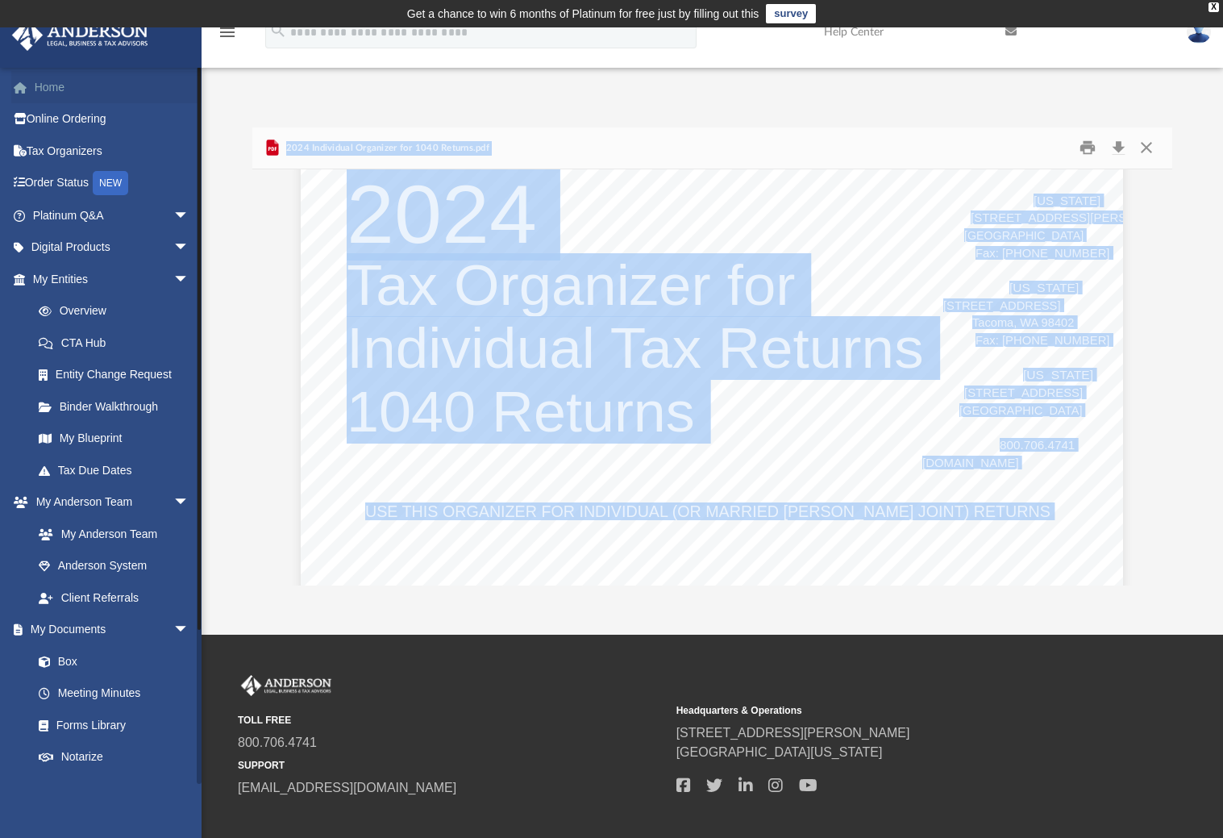
click at [53, 87] on link "Home" at bounding box center [112, 87] width 202 height 32
